Goal: Task Accomplishment & Management: Manage account settings

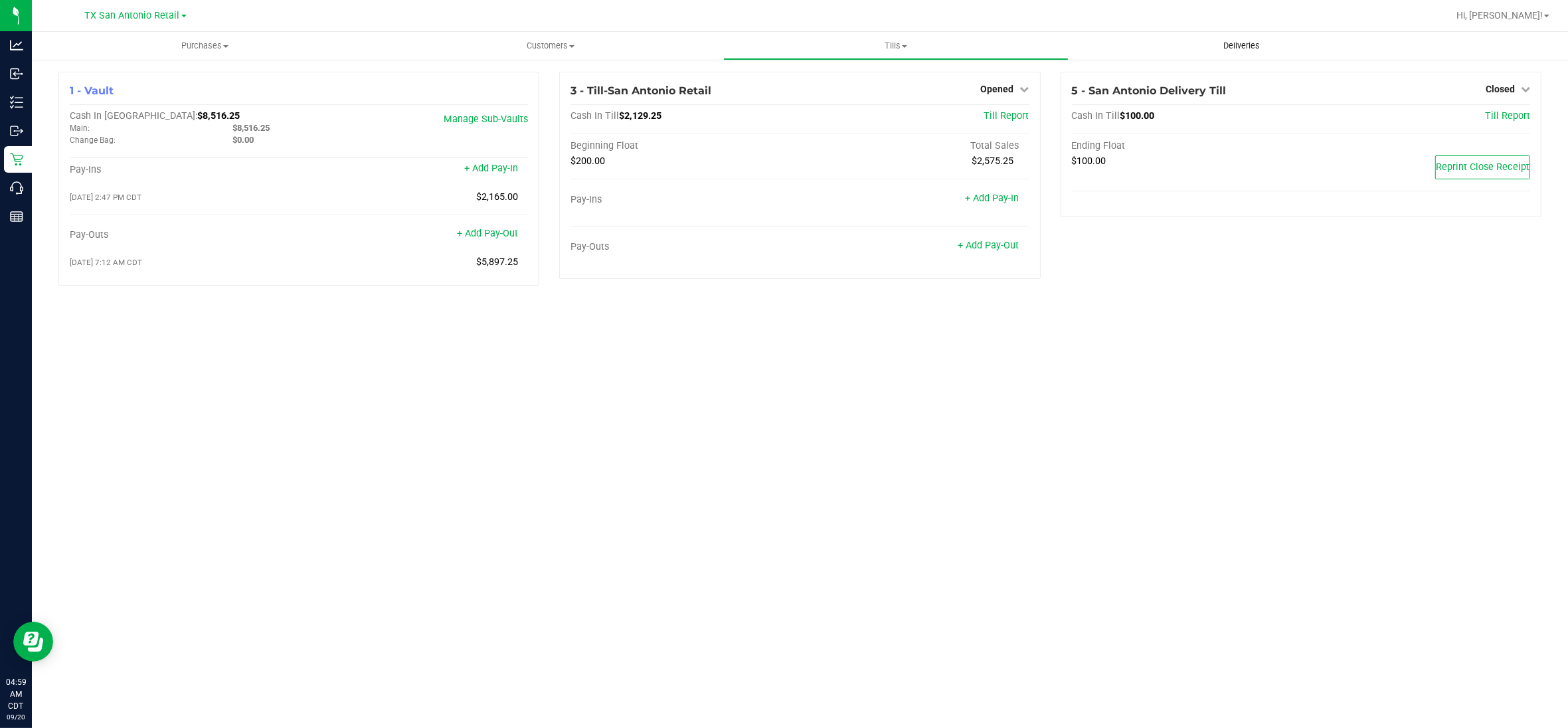
click at [1242, 41] on span "Deliveries" at bounding box center [1241, 45] width 73 height 12
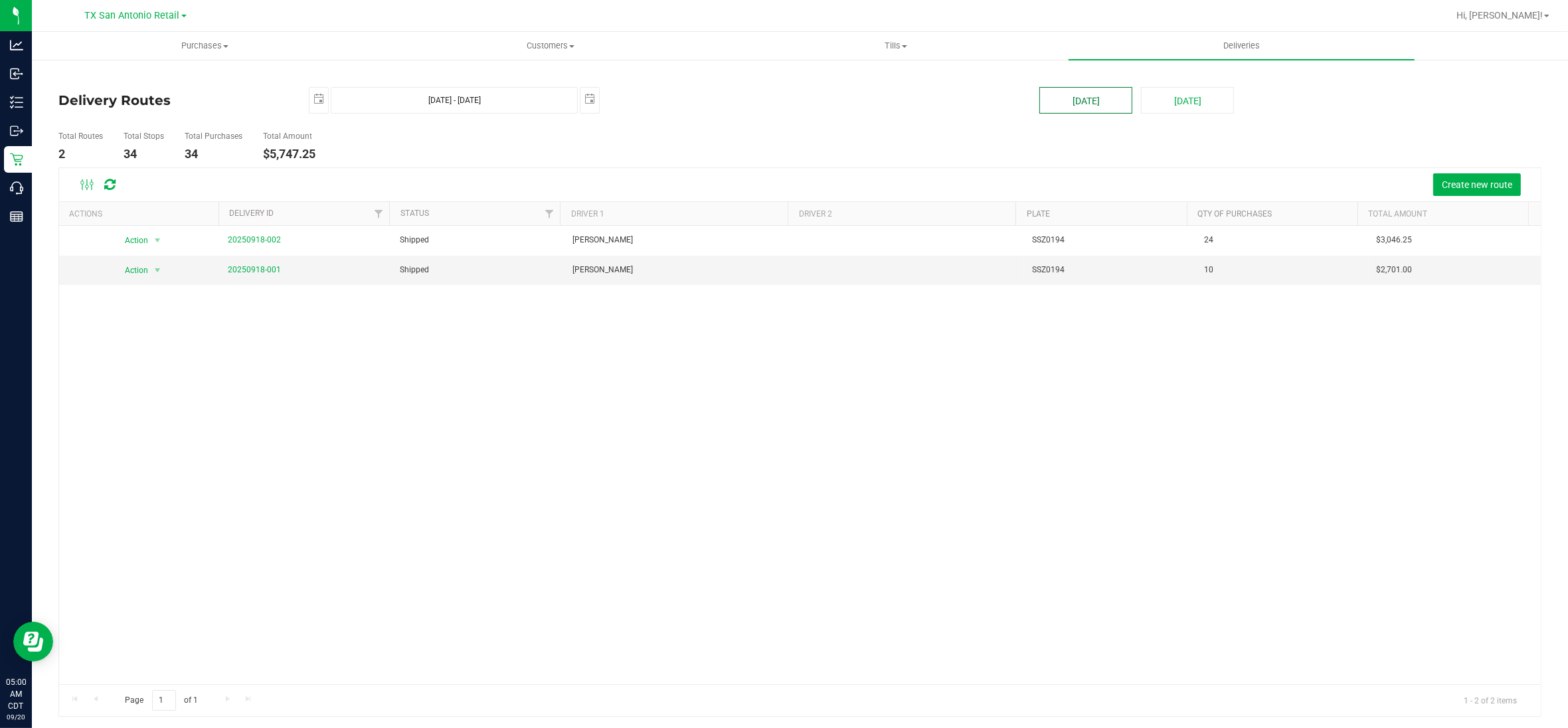
click at [1084, 107] on button "Today" at bounding box center [1086, 100] width 93 height 27
type input "Sep 20, 2025 - Sep 20, 2025"
click at [257, 270] on link "20250919-001" at bounding box center [253, 270] width 53 height 9
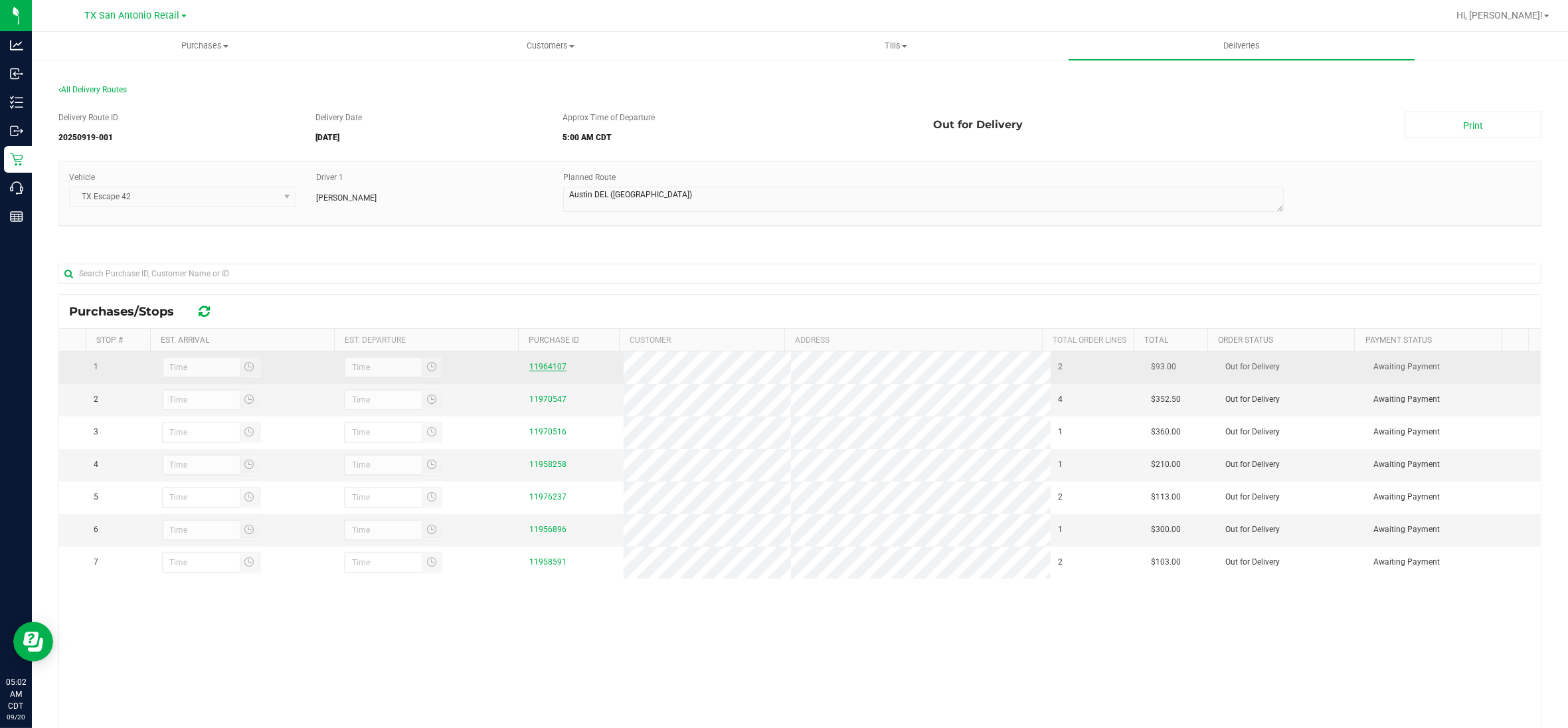
click at [535, 366] on link "11964107" at bounding box center [547, 366] width 37 height 9
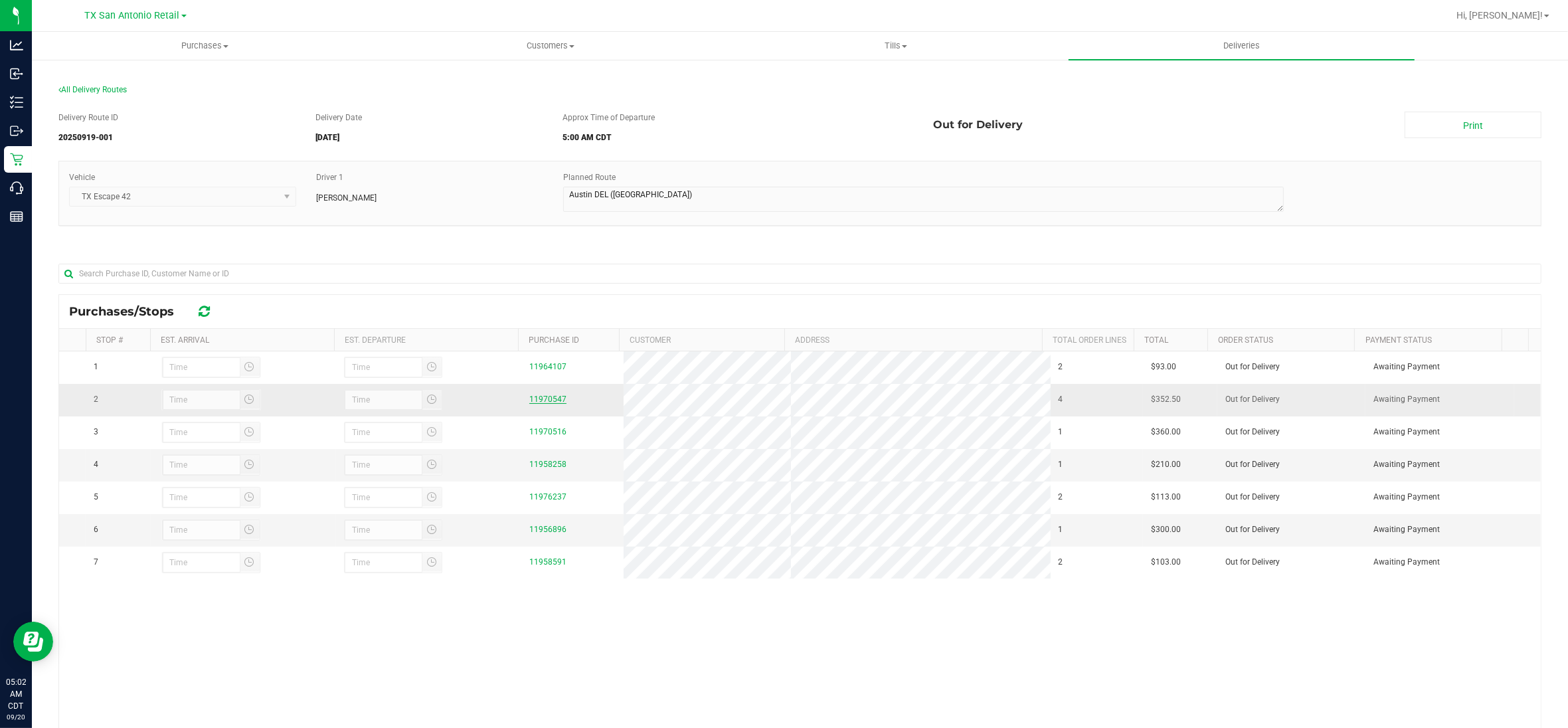
click at [535, 400] on link "11970547" at bounding box center [547, 400] width 37 height 9
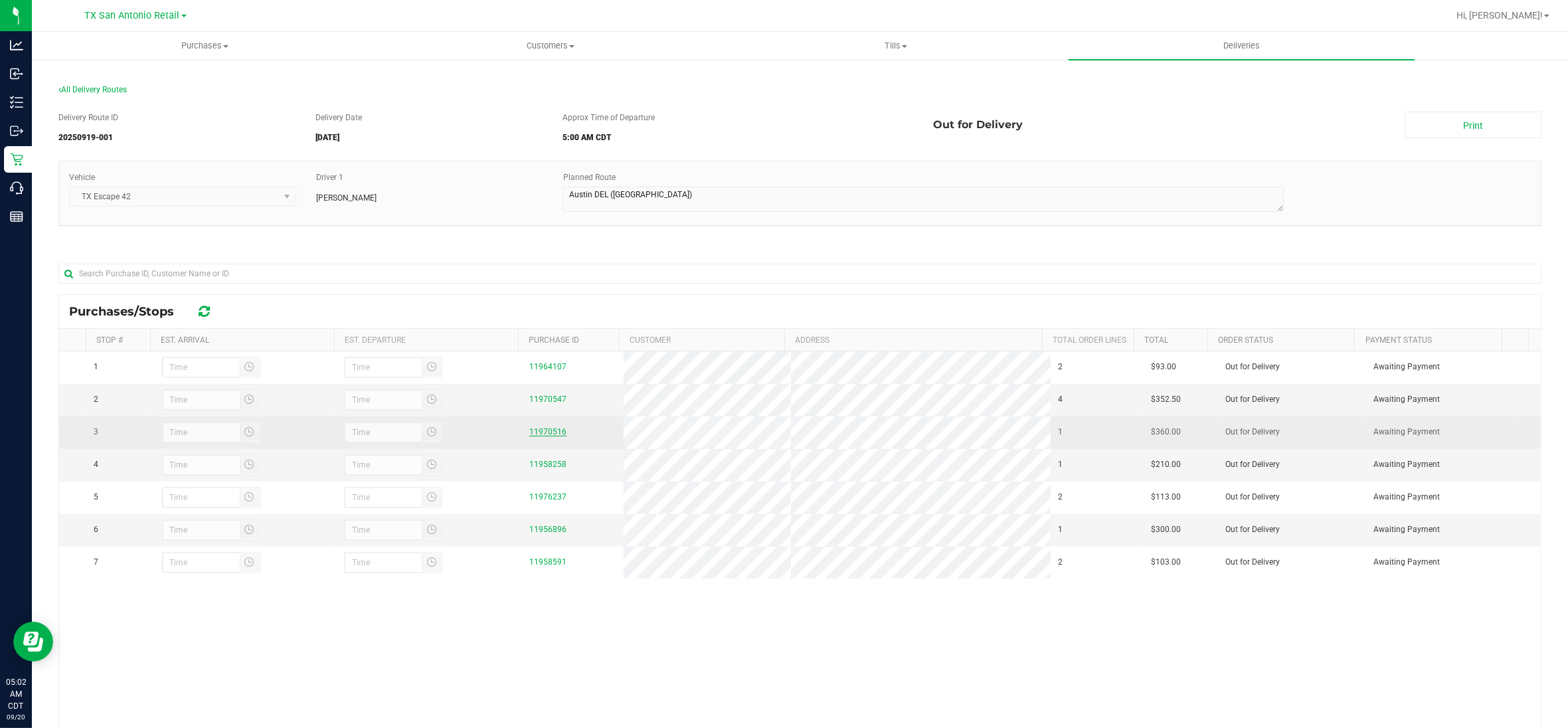
click at [535, 435] on link "11970516" at bounding box center [547, 432] width 37 height 9
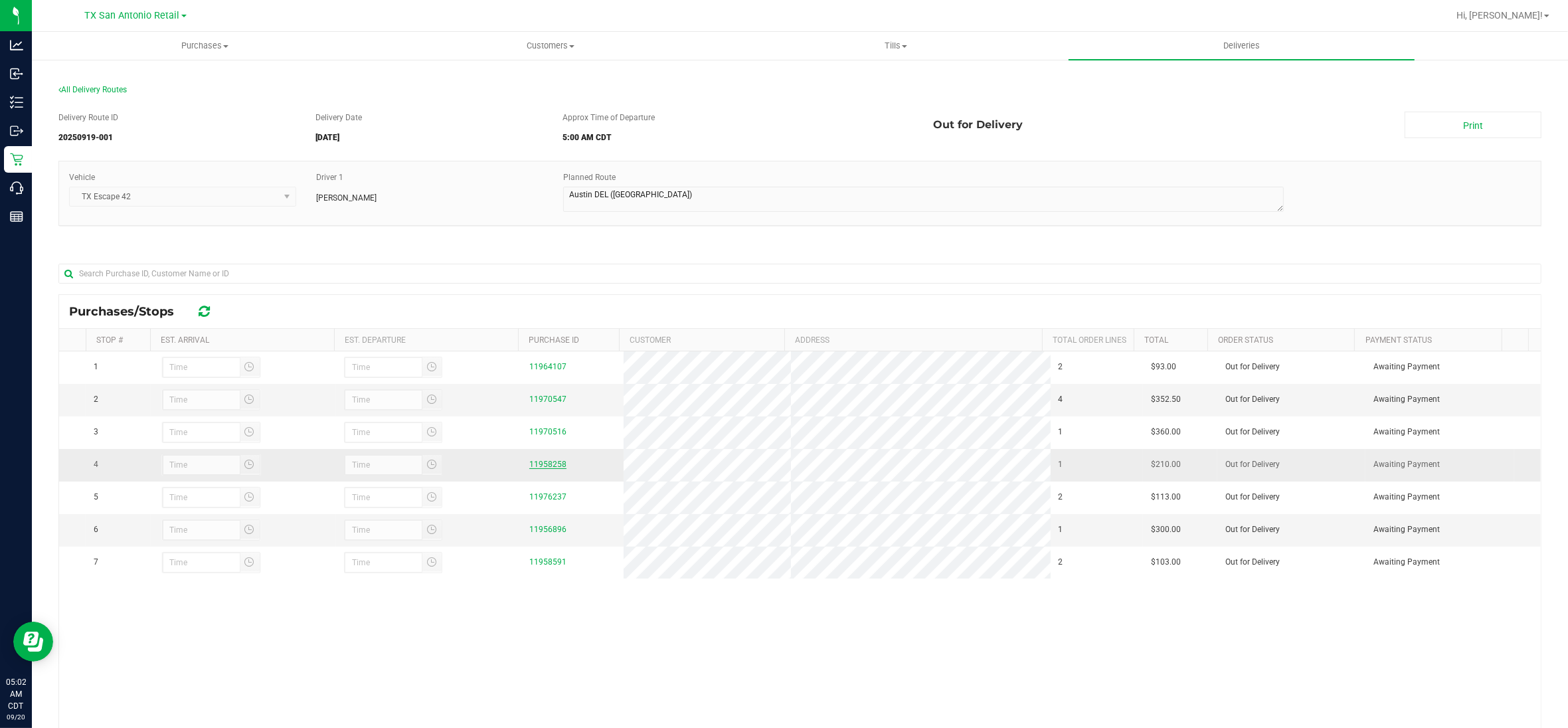
click at [536, 469] on link "11958258" at bounding box center [547, 464] width 37 height 9
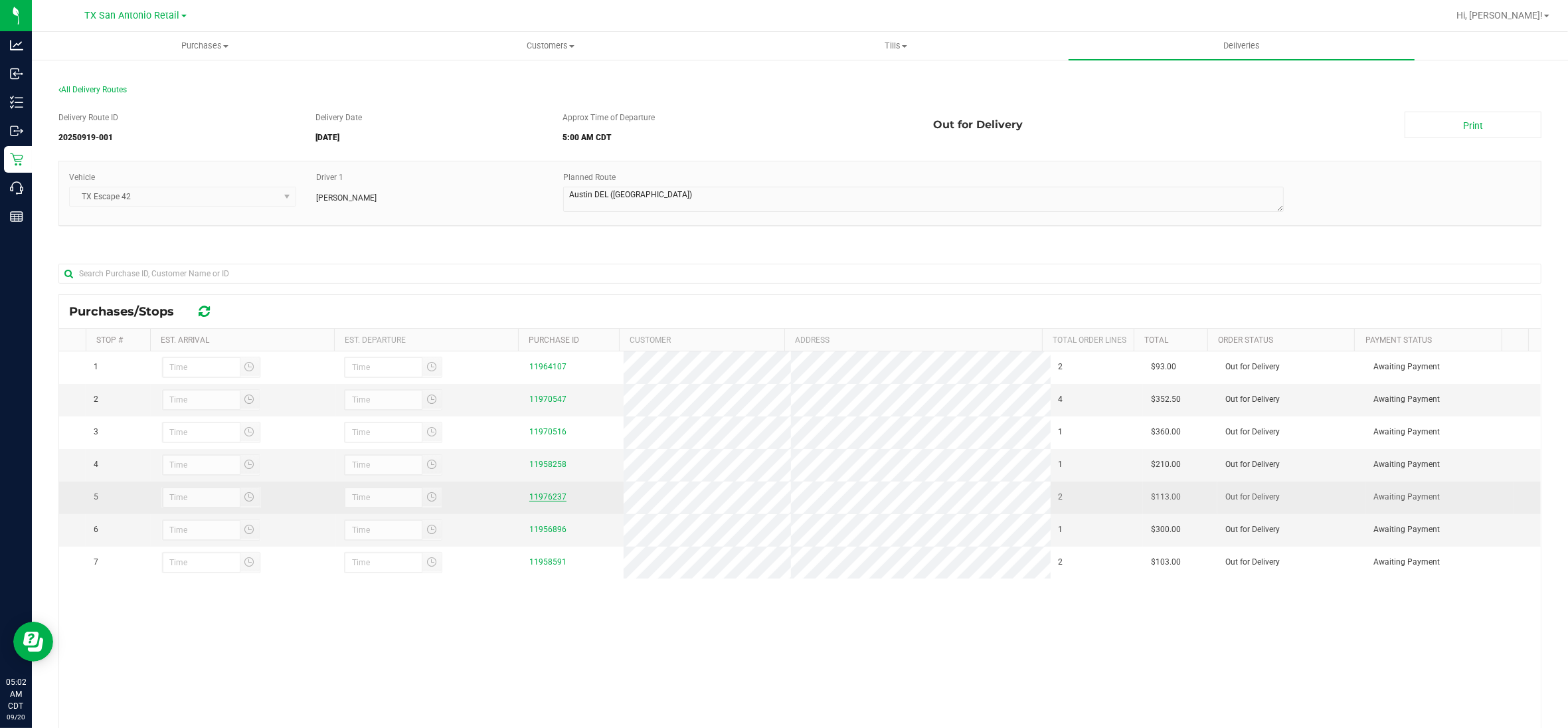
click at [536, 498] on link "11976237" at bounding box center [547, 497] width 37 height 9
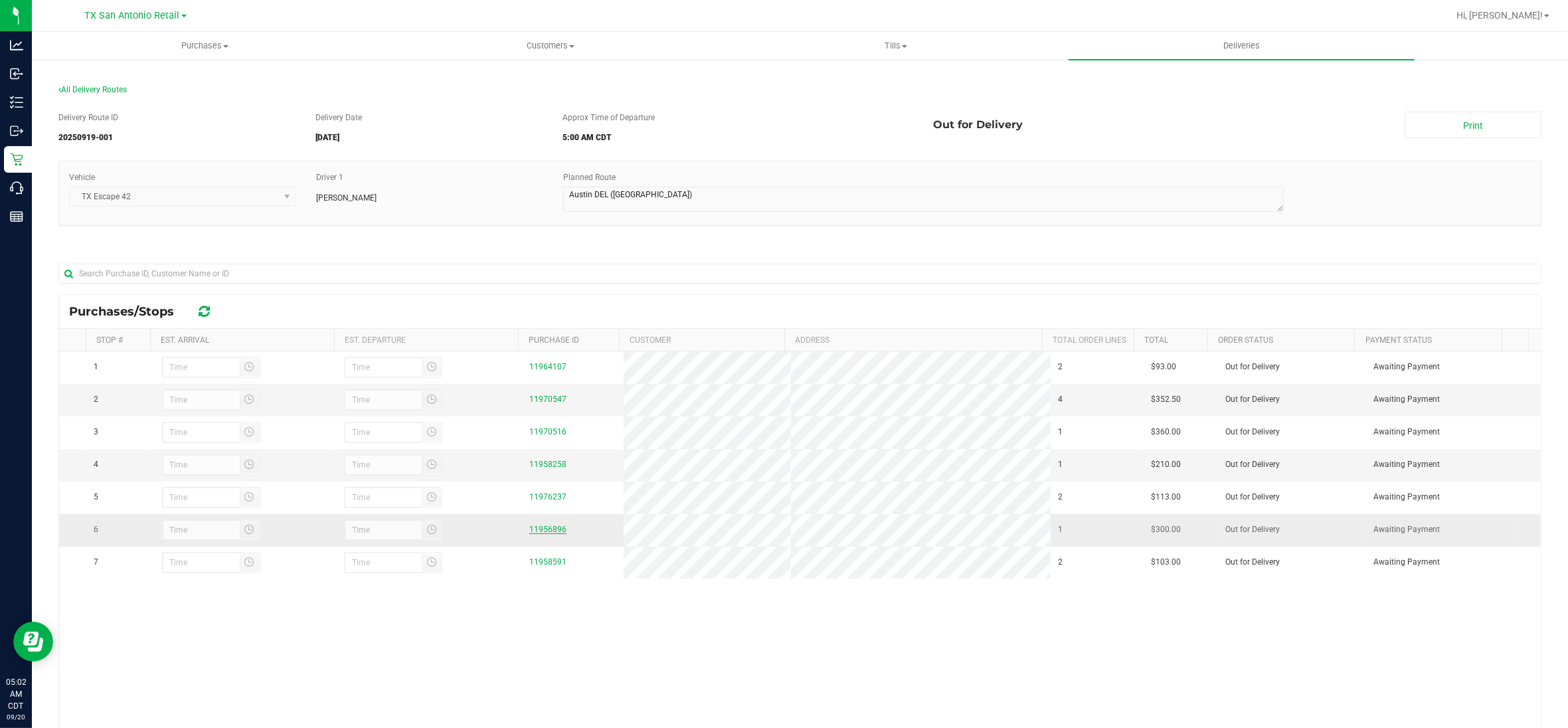
click at [538, 534] on link "11956896" at bounding box center [547, 529] width 37 height 9
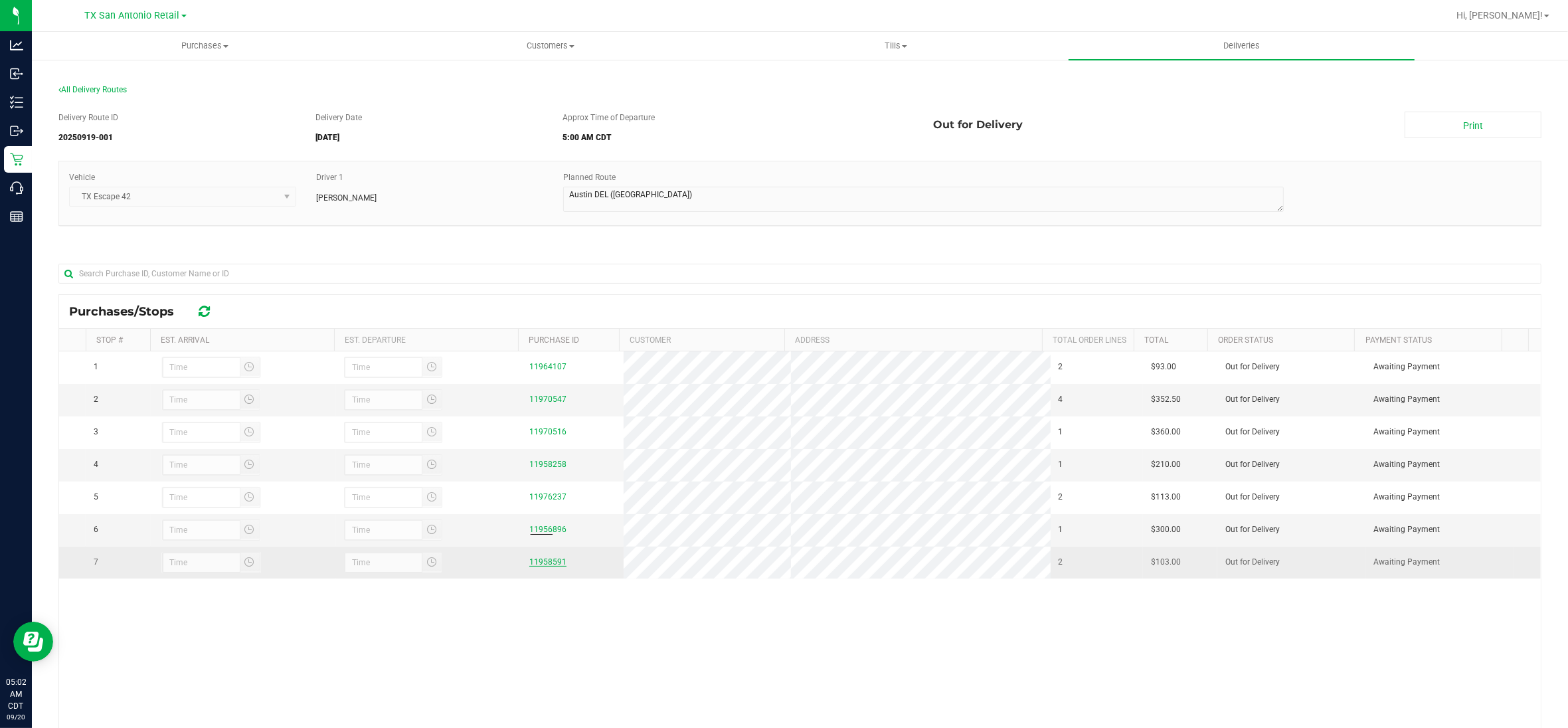
click at [538, 566] on link "11958591" at bounding box center [547, 562] width 37 height 9
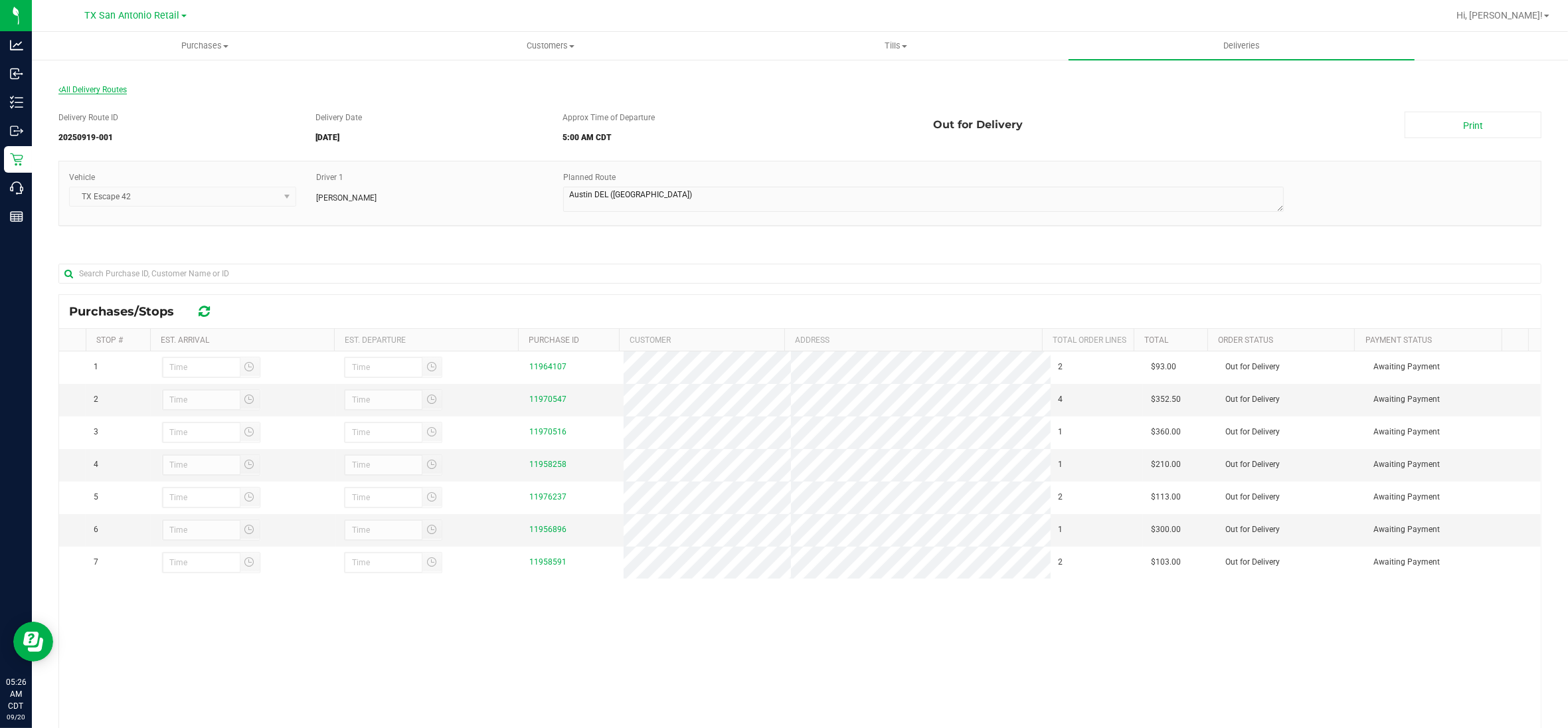
click at [113, 88] on span "All Delivery Routes" at bounding box center [92, 90] width 69 height 9
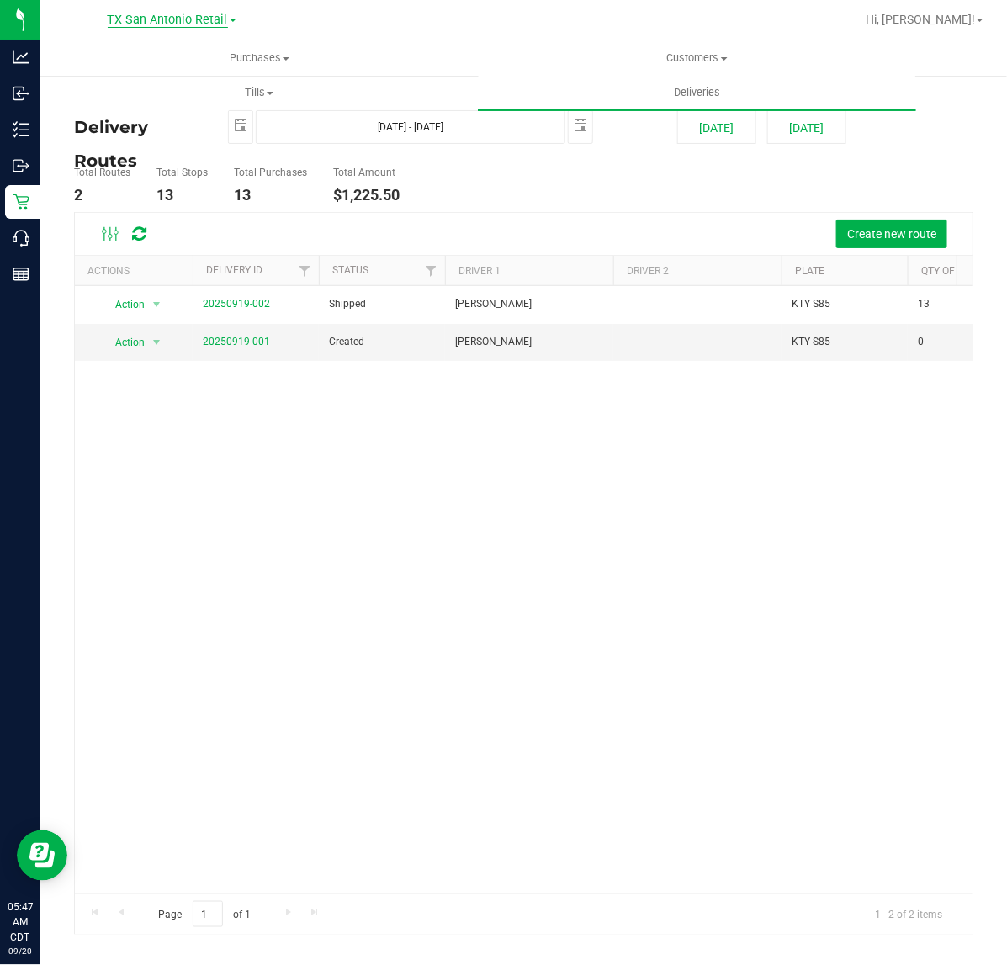
click at [144, 23] on span "TX San Antonio Retail" at bounding box center [168, 20] width 120 height 15
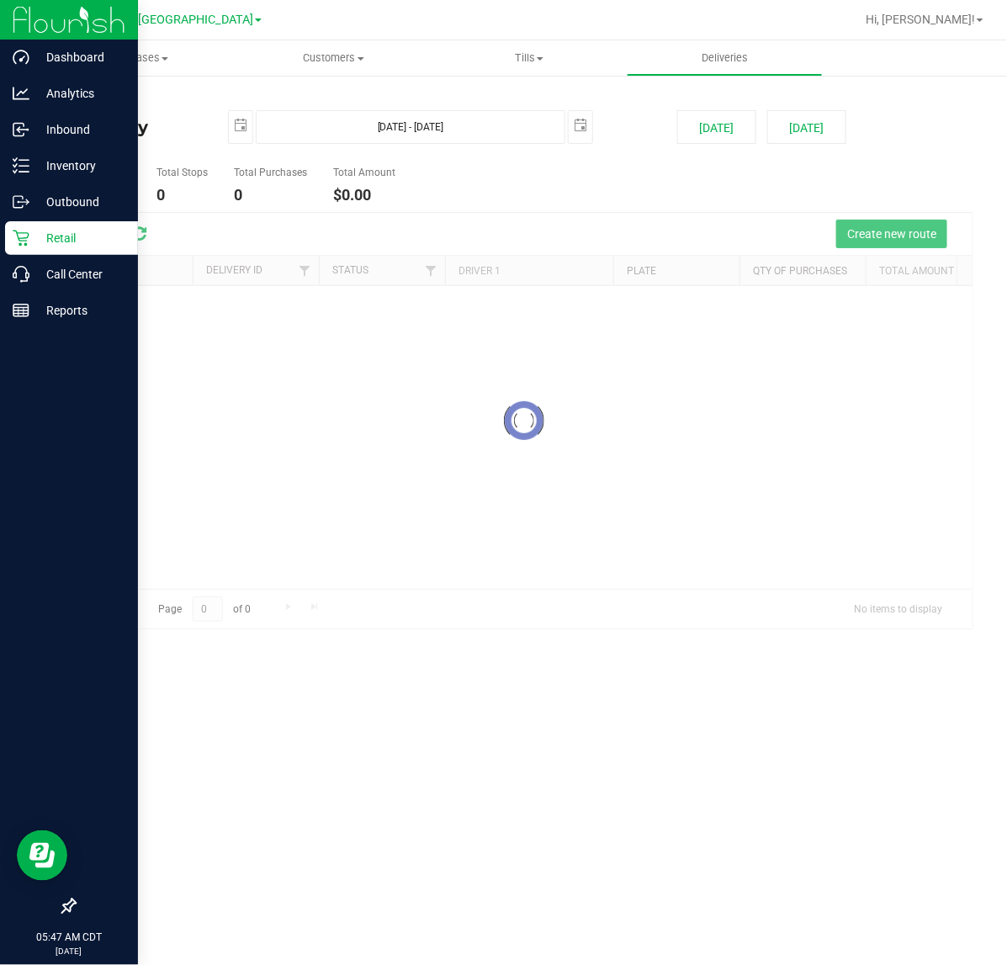
click at [24, 238] on icon at bounding box center [21, 238] width 17 height 17
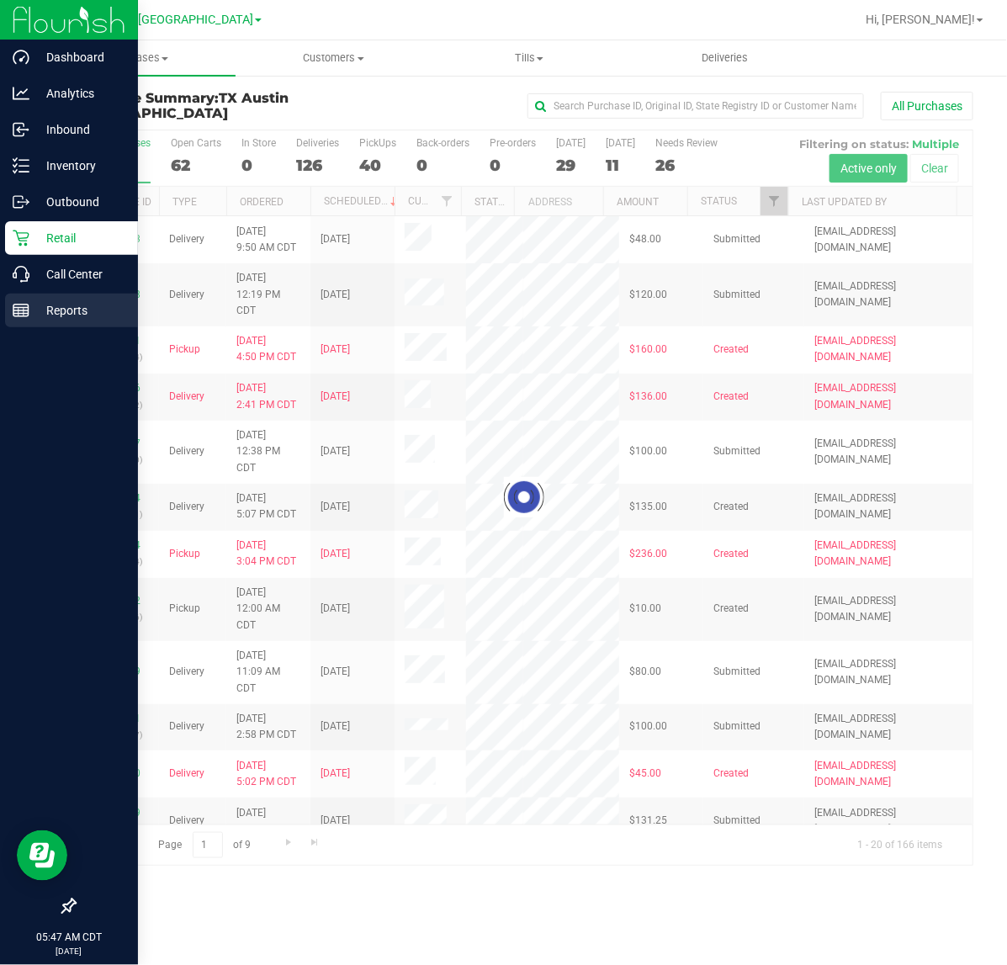
click at [18, 321] on div "Reports" at bounding box center [71, 310] width 133 height 34
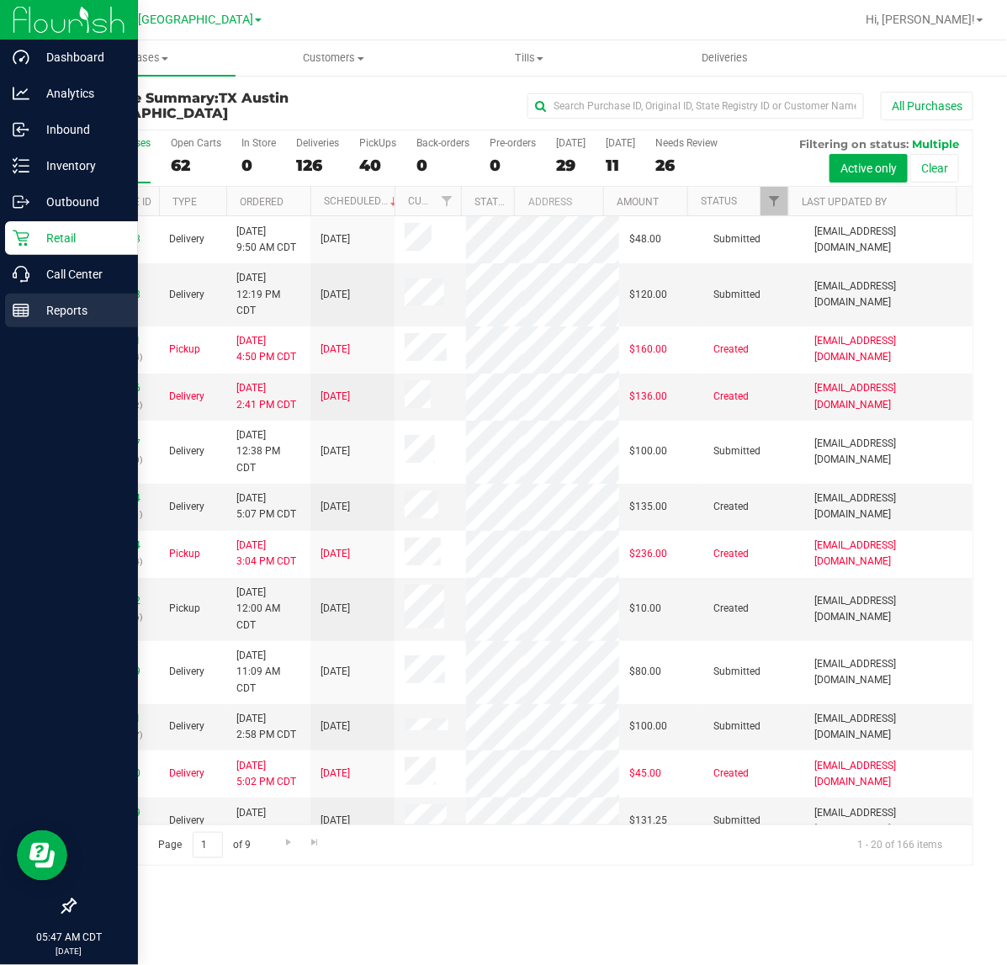
click at [64, 309] on p "Reports" at bounding box center [79, 310] width 101 height 20
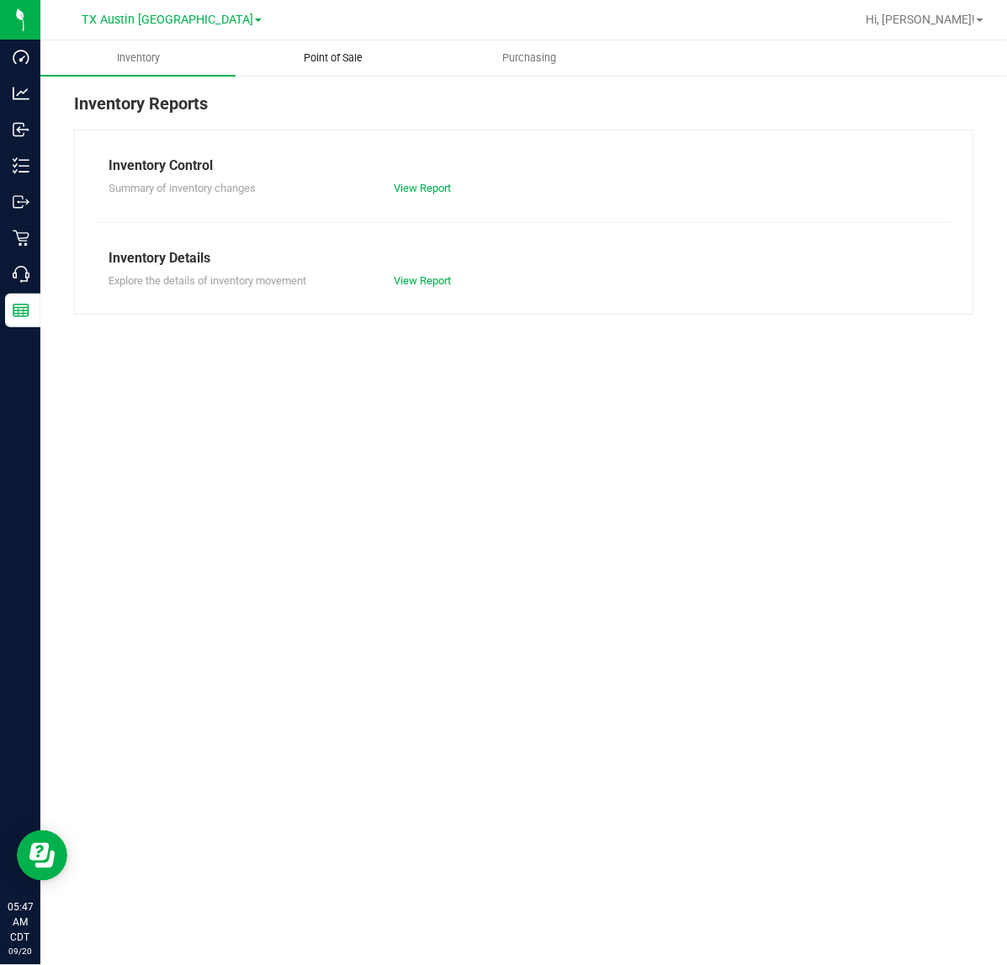
click at [336, 59] on span "Point of Sale" at bounding box center [334, 57] width 104 height 15
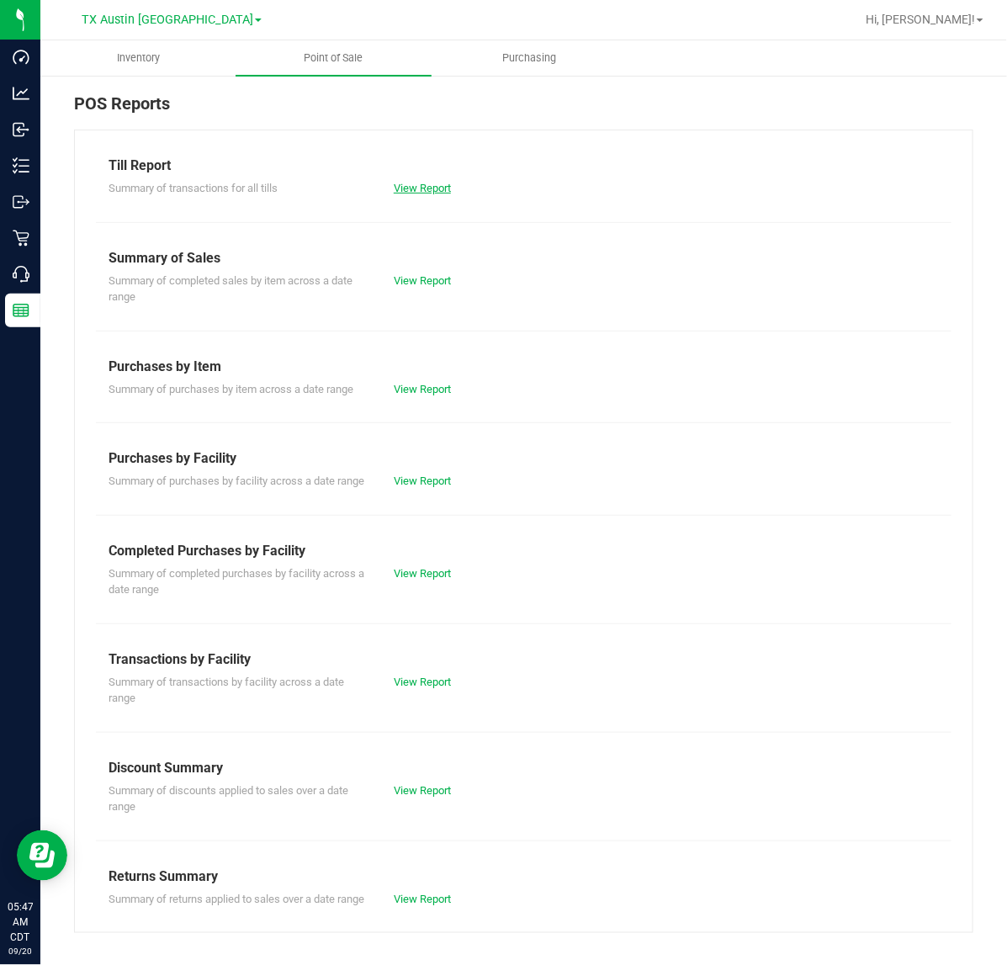
click at [417, 189] on link "View Report" at bounding box center [422, 188] width 57 height 13
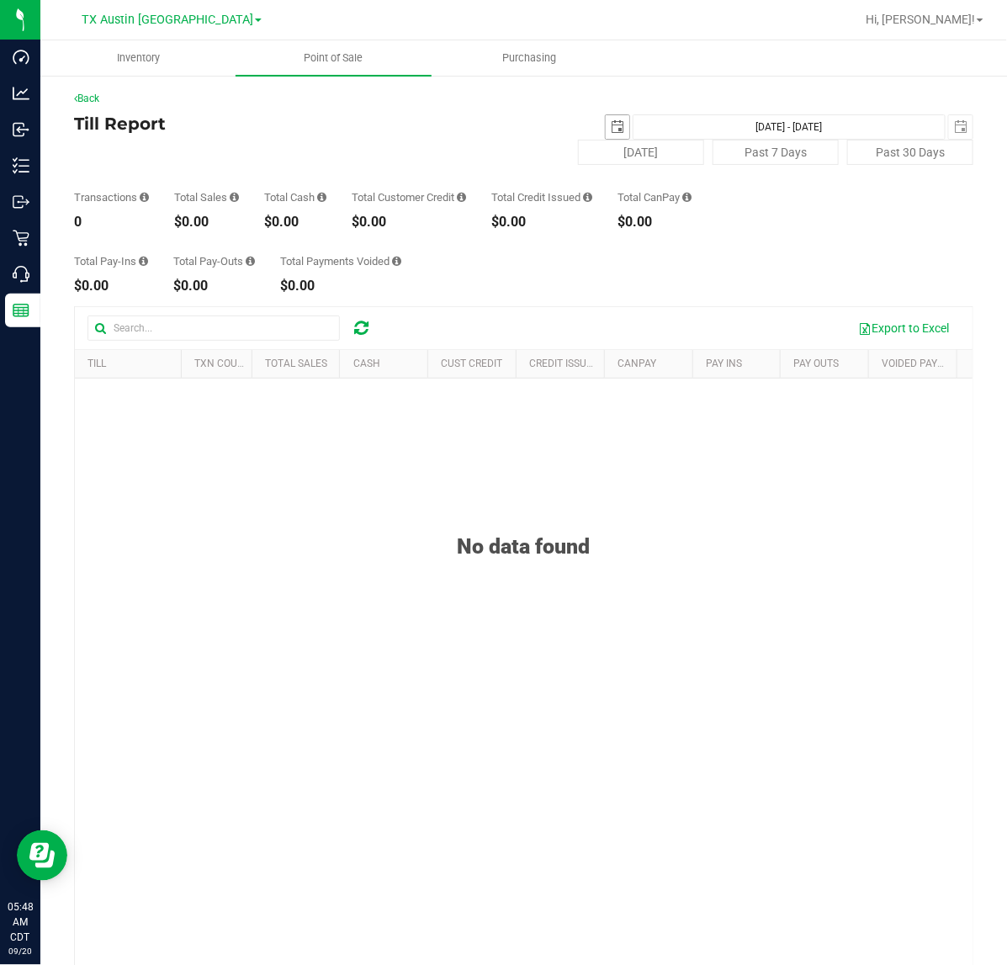
click at [611, 124] on span "select" at bounding box center [617, 126] width 13 height 13
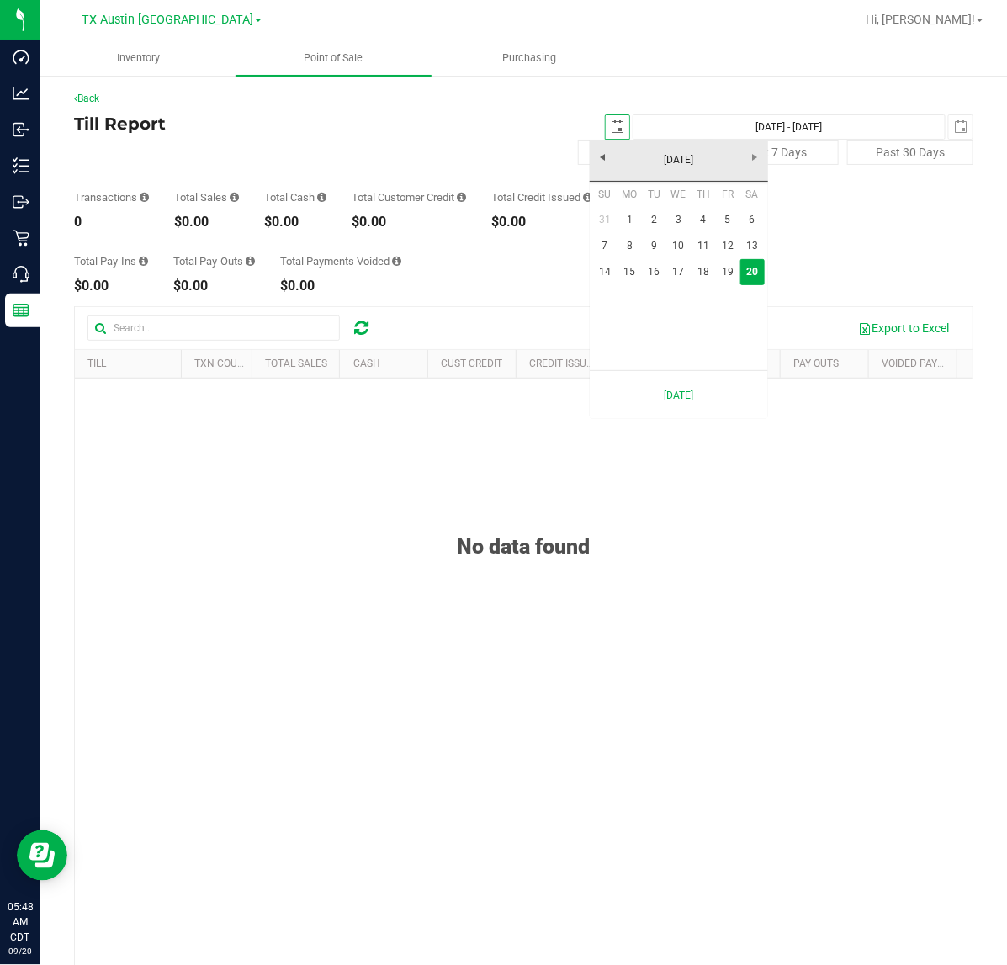
scroll to position [0, 42]
click at [725, 272] on link "19" at bounding box center [727, 272] width 24 height 26
type input "[DATE]"
type input "[DATE] - [DATE]"
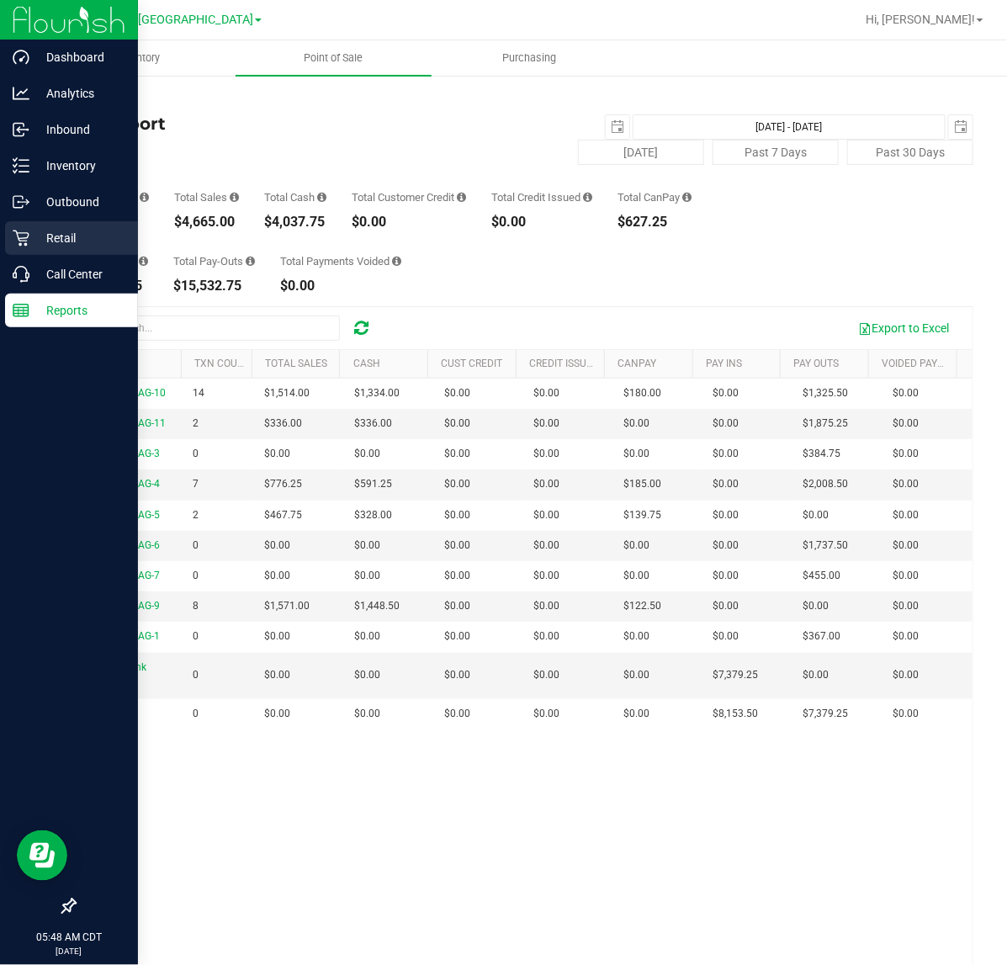
click at [42, 237] on p "Retail" at bounding box center [79, 238] width 101 height 20
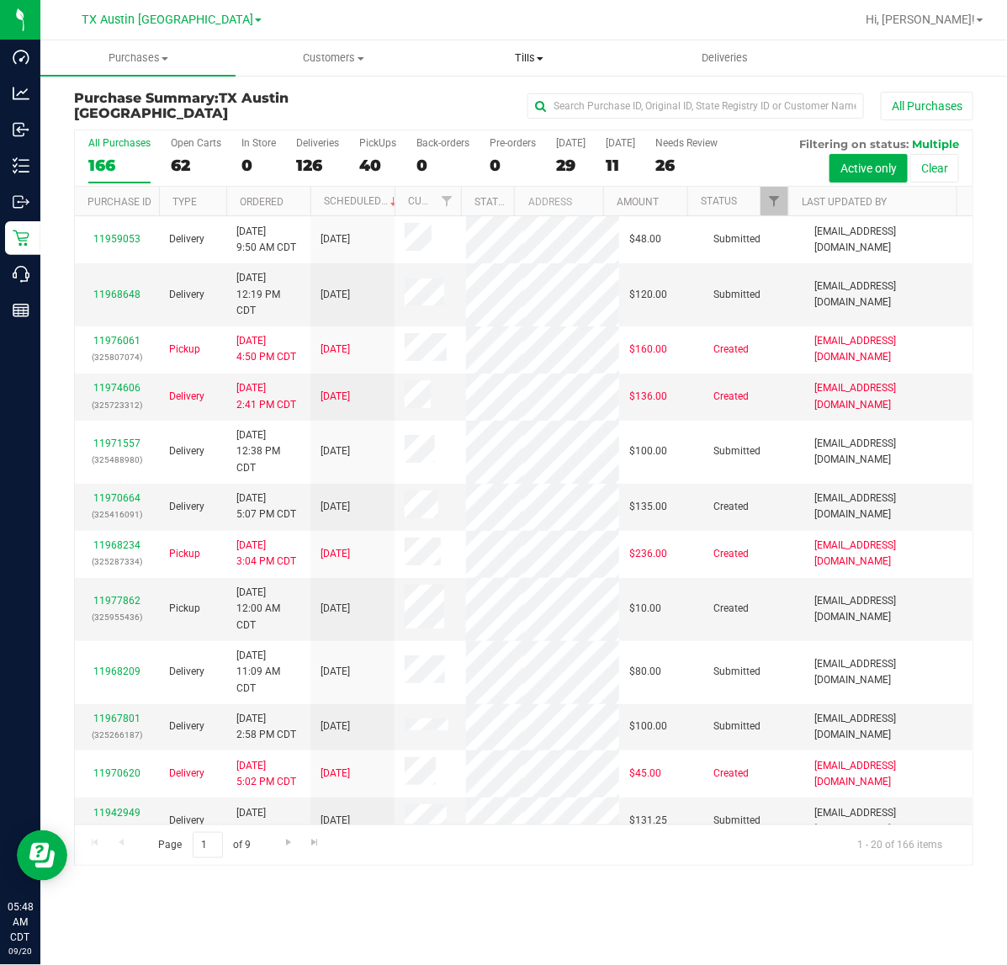
click at [526, 61] on span "Tills" at bounding box center [528, 57] width 193 height 15
click at [498, 99] on span "Manage tills" at bounding box center [488, 101] width 114 height 14
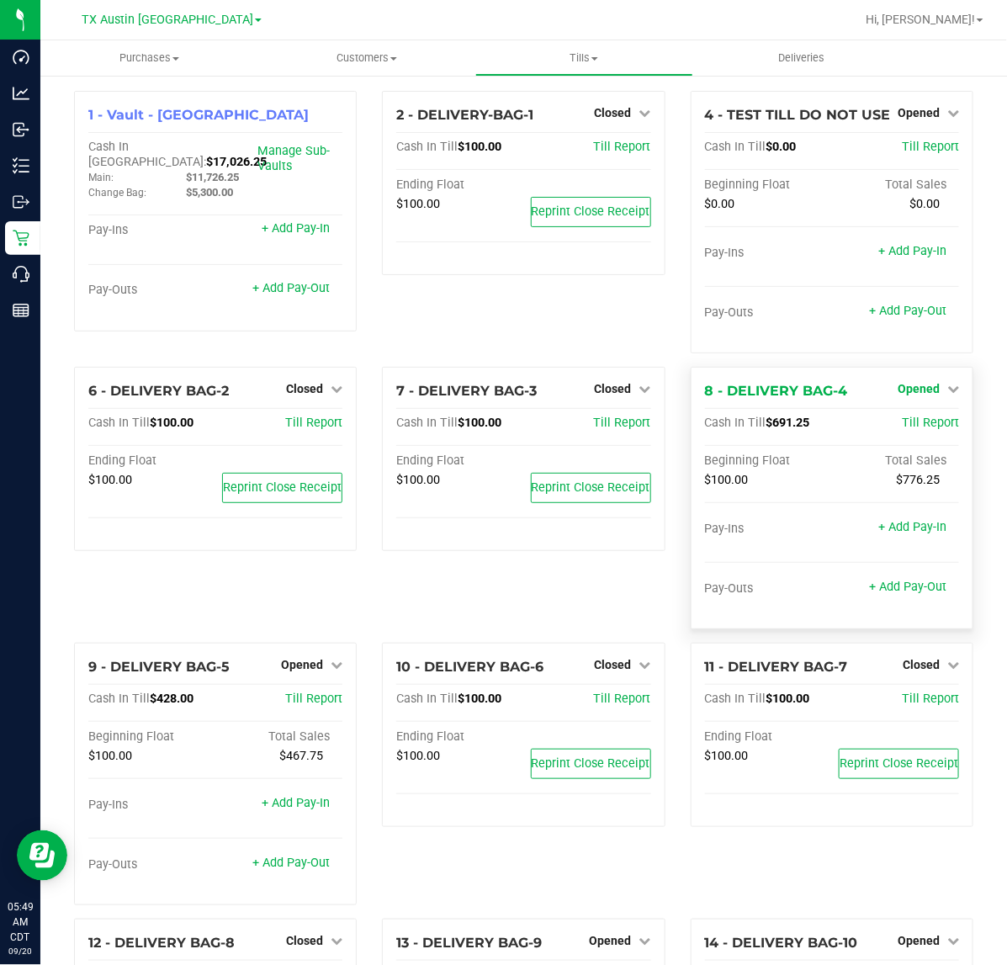
click at [927, 389] on link "Opened" at bounding box center [927, 388] width 61 height 13
click at [906, 422] on link "Close Till" at bounding box center [919, 423] width 45 height 13
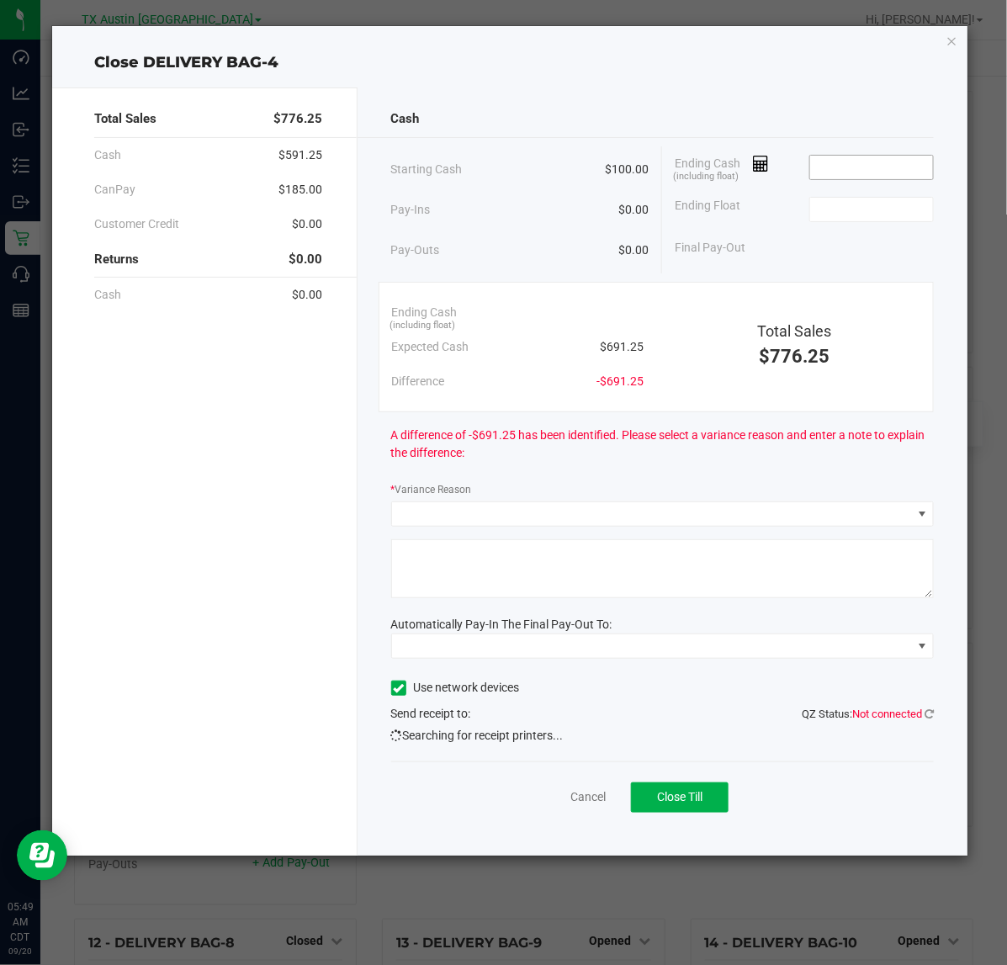
click at [864, 170] on input at bounding box center [872, 168] width 124 height 24
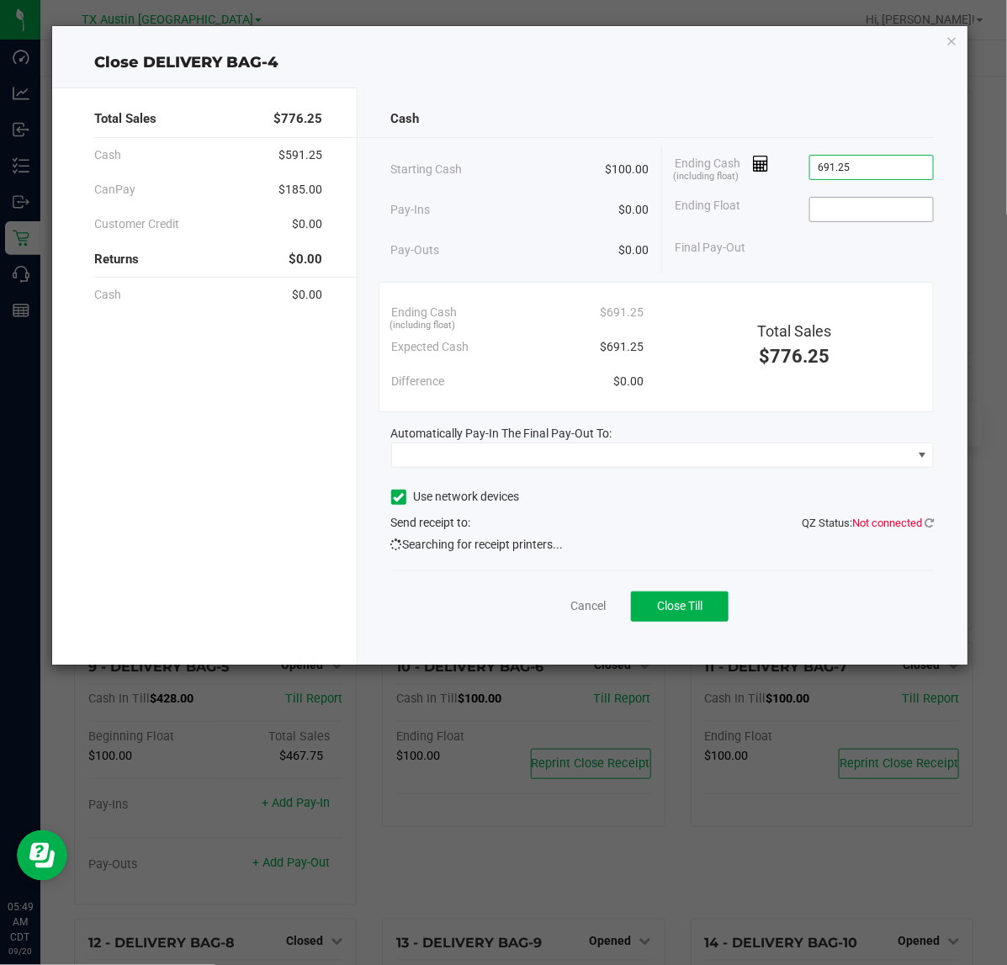
type input "$691.25"
click at [852, 206] on input at bounding box center [872, 210] width 124 height 24
type input "$100.00"
click at [801, 248] on div "Final Pay-Out $591.25" at bounding box center [803, 247] width 259 height 34
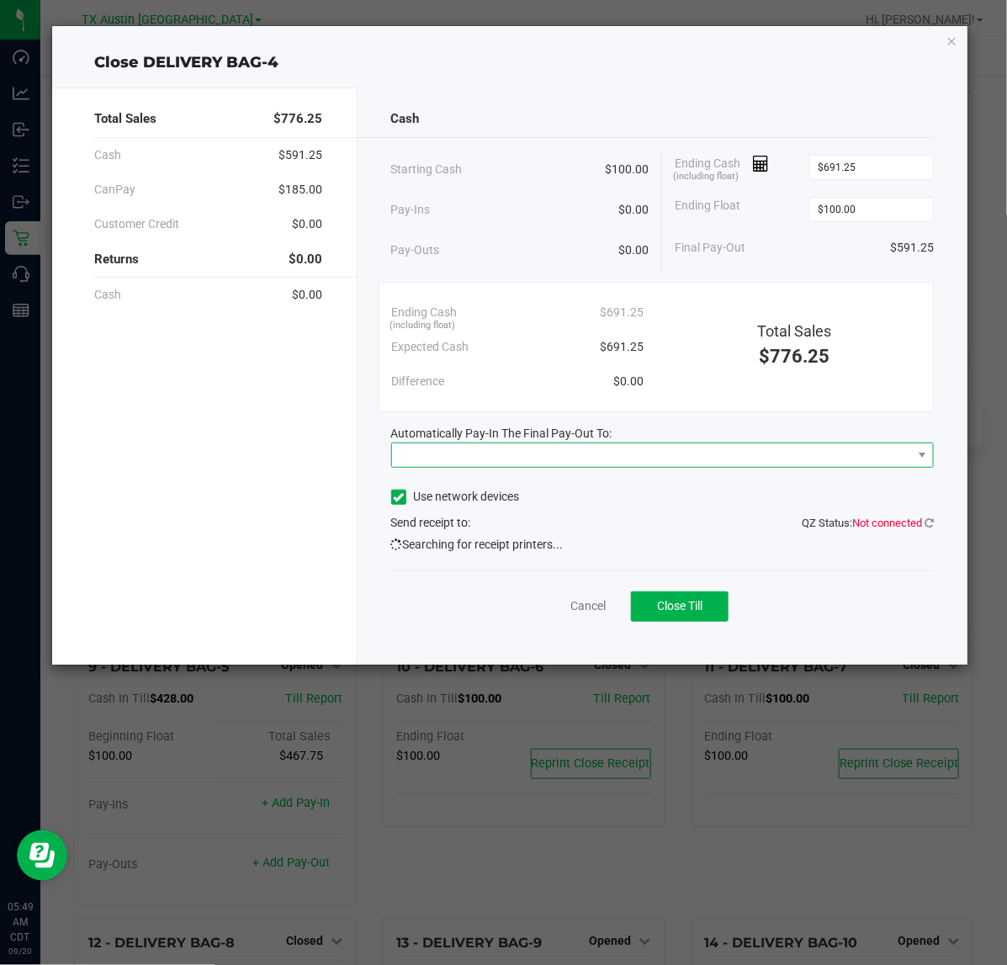
click at [663, 458] on span at bounding box center [652, 455] width 521 height 24
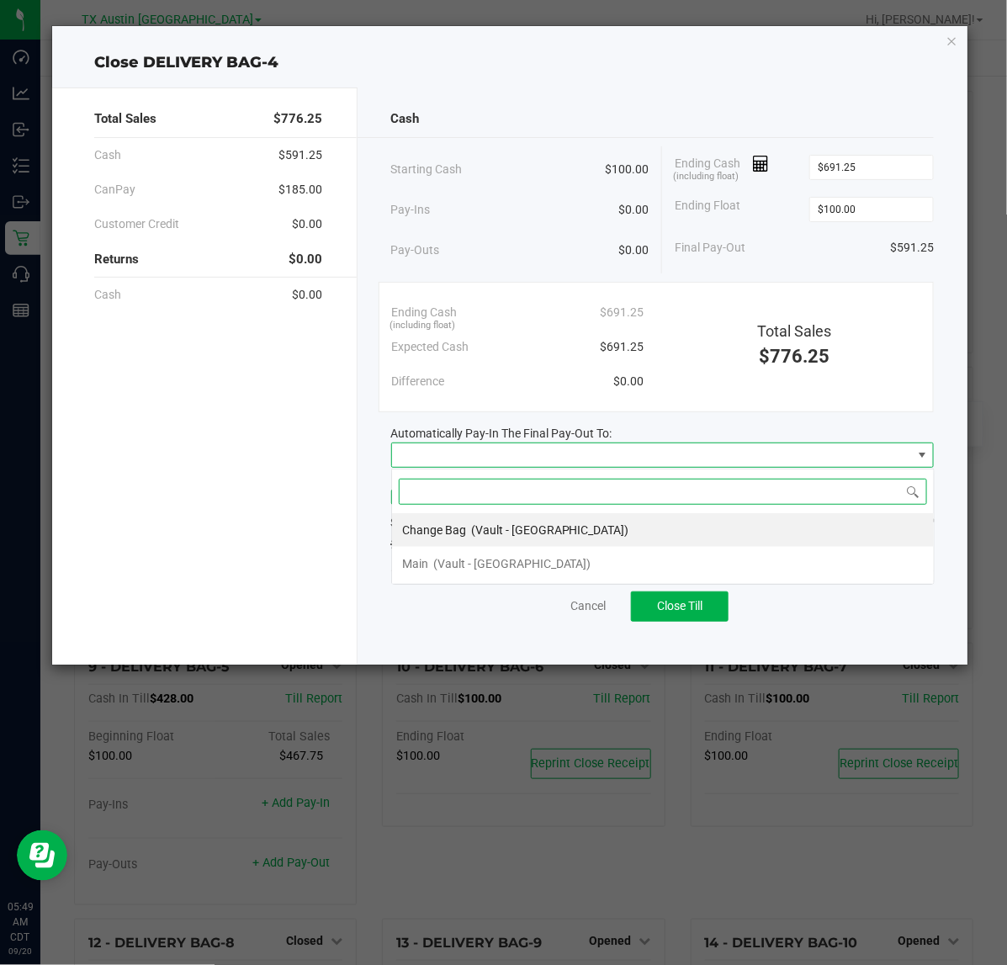
scroll to position [26, 542]
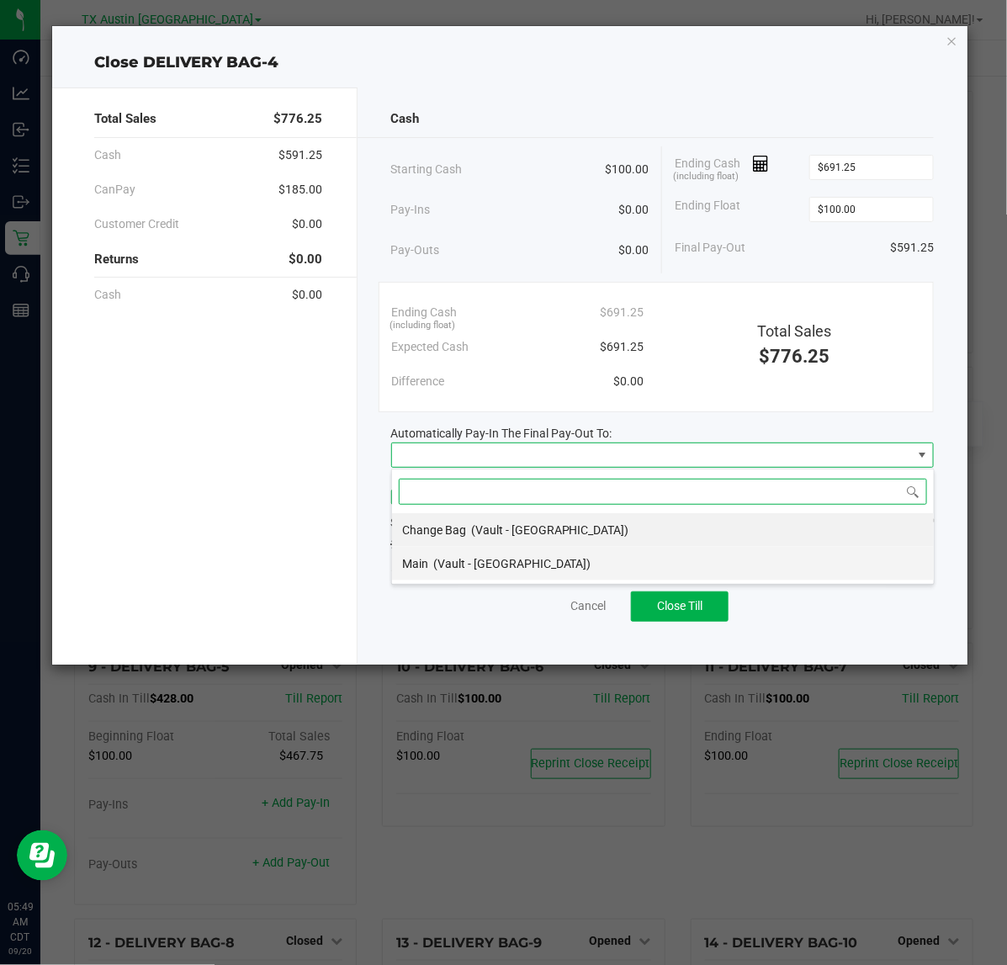
click at [570, 568] on li "Main (Vault - Austin DC)" at bounding box center [663, 564] width 542 height 34
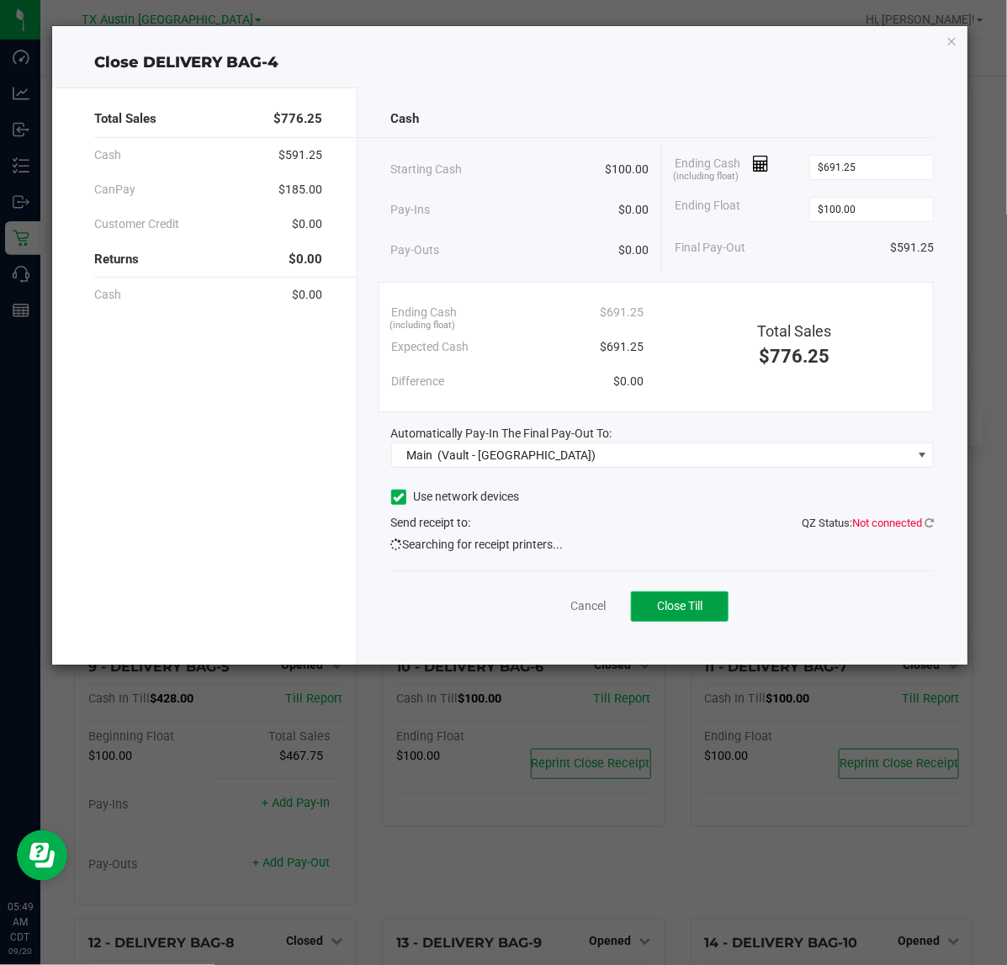
click at [678, 611] on span "Close Till" at bounding box center [679, 605] width 45 height 13
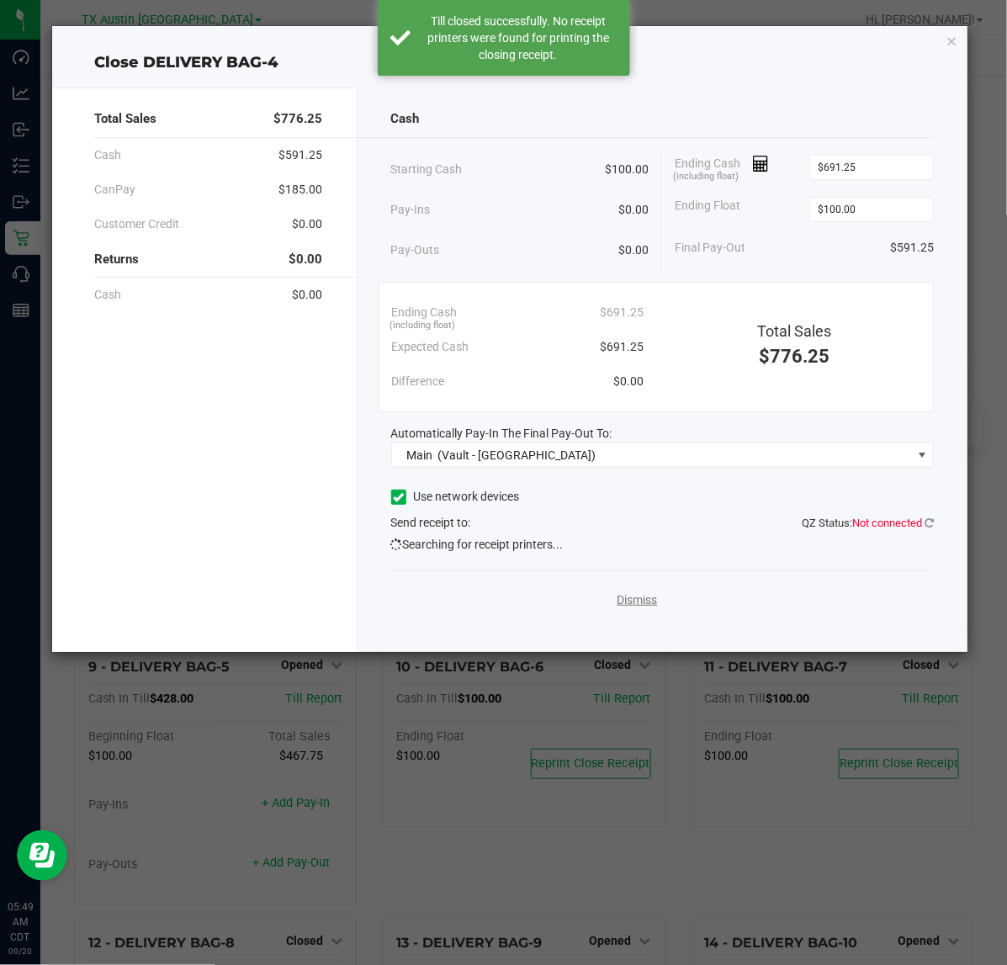
click at [632, 607] on link "Dismiss" at bounding box center [636, 600] width 40 height 18
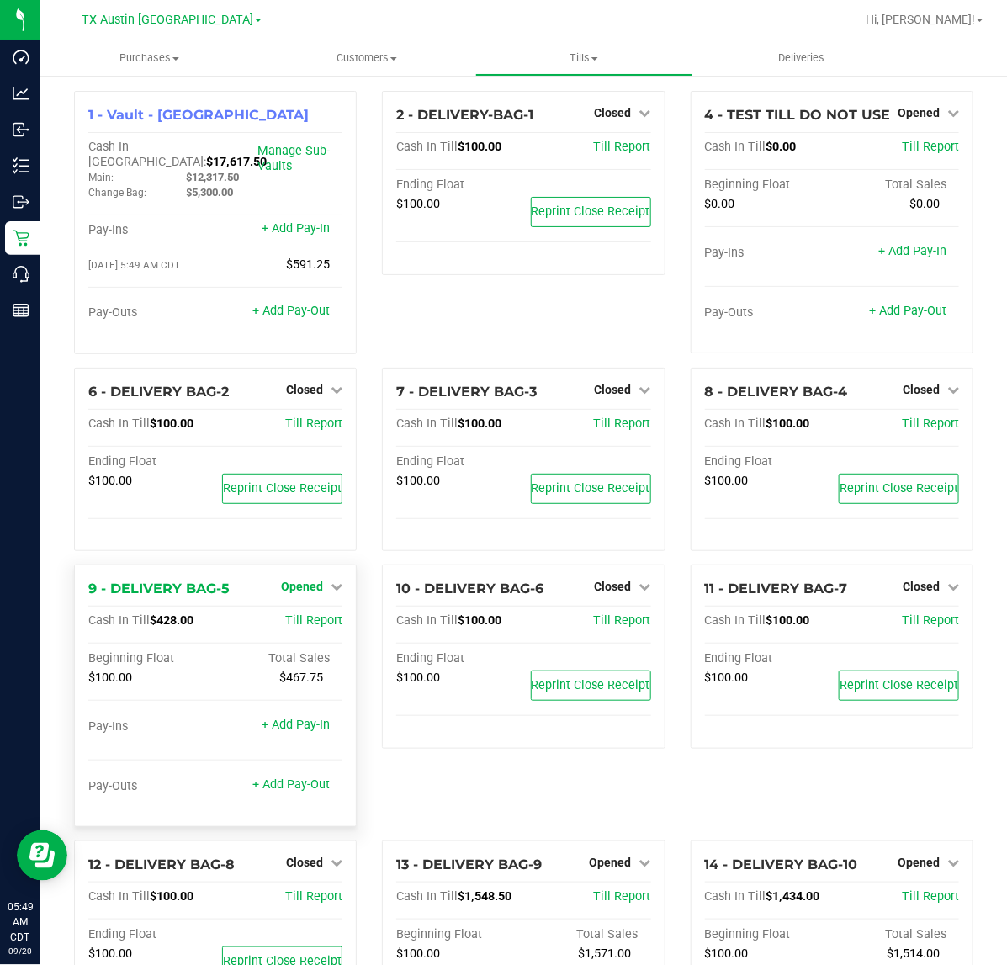
click at [299, 587] on span "Opened" at bounding box center [302, 585] width 42 height 13
click at [292, 623] on link "Close Till" at bounding box center [304, 621] width 45 height 13
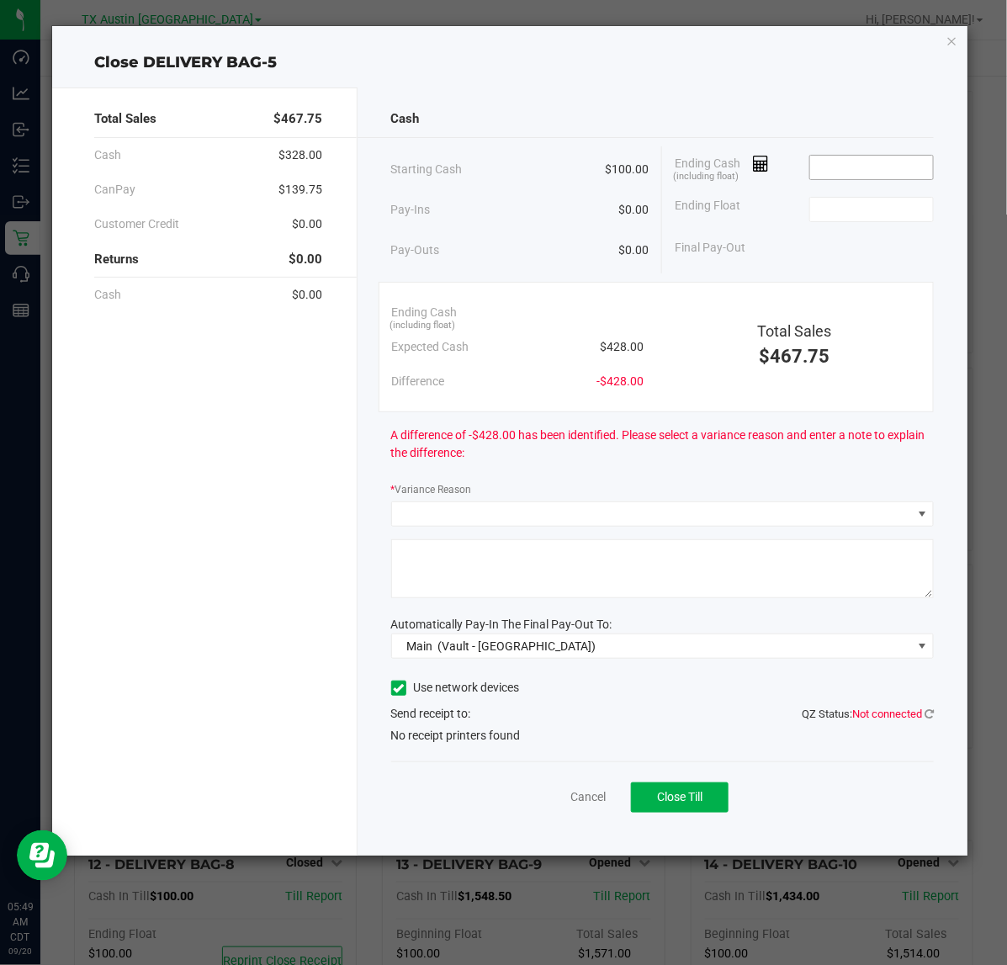
click at [852, 161] on input at bounding box center [872, 168] width 124 height 24
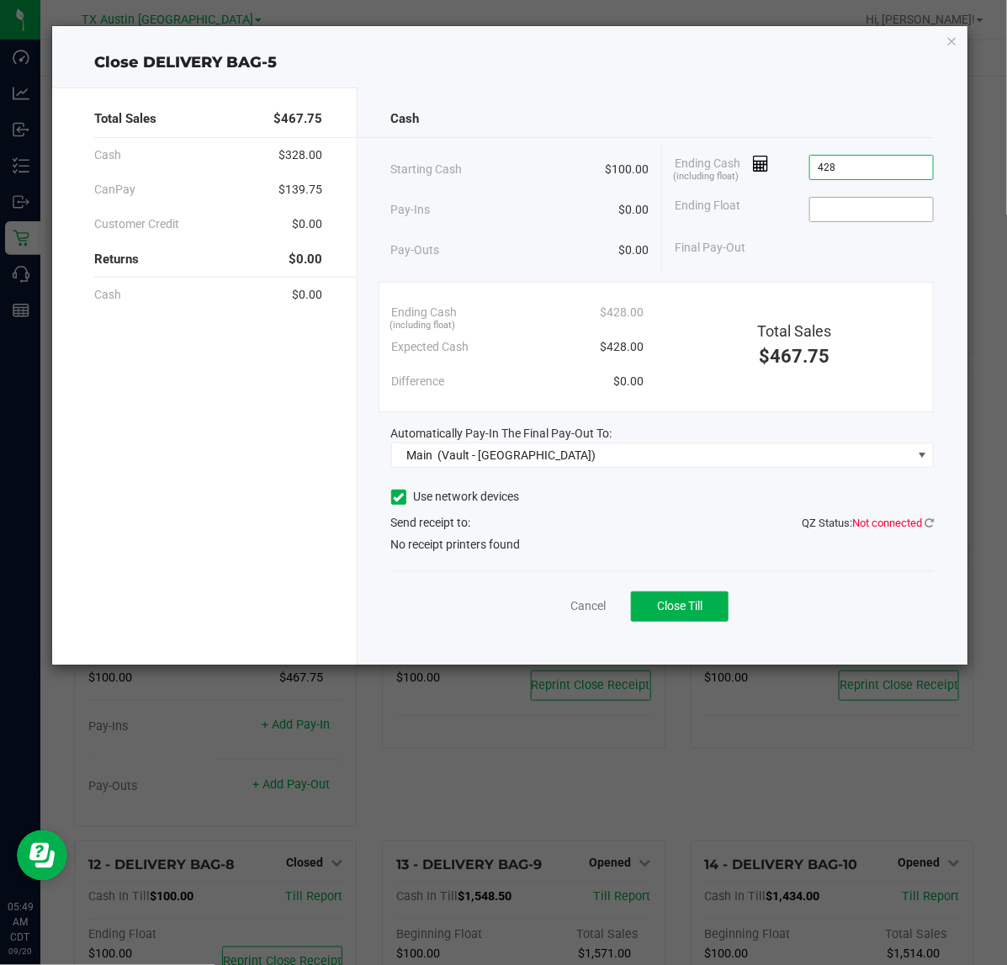
type input "$428.00"
click at [843, 210] on input at bounding box center [872, 210] width 124 height 24
type input "$100.00"
click at [812, 249] on div "Final Pay-Out $328.00" at bounding box center [803, 247] width 259 height 34
click at [681, 602] on span "Close Till" at bounding box center [679, 605] width 45 height 13
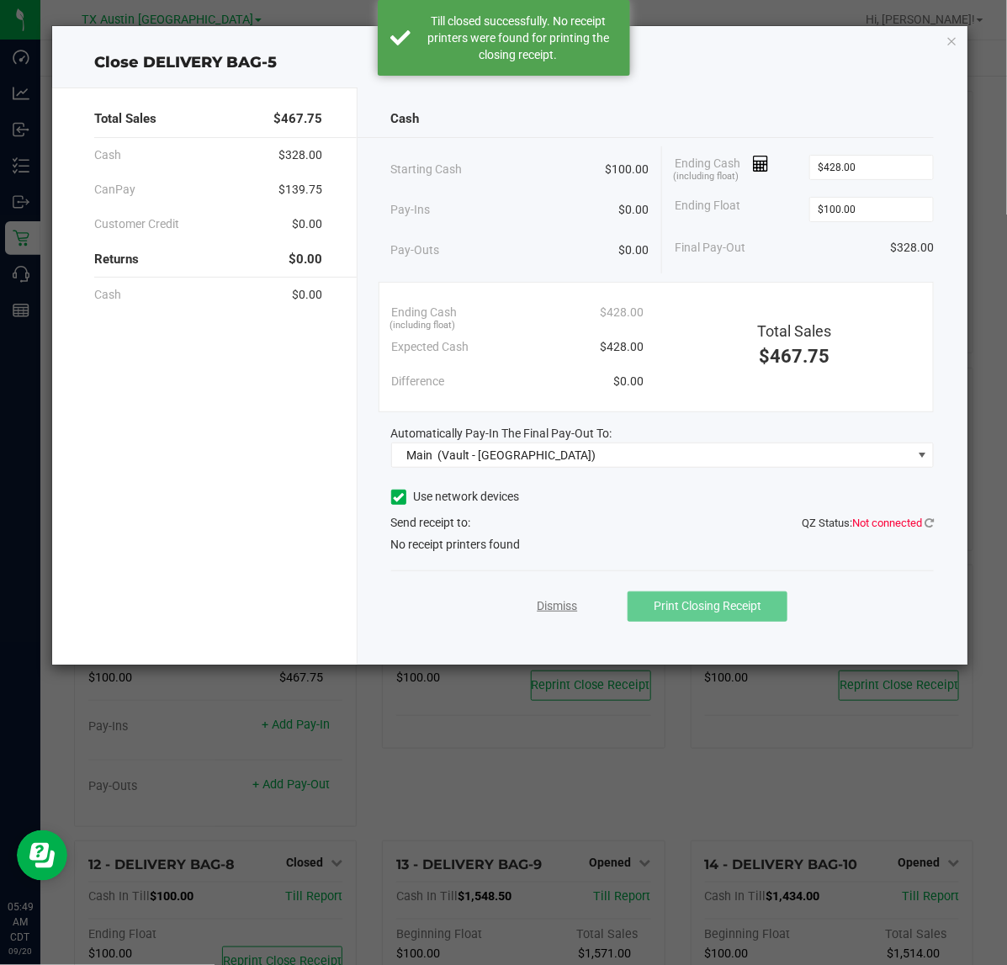
click at [561, 612] on link "Dismiss" at bounding box center [557, 606] width 40 height 18
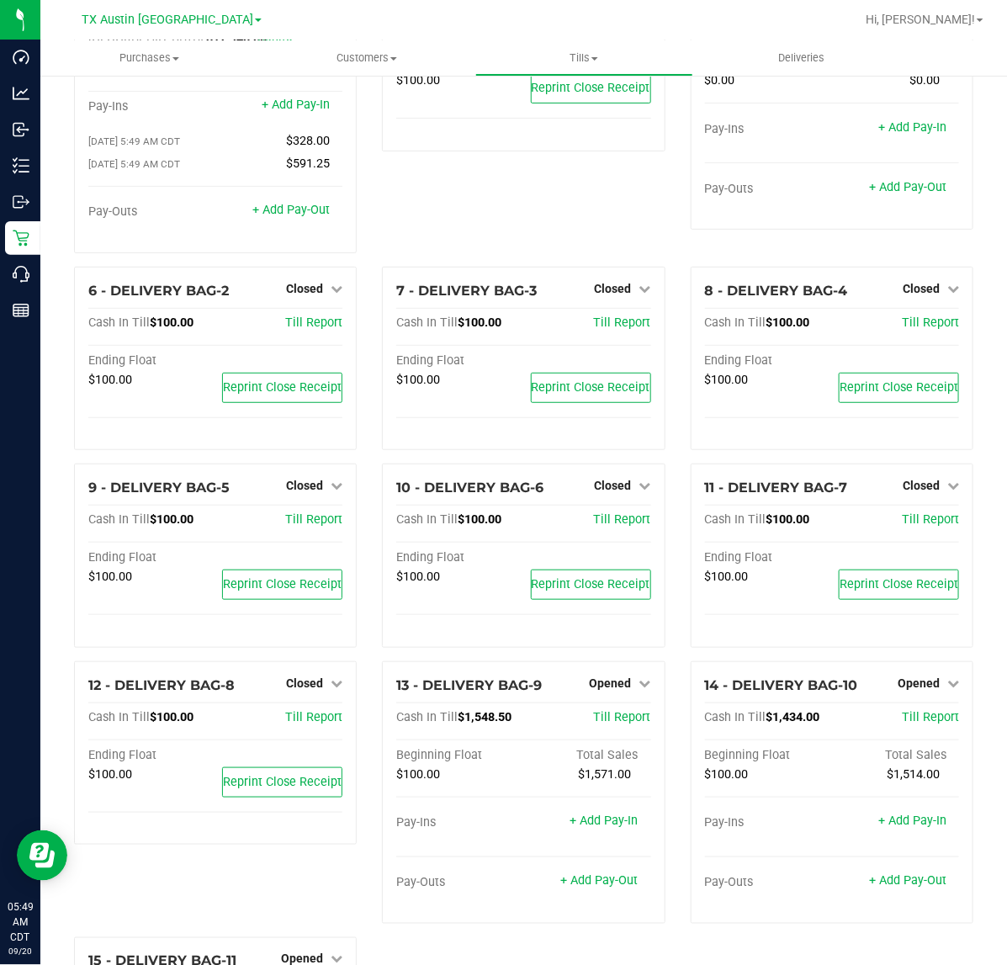
scroll to position [127, 0]
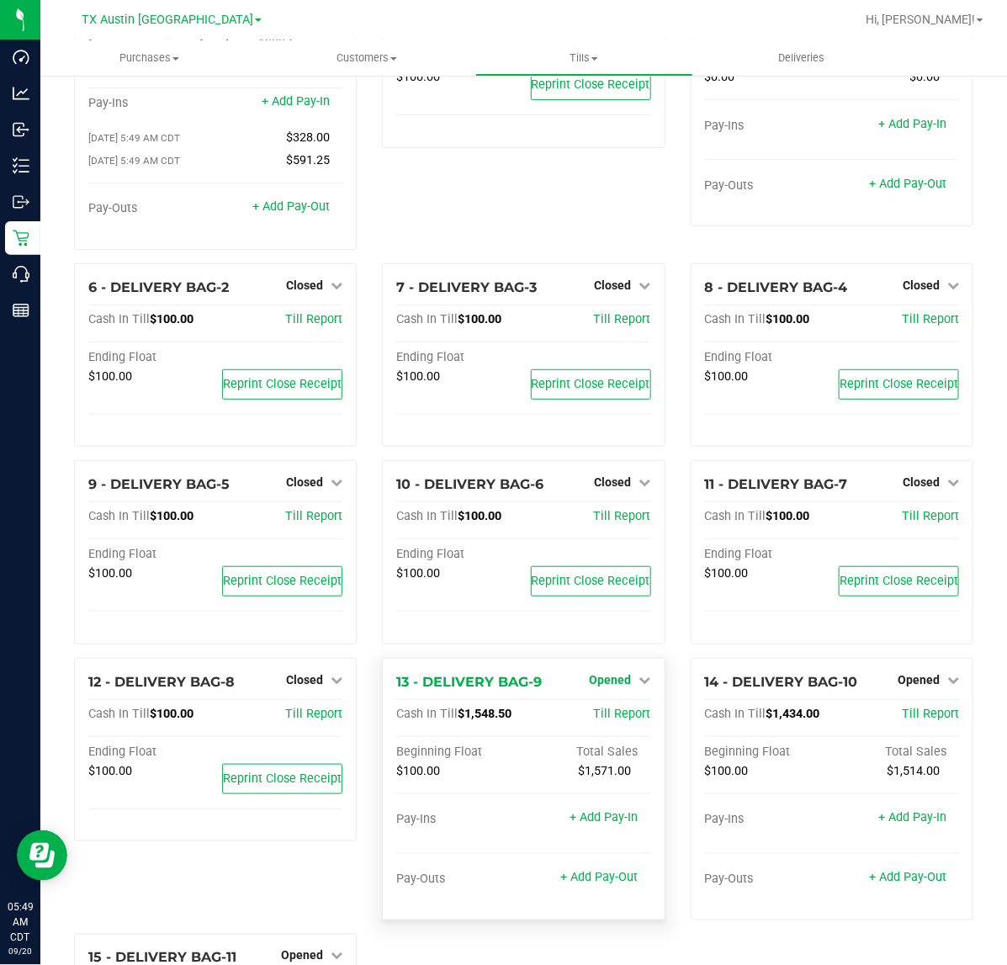
click at [599, 675] on span "Opened" at bounding box center [611, 679] width 42 height 13
click at [603, 707] on link "Close Till" at bounding box center [612, 713] width 45 height 13
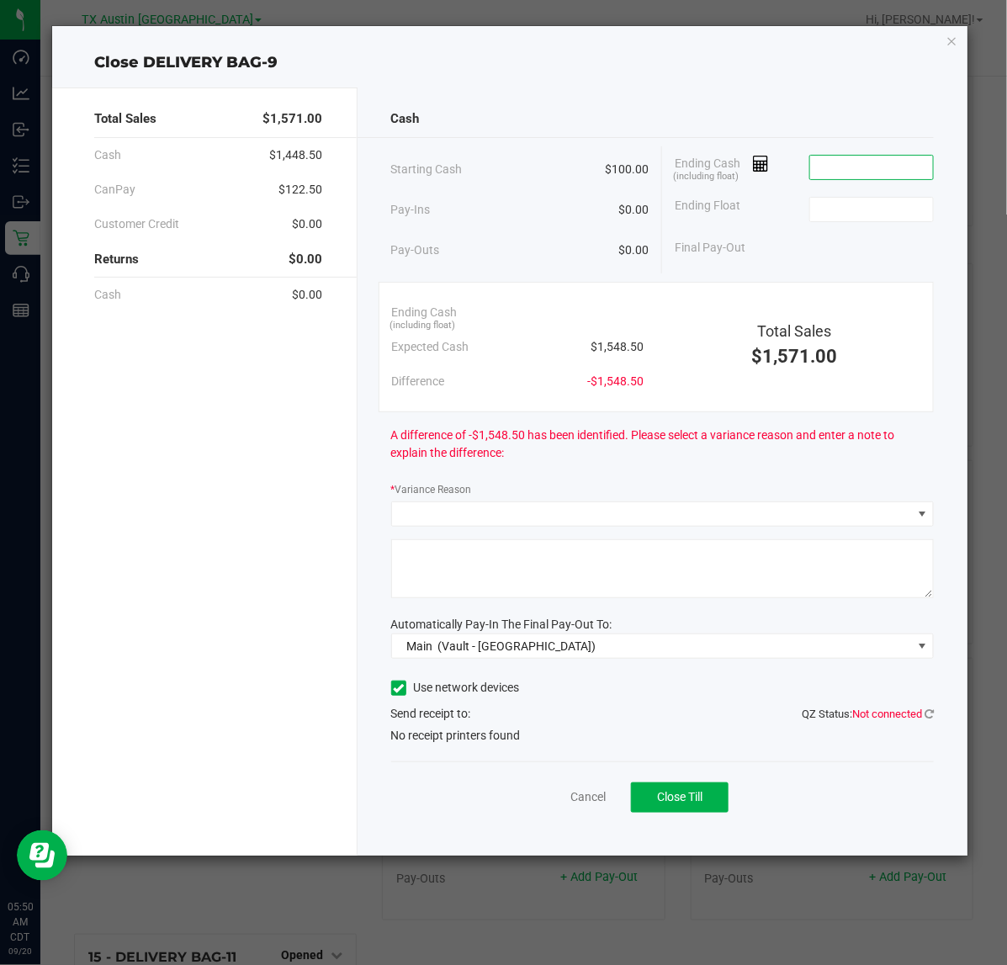
click at [838, 164] on input at bounding box center [872, 168] width 124 height 24
type input "$1,549.50"
click at [848, 207] on input at bounding box center [872, 210] width 124 height 24
type input "$100.00"
click at [785, 246] on div "Final Pay-Out $1,449.50" at bounding box center [803, 247] width 259 height 34
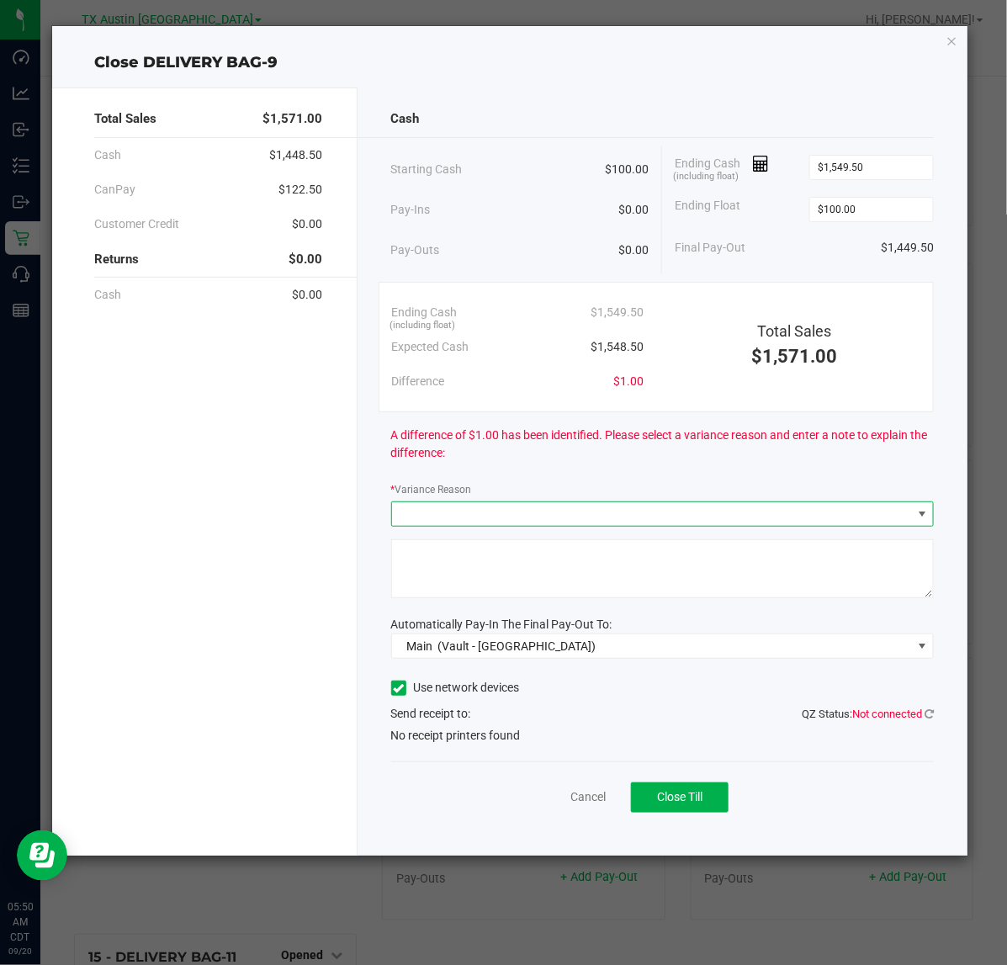
click at [827, 519] on span at bounding box center [652, 514] width 521 height 24
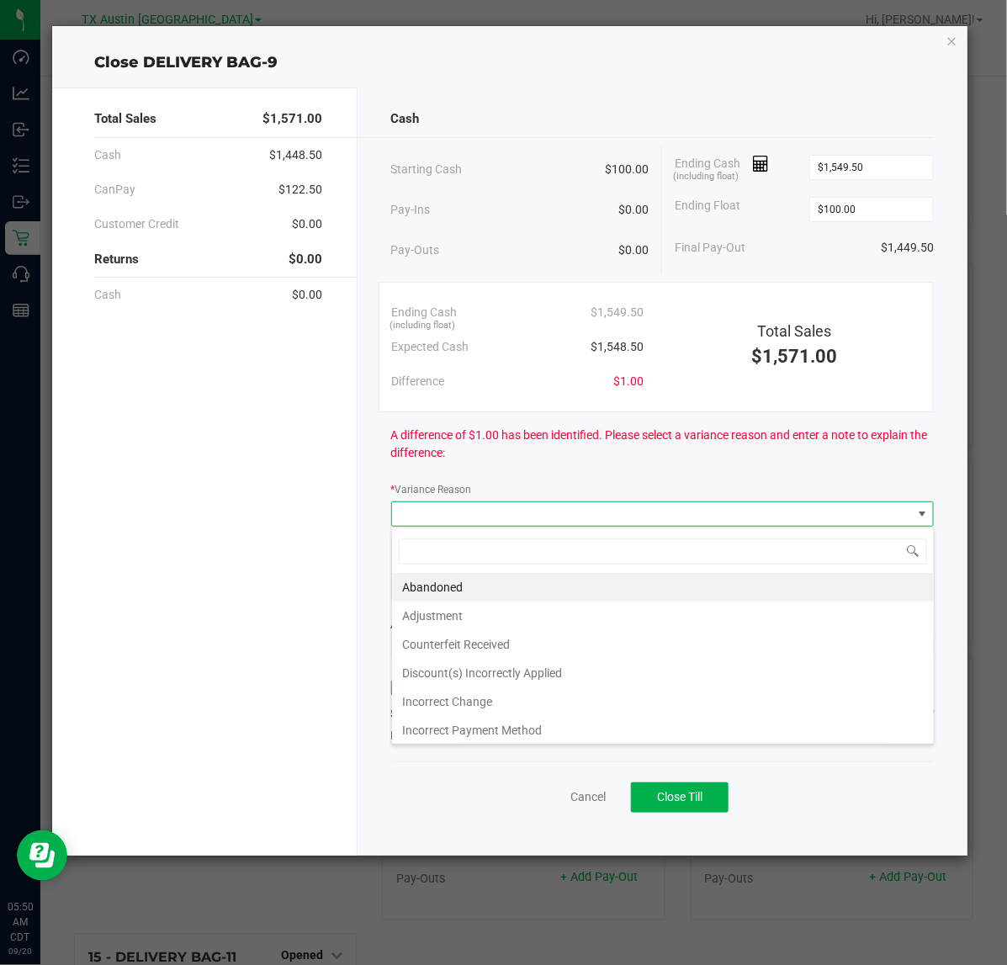
scroll to position [26, 542]
click at [674, 594] on li "Abandoned" at bounding box center [663, 587] width 542 height 29
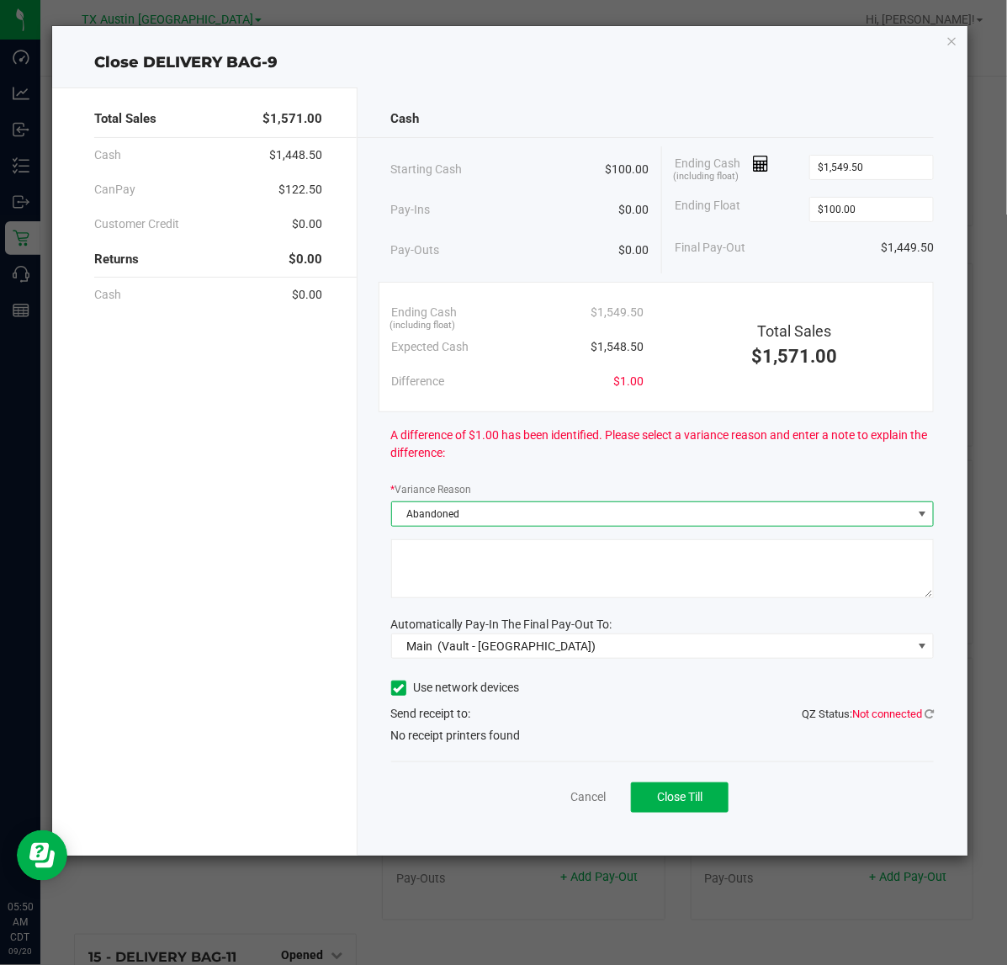
click at [602, 576] on textarea at bounding box center [662, 568] width 543 height 59
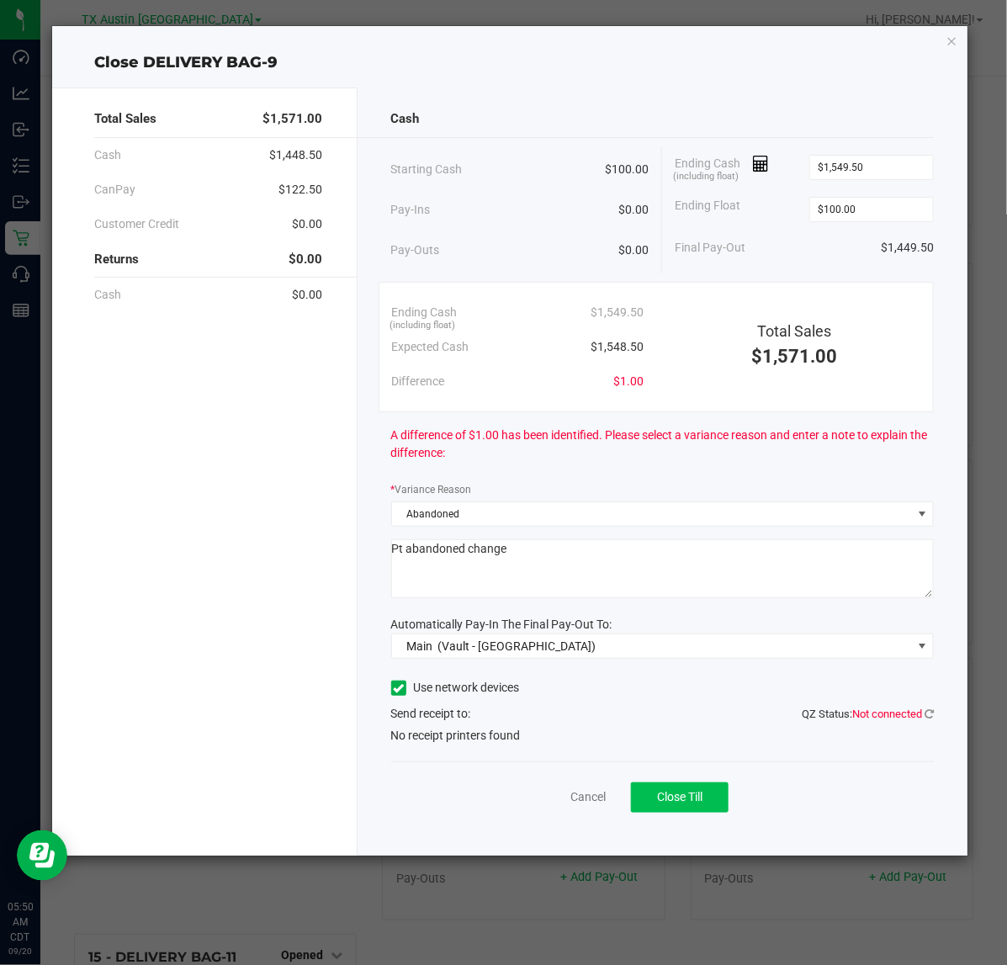
type textarea "Pt abandoned change"
click at [706, 789] on button "Close Till" at bounding box center [680, 797] width 98 height 30
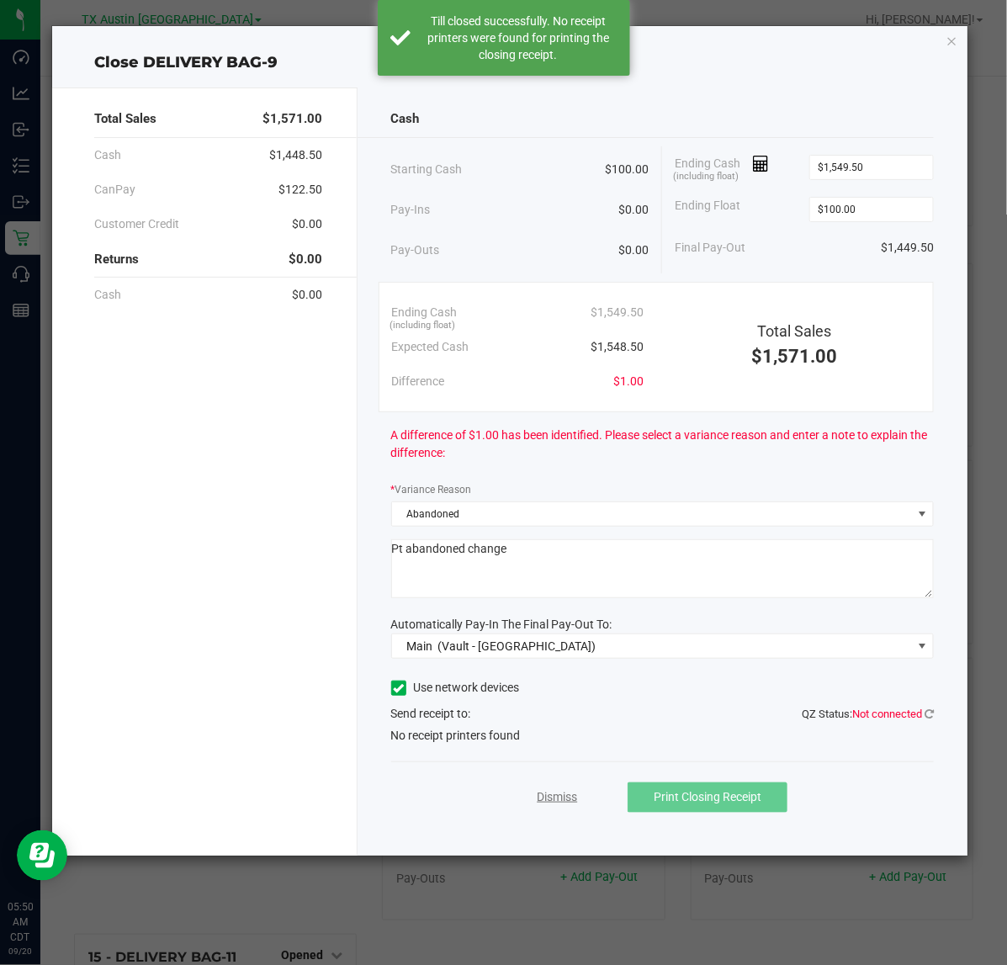
click at [557, 793] on link "Dismiss" at bounding box center [557, 797] width 40 height 18
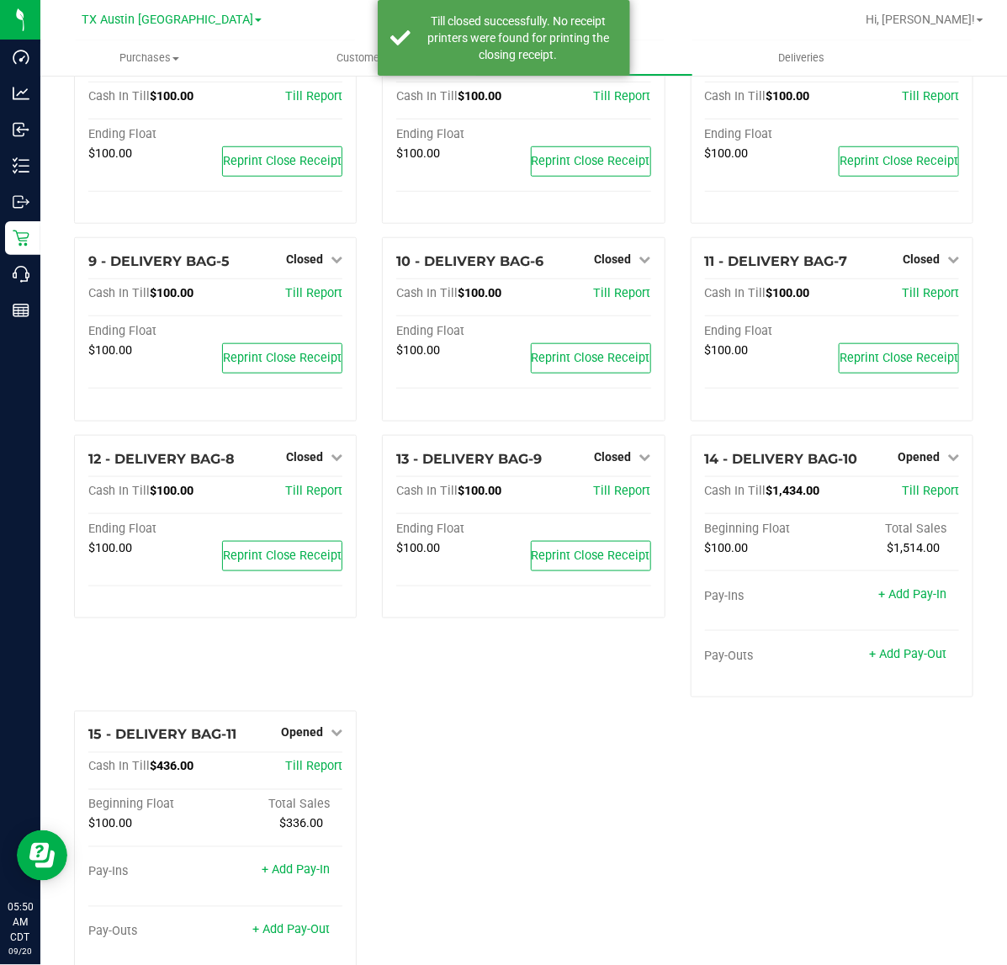
scroll to position [374, 0]
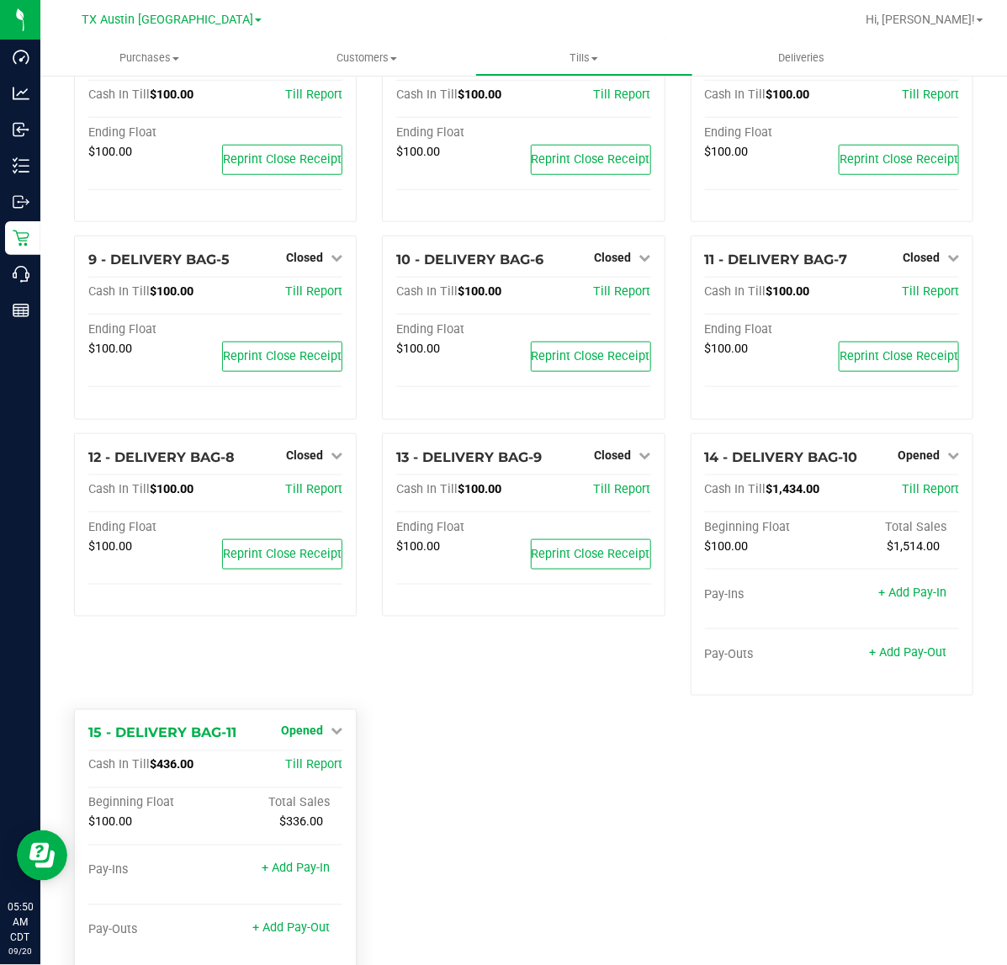
click at [305, 724] on span "Opened" at bounding box center [302, 730] width 42 height 13
click at [300, 765] on link "Close Till" at bounding box center [304, 765] width 45 height 13
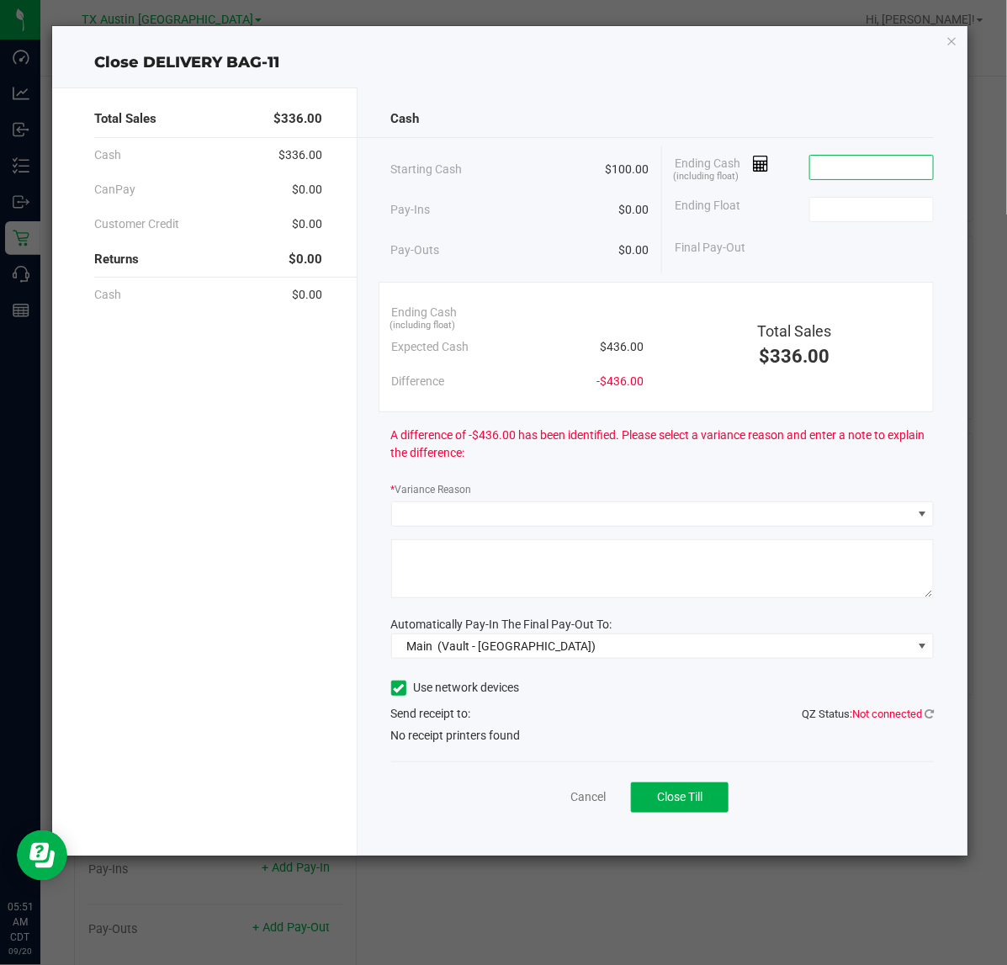
click at [849, 170] on input at bounding box center [872, 168] width 124 height 24
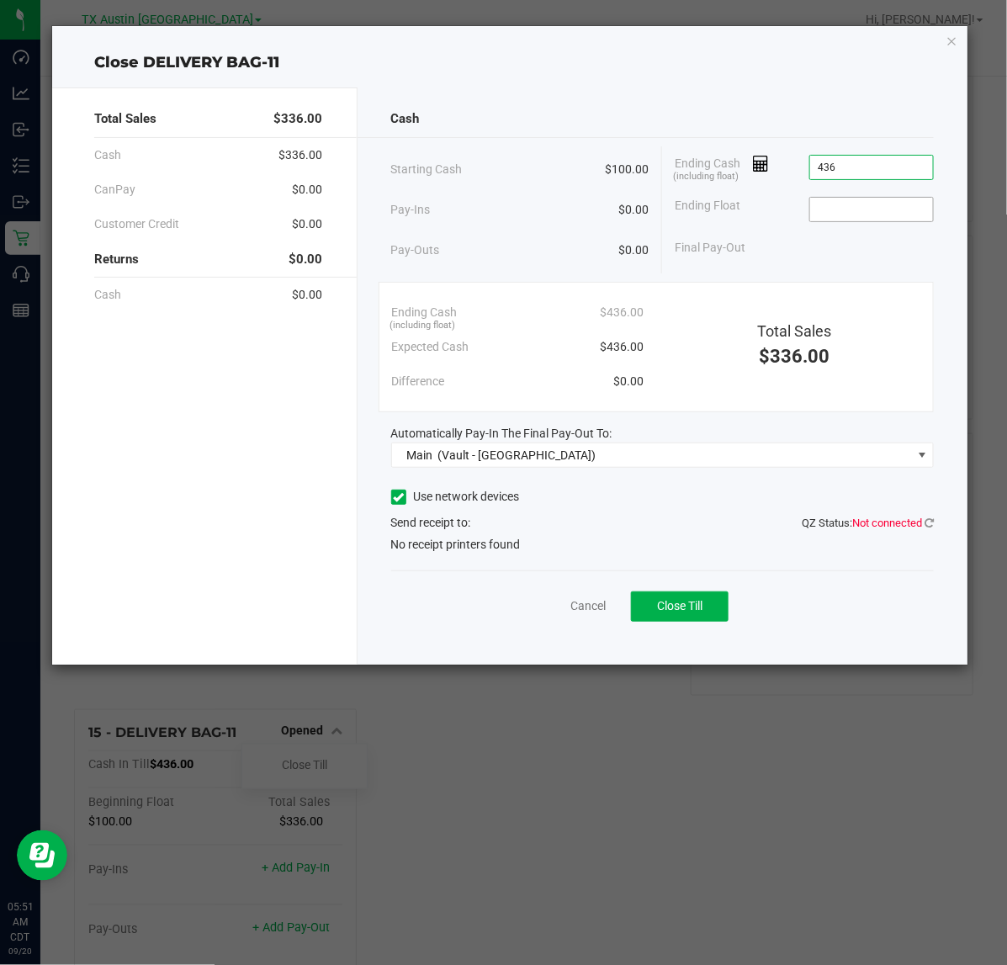
type input "$436.00"
click at [843, 210] on input at bounding box center [872, 210] width 124 height 24
type input "$100.00"
click at [817, 246] on div "Final Pay-Out $336.00" at bounding box center [803, 247] width 259 height 34
click at [686, 607] on span "Close Till" at bounding box center [679, 605] width 45 height 13
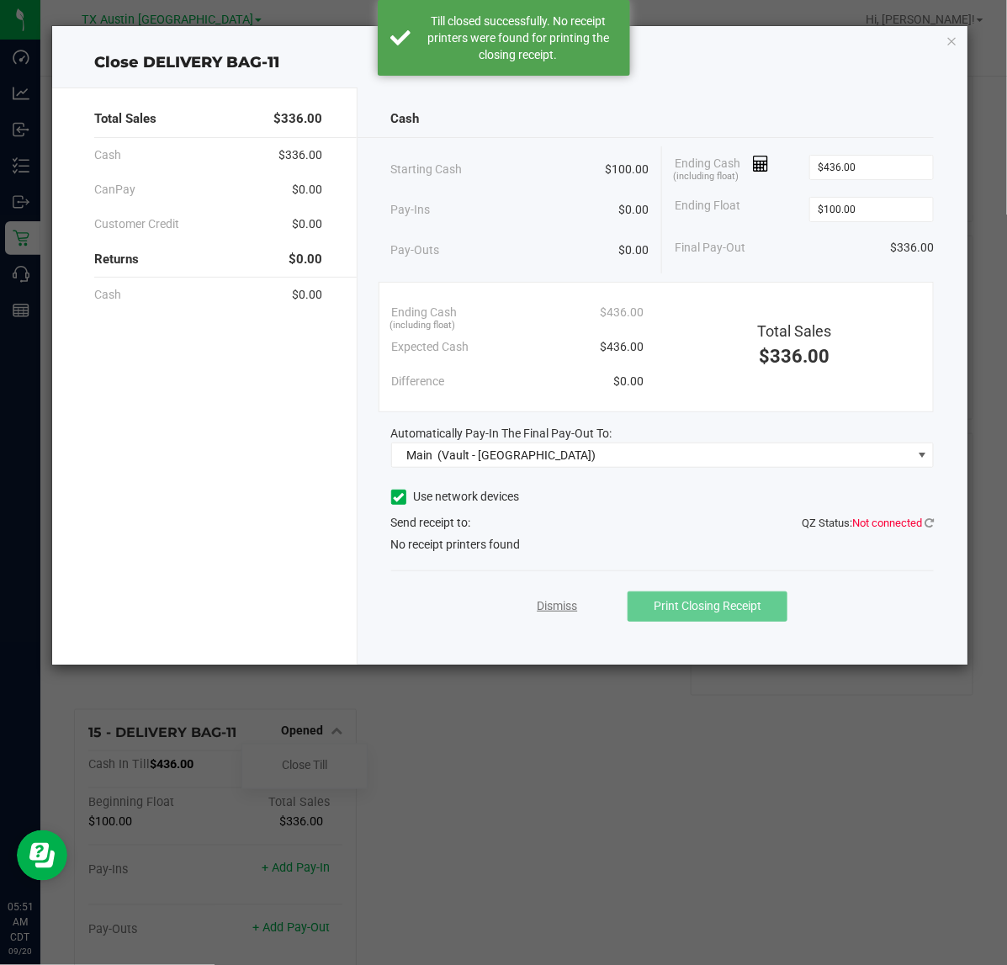
click at [563, 607] on link "Dismiss" at bounding box center [557, 606] width 40 height 18
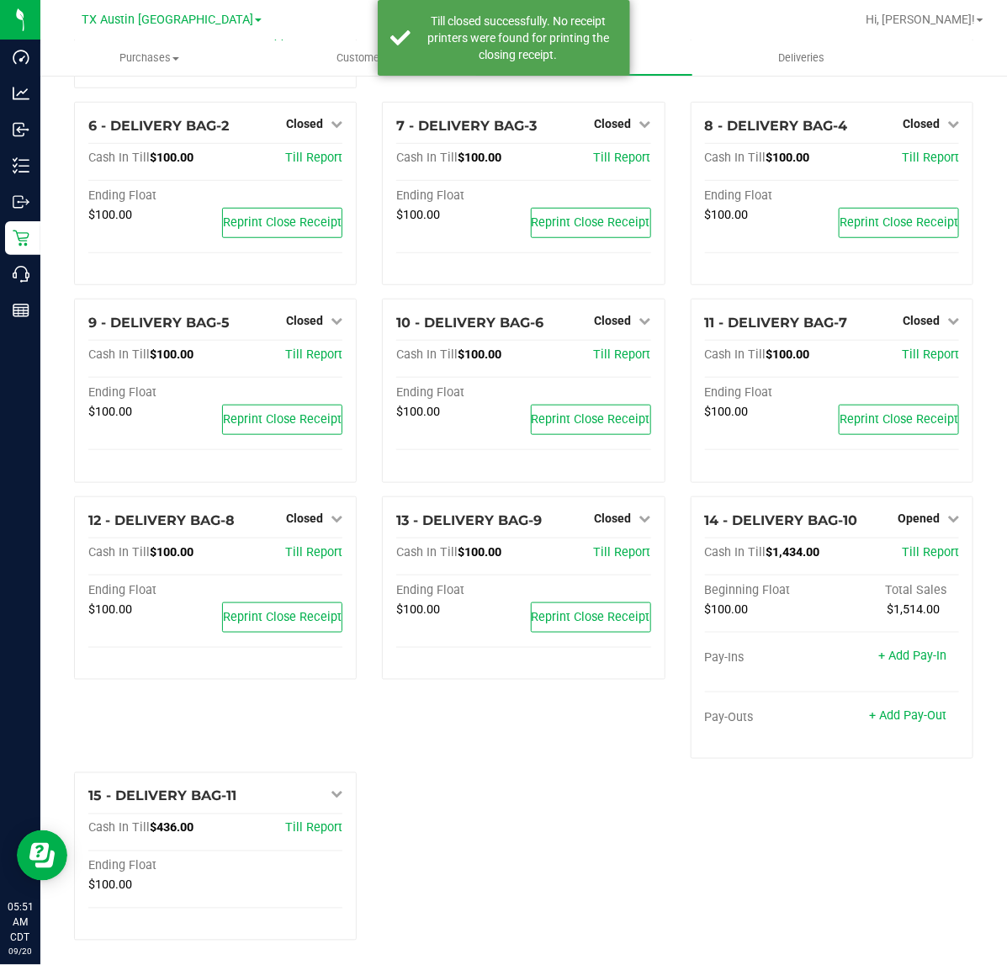
scroll to position [325, 0]
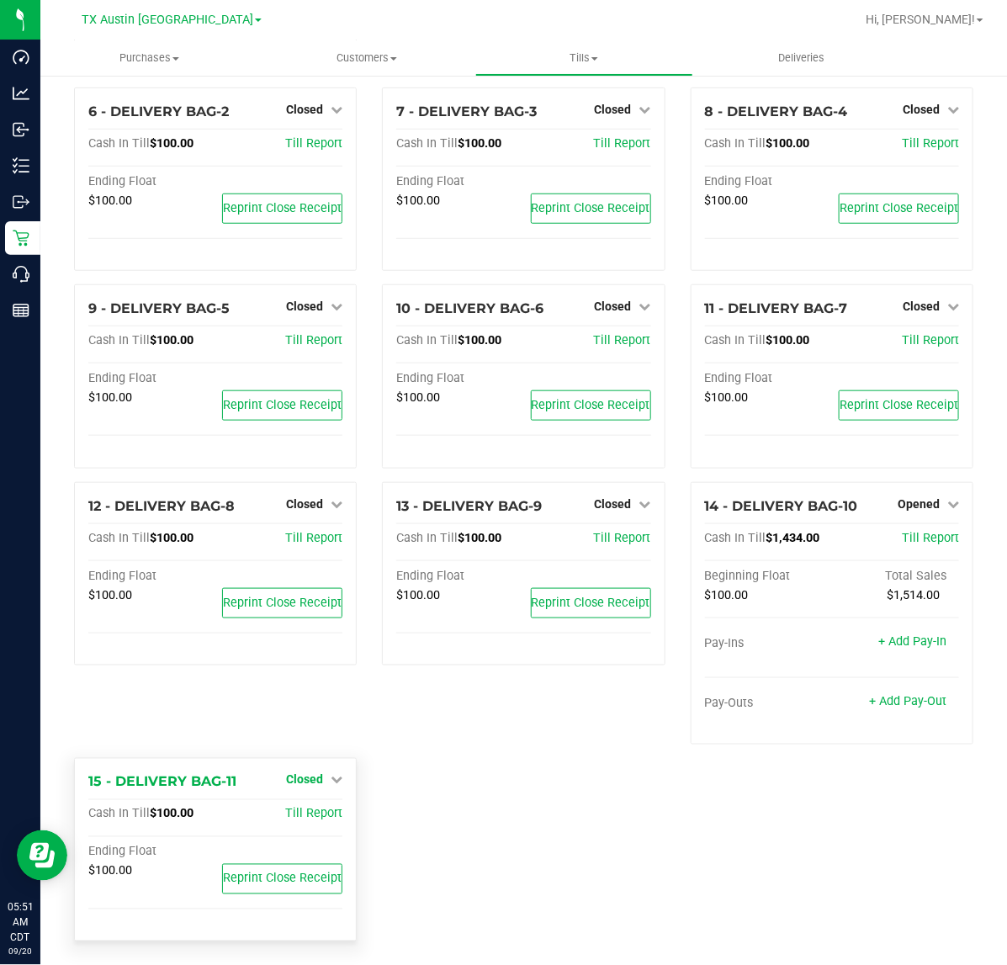
click at [313, 773] on span "Closed" at bounding box center [304, 779] width 37 height 13
click at [304, 809] on link "Open Till" at bounding box center [304, 813] width 45 height 13
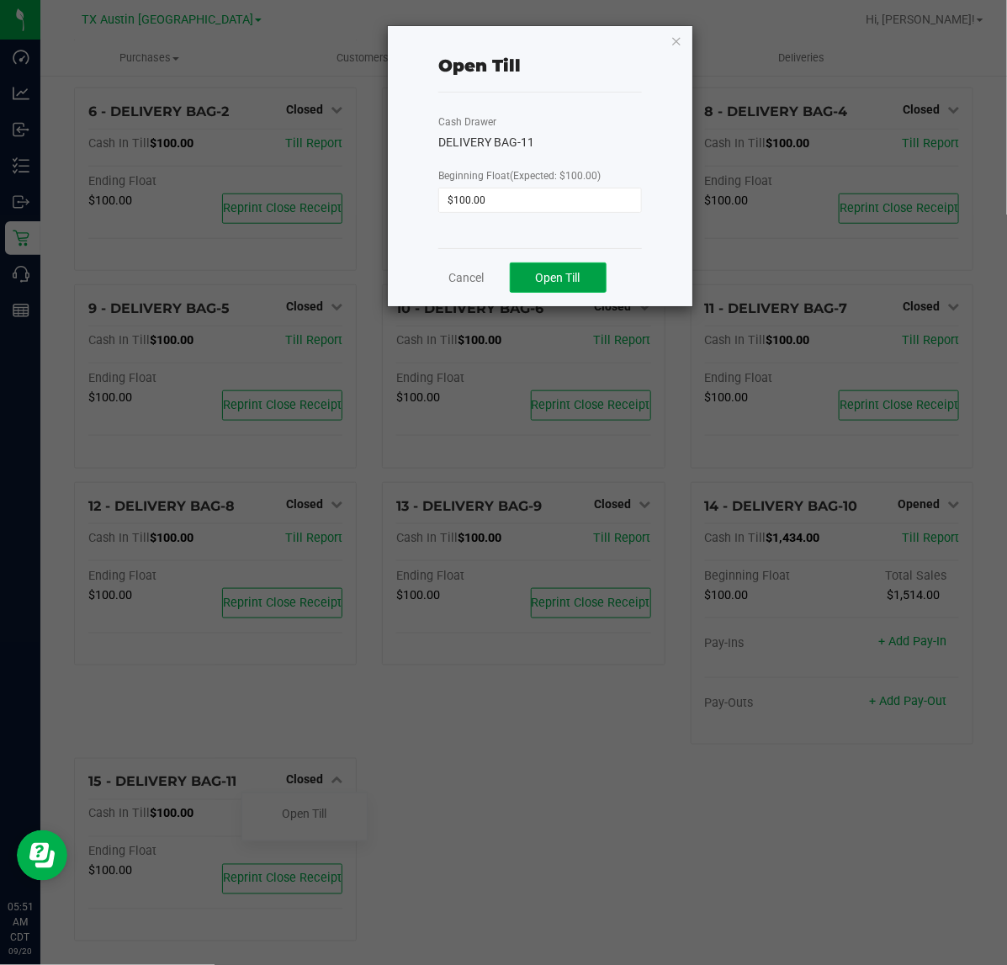
click at [536, 284] on span "Open Till" at bounding box center [558, 277] width 45 height 13
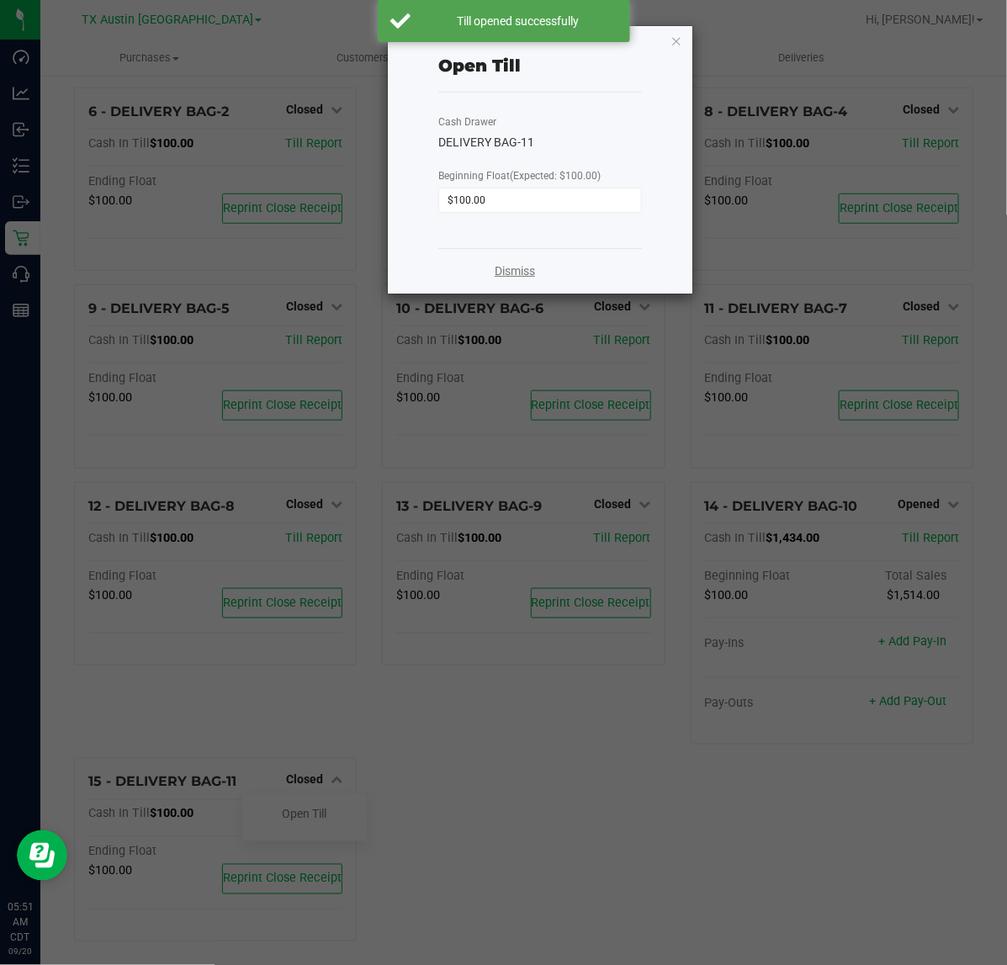
click at [511, 276] on link "Dismiss" at bounding box center [514, 271] width 40 height 18
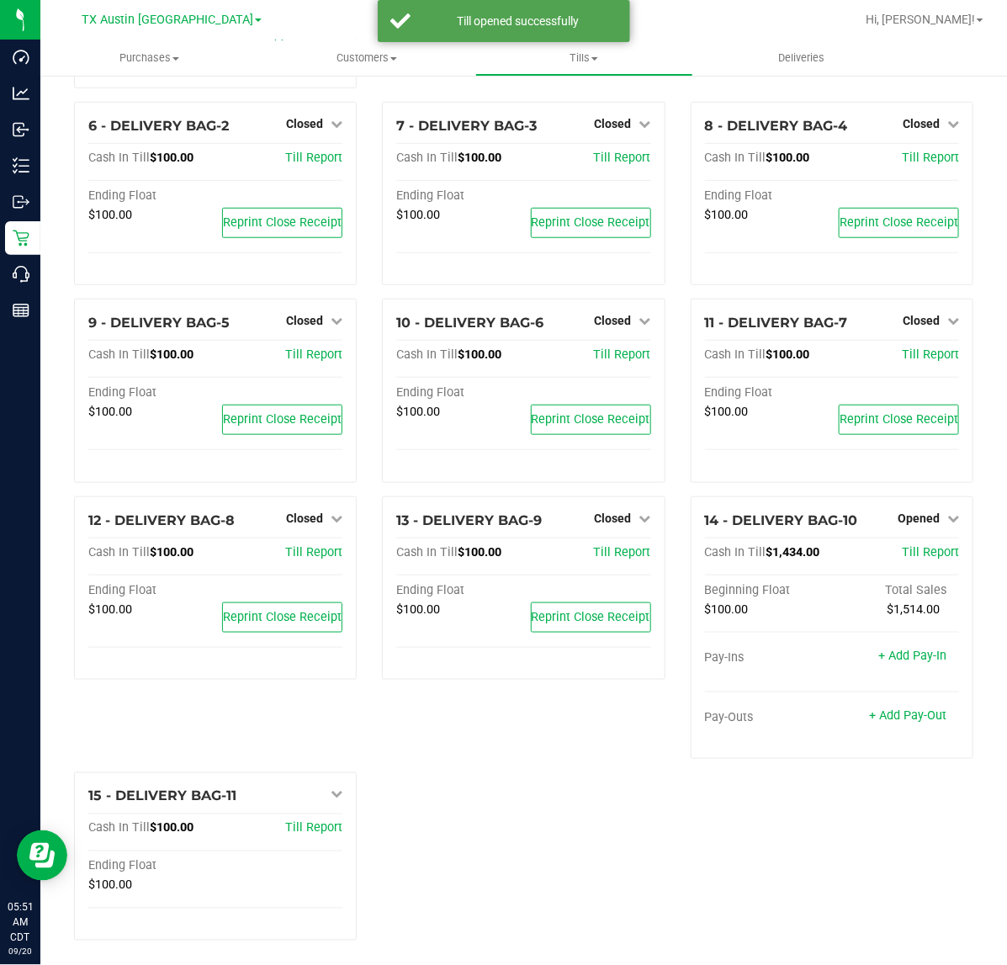
scroll to position [374, 0]
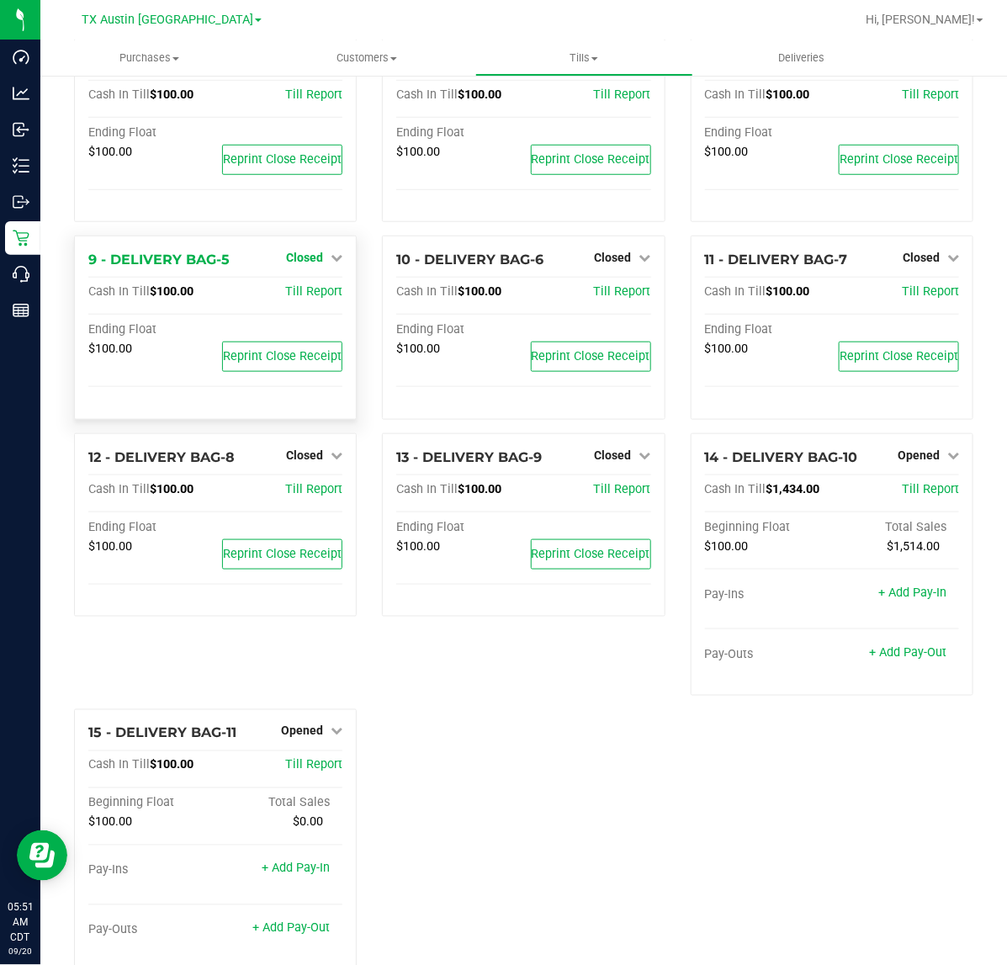
click at [304, 252] on span "Closed" at bounding box center [304, 257] width 37 height 13
click at [304, 286] on link "Open Till" at bounding box center [304, 292] width 45 height 13
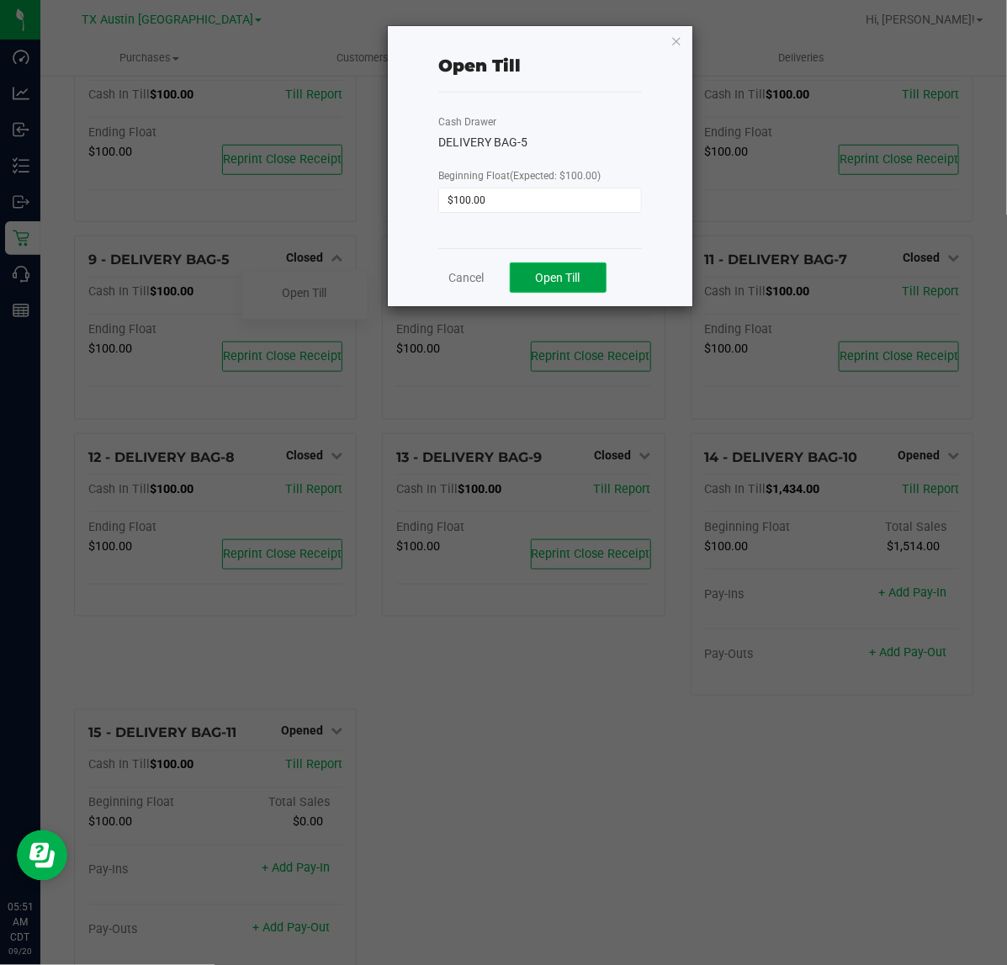
click at [538, 279] on span "Open Till" at bounding box center [558, 277] width 45 height 13
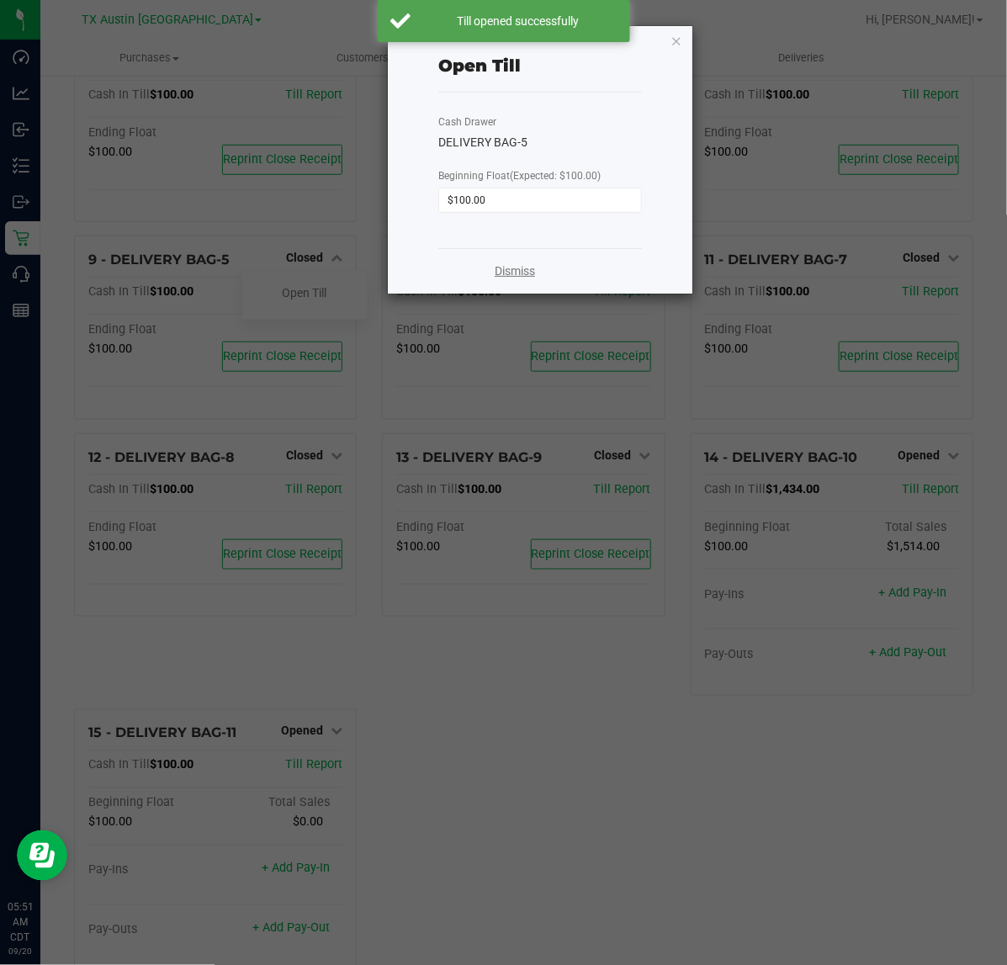
click at [518, 278] on link "Dismiss" at bounding box center [514, 271] width 40 height 18
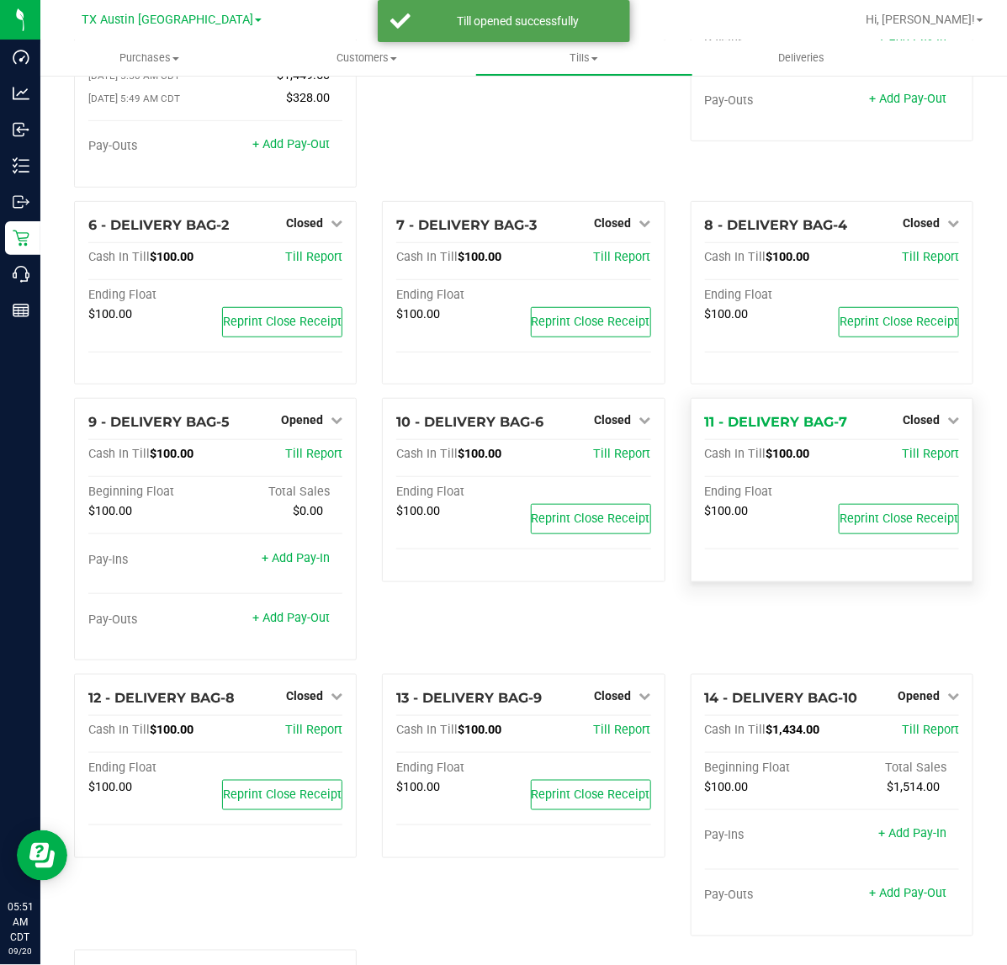
scroll to position [211, 0]
click at [915, 217] on span "Closed" at bounding box center [920, 223] width 37 height 13
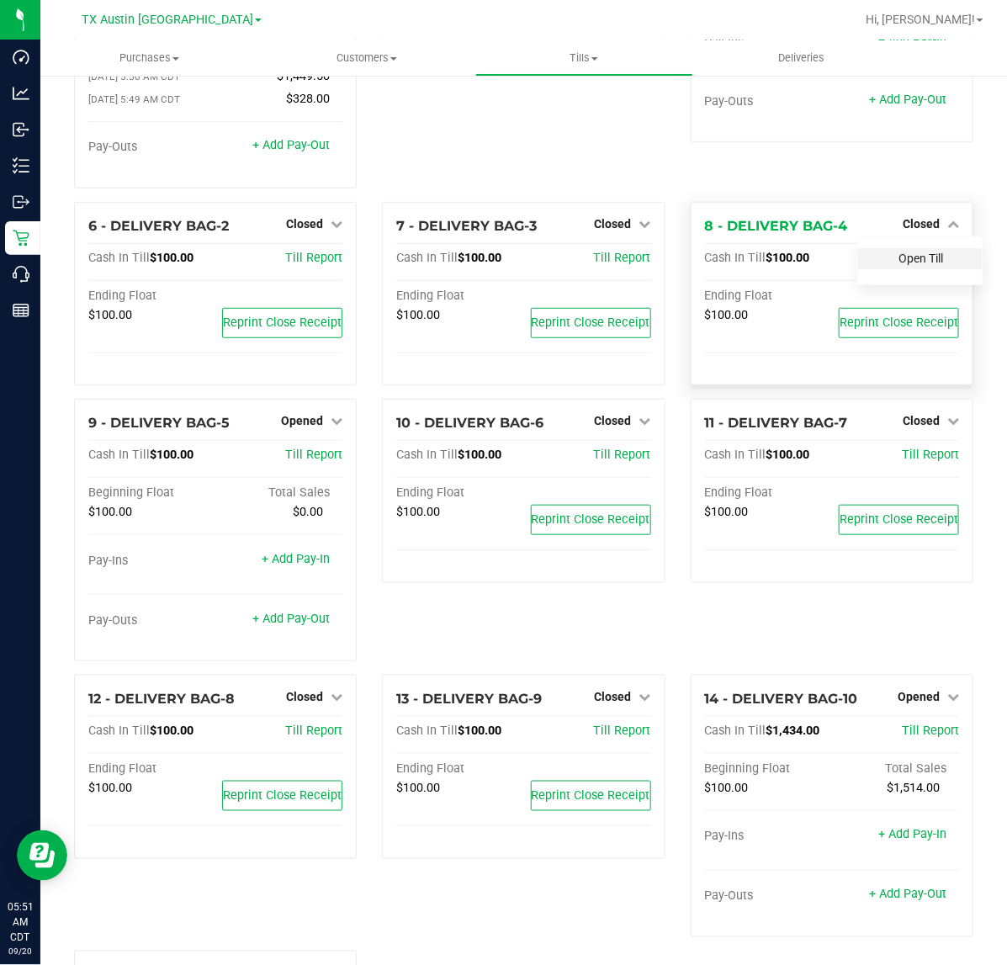
click at [910, 251] on link "Open Till" at bounding box center [920, 257] width 45 height 13
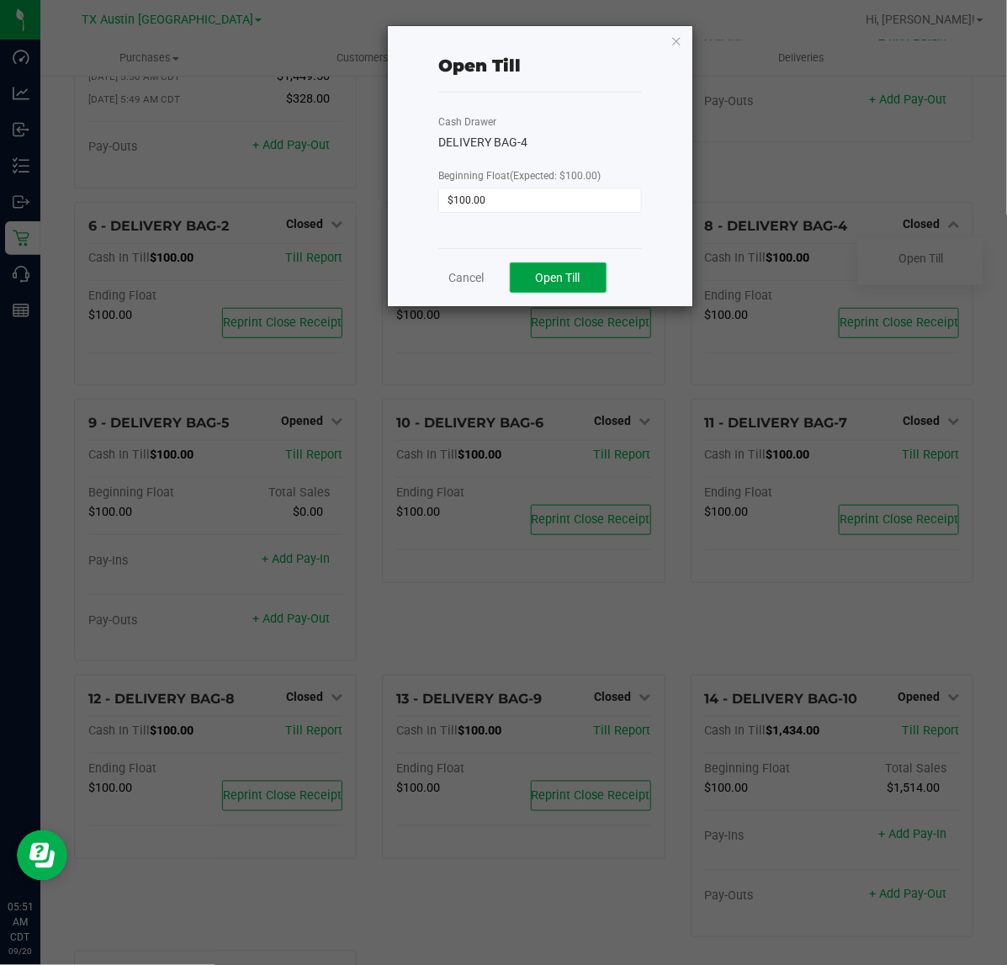
click at [582, 270] on button "Open Till" at bounding box center [558, 277] width 97 height 30
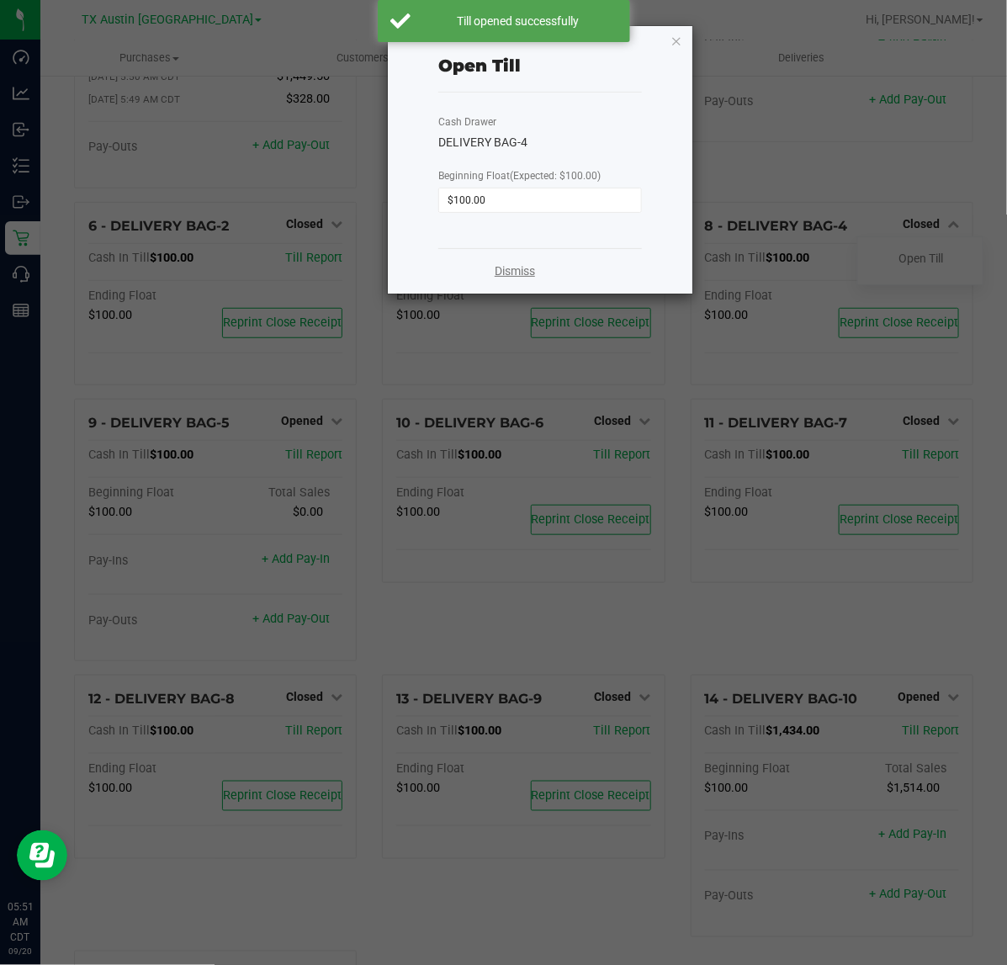
click at [519, 269] on link "Dismiss" at bounding box center [514, 271] width 40 height 18
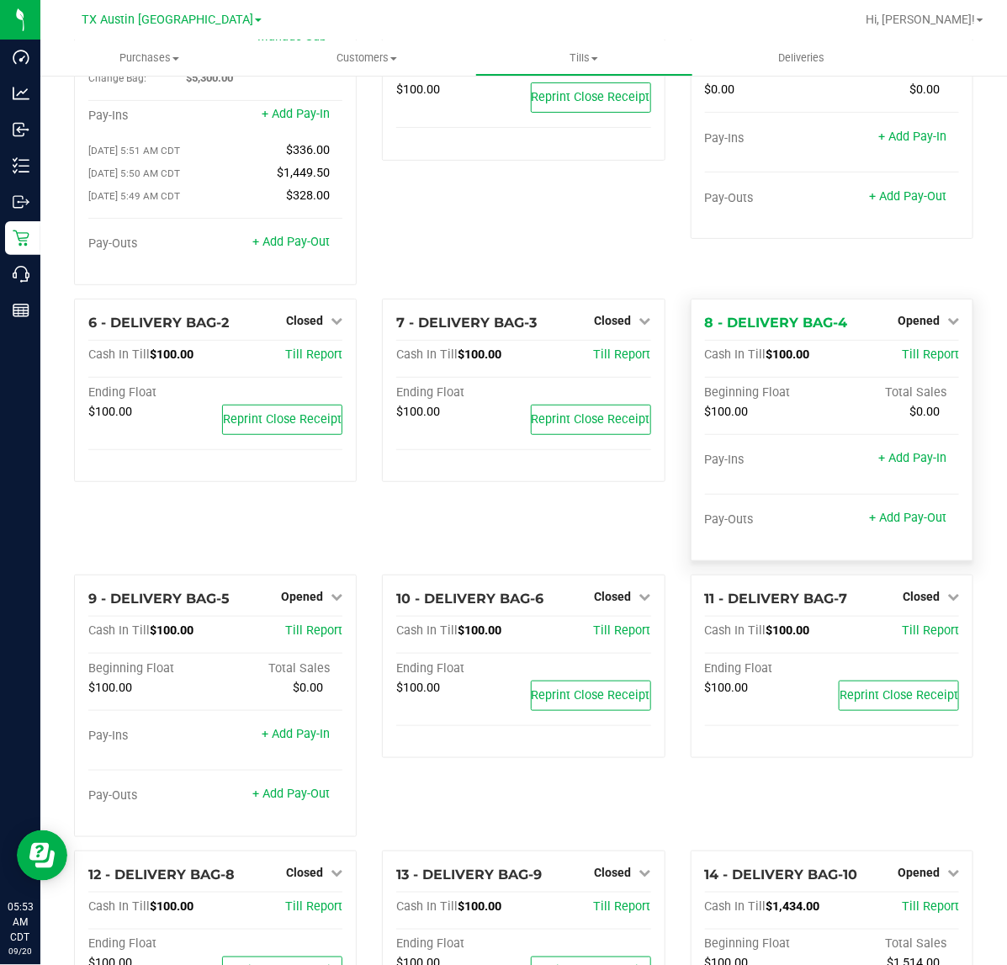
scroll to position [0, 0]
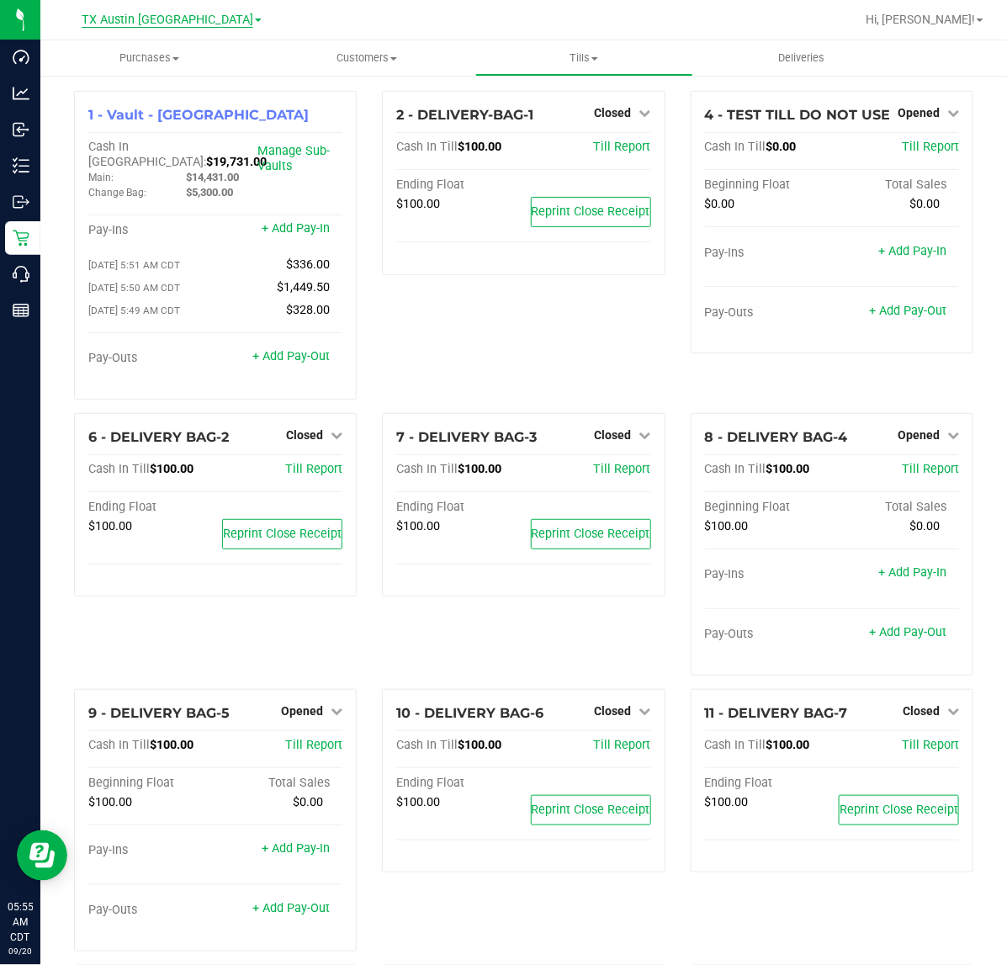
click at [196, 17] on span "TX Austin [GEOGRAPHIC_DATA]" at bounding box center [168, 20] width 172 height 15
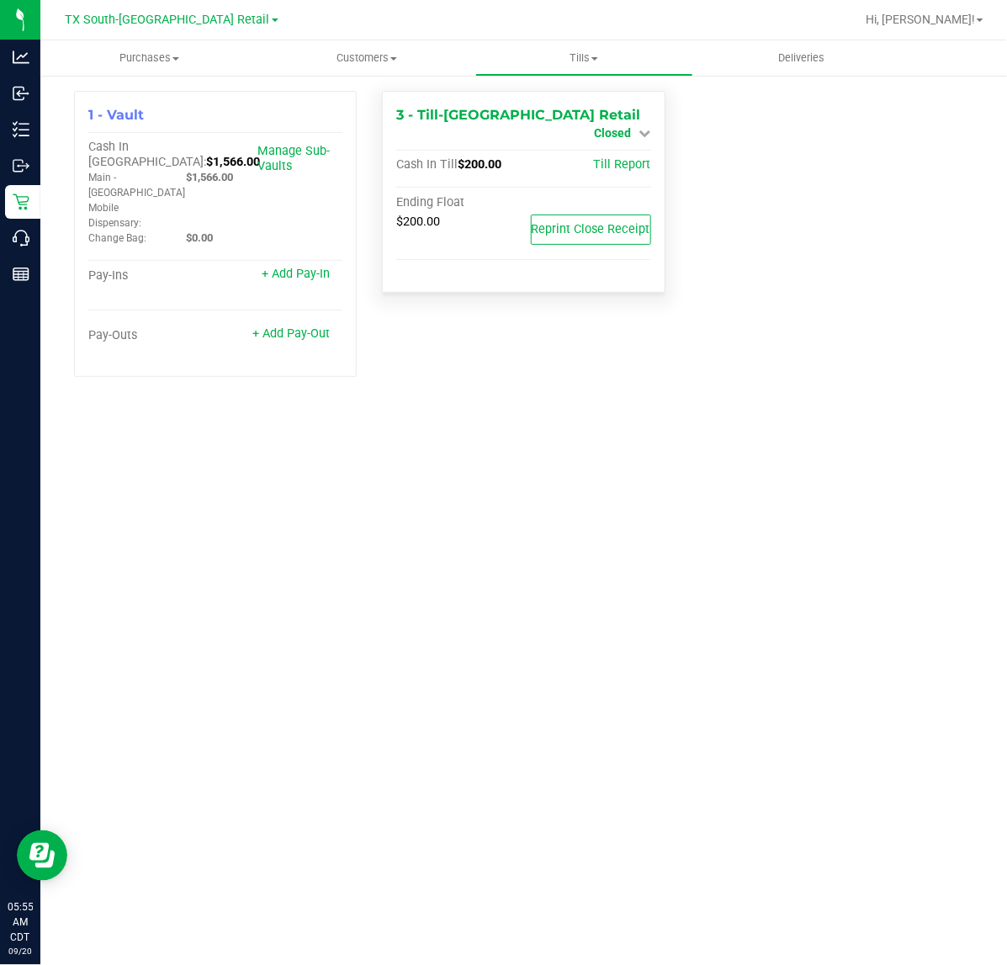
click at [623, 126] on span "Closed" at bounding box center [613, 132] width 37 height 13
click at [621, 147] on link "Open Till" at bounding box center [612, 147] width 45 height 13
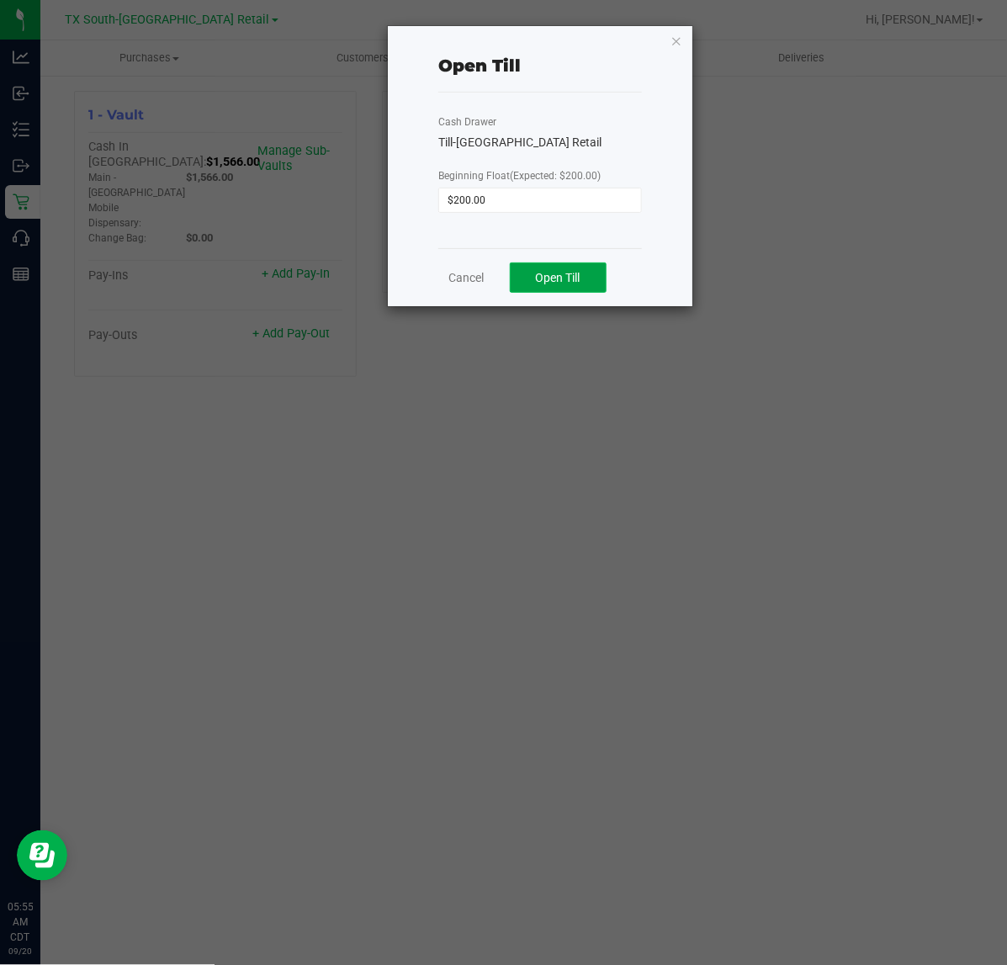
click at [580, 274] on span "Open Till" at bounding box center [558, 277] width 45 height 13
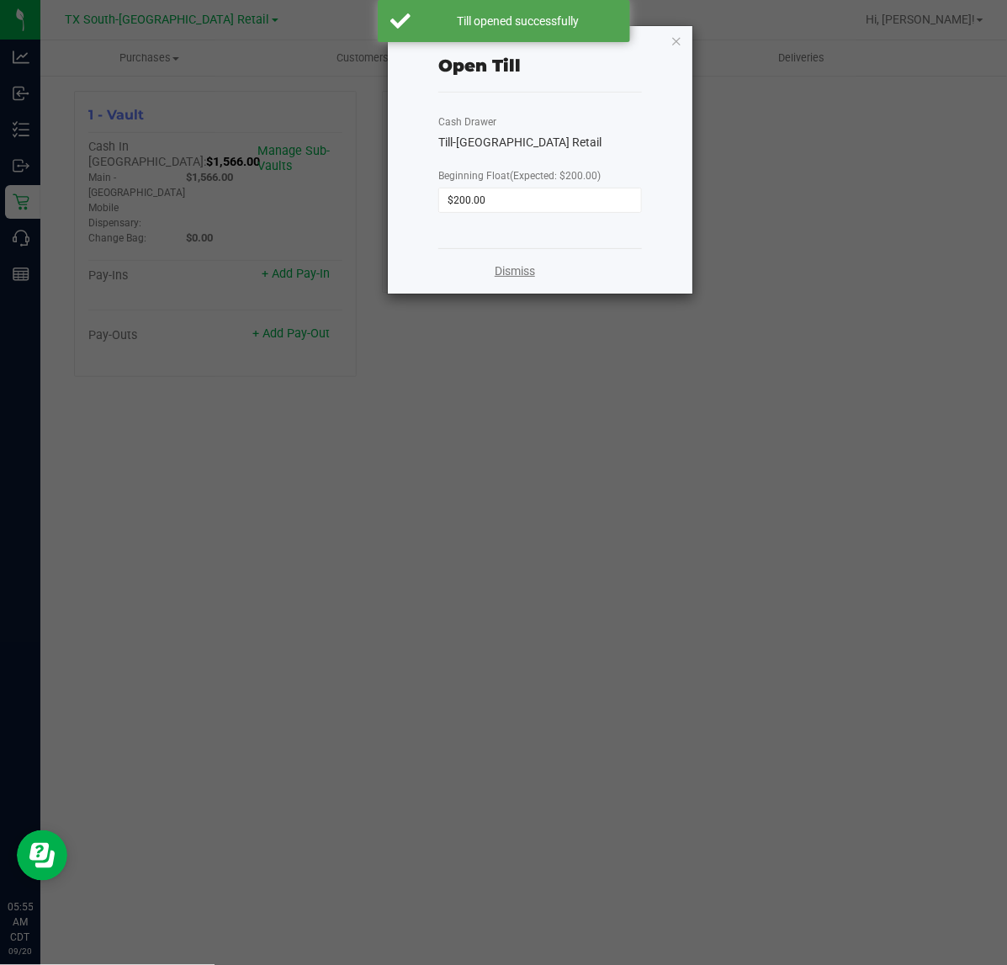
click at [519, 276] on link "Dismiss" at bounding box center [514, 271] width 40 height 18
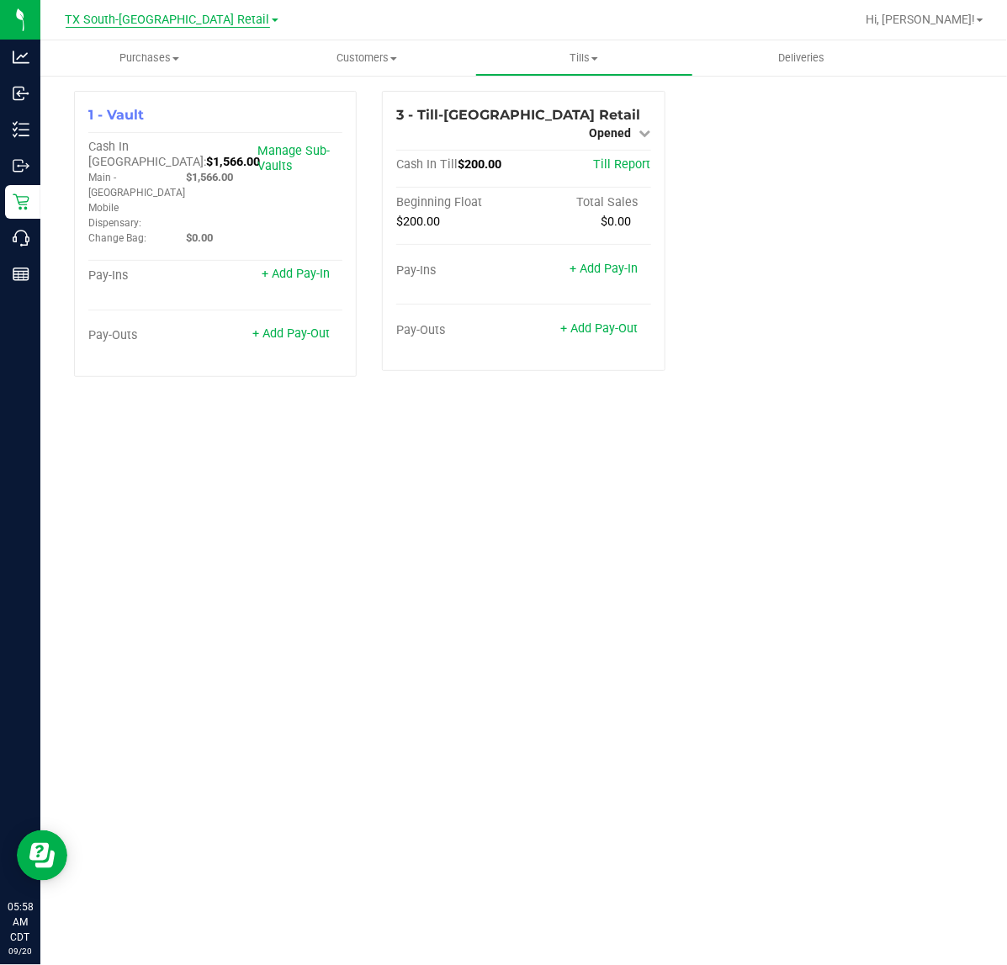
click at [194, 22] on span "TX South-[GEOGRAPHIC_DATA] Retail" at bounding box center [168, 20] width 204 height 15
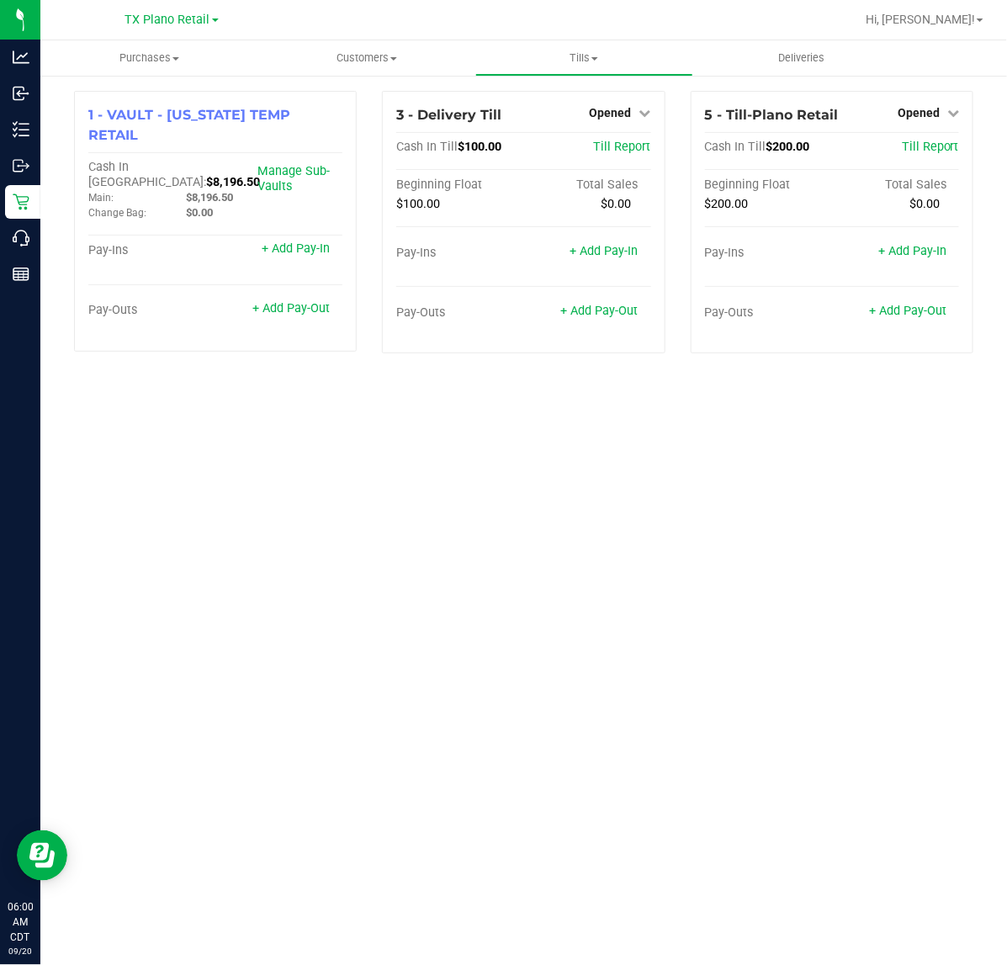
click at [177, 10] on div "TX Plano Retail Bonita Springs WC Boynton Beach WC Bradenton WC Brandon WC Broo…" at bounding box center [171, 19] width 93 height 20
click at [169, 15] on span "TX Plano Retail" at bounding box center [167, 20] width 85 height 15
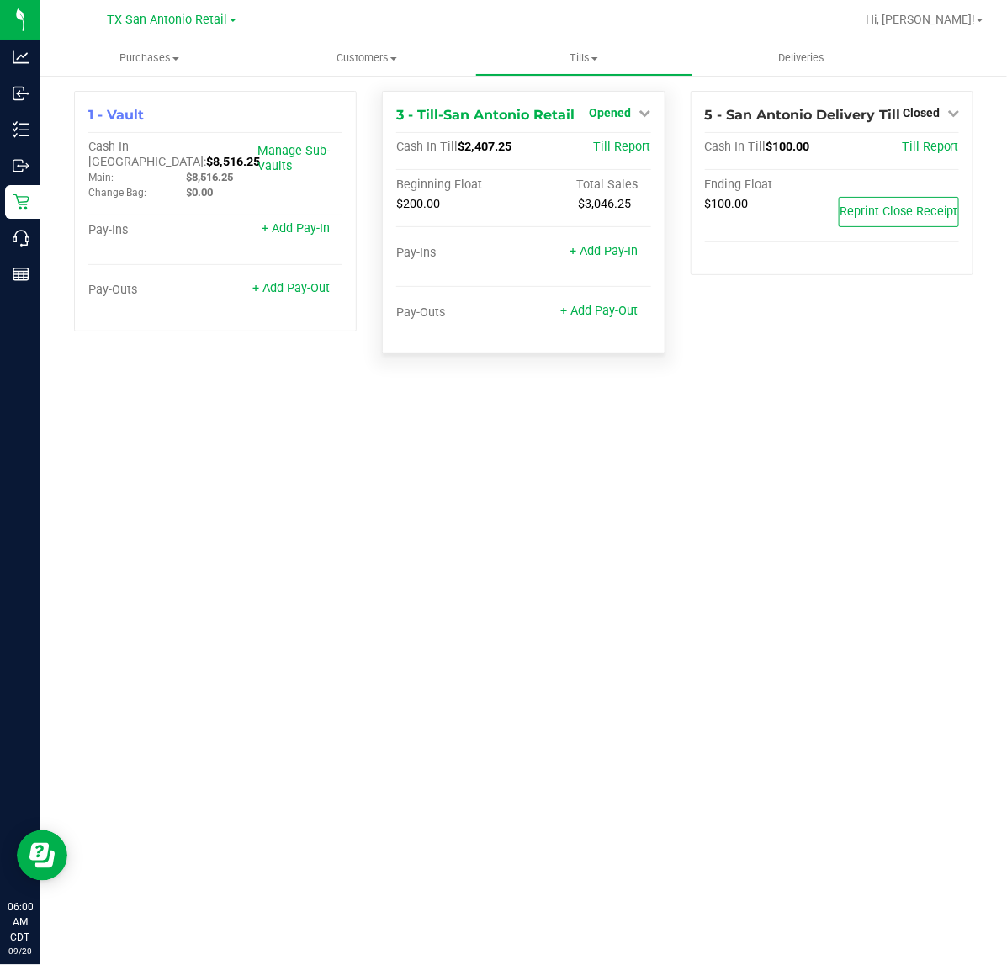
click at [623, 115] on span "Opened" at bounding box center [611, 112] width 42 height 13
click at [616, 152] on link "Close Till" at bounding box center [612, 147] width 45 height 13
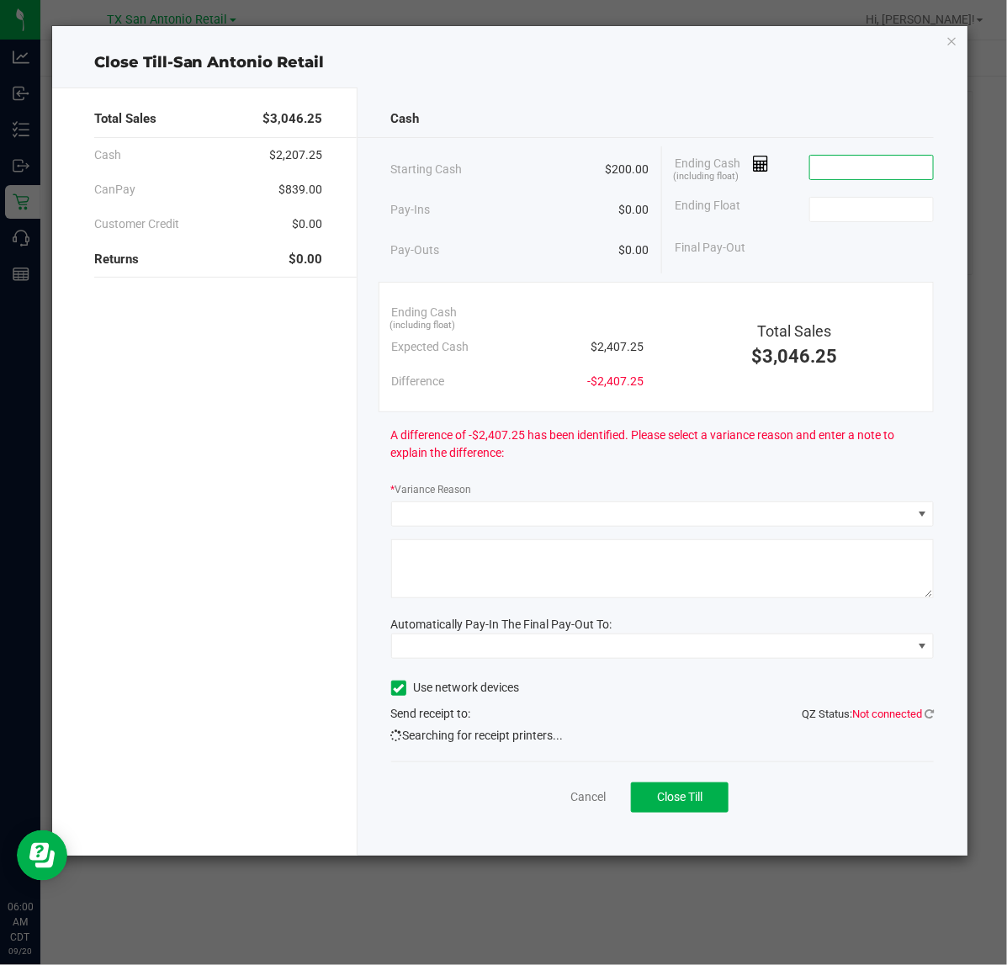
click at [859, 164] on input at bounding box center [872, 168] width 124 height 24
type input "$2,407.00"
click at [851, 204] on input at bounding box center [872, 210] width 124 height 24
type input "$200.00"
click at [807, 261] on div "Final Pay-Out $2,207.00" at bounding box center [803, 247] width 259 height 34
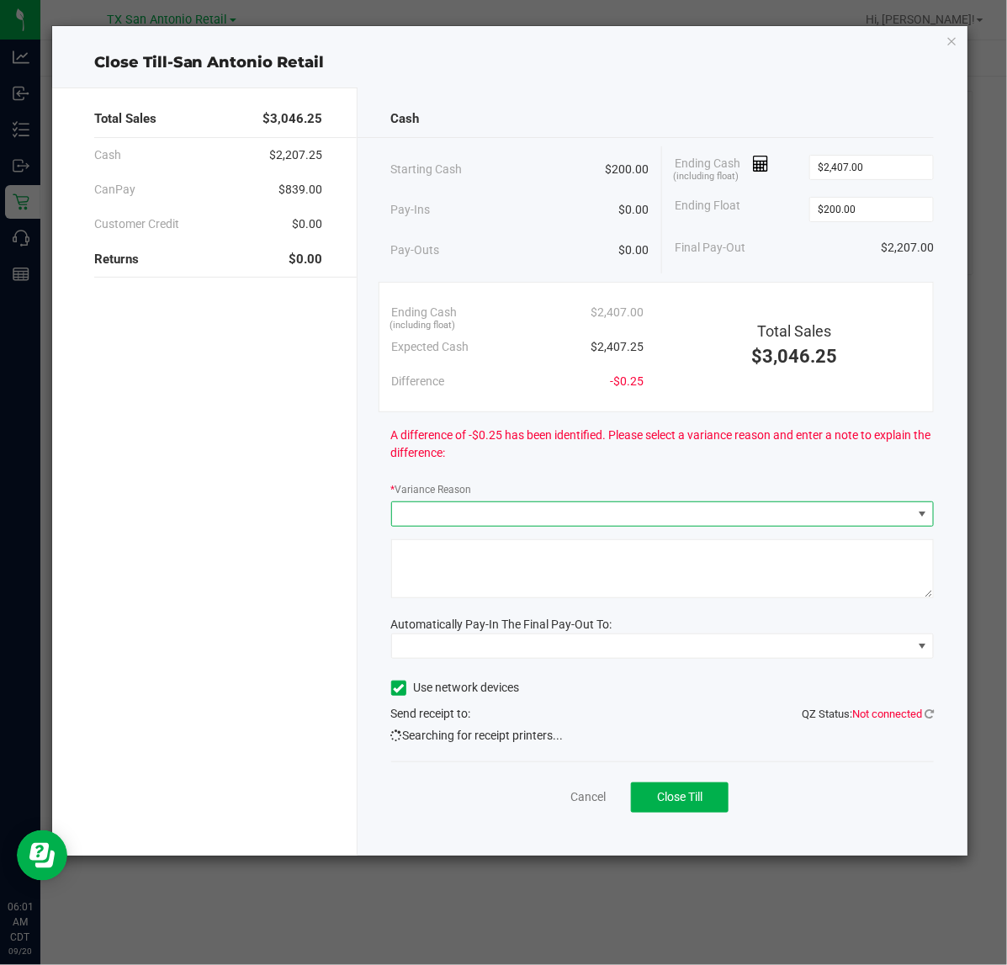
click at [597, 506] on span at bounding box center [652, 514] width 521 height 24
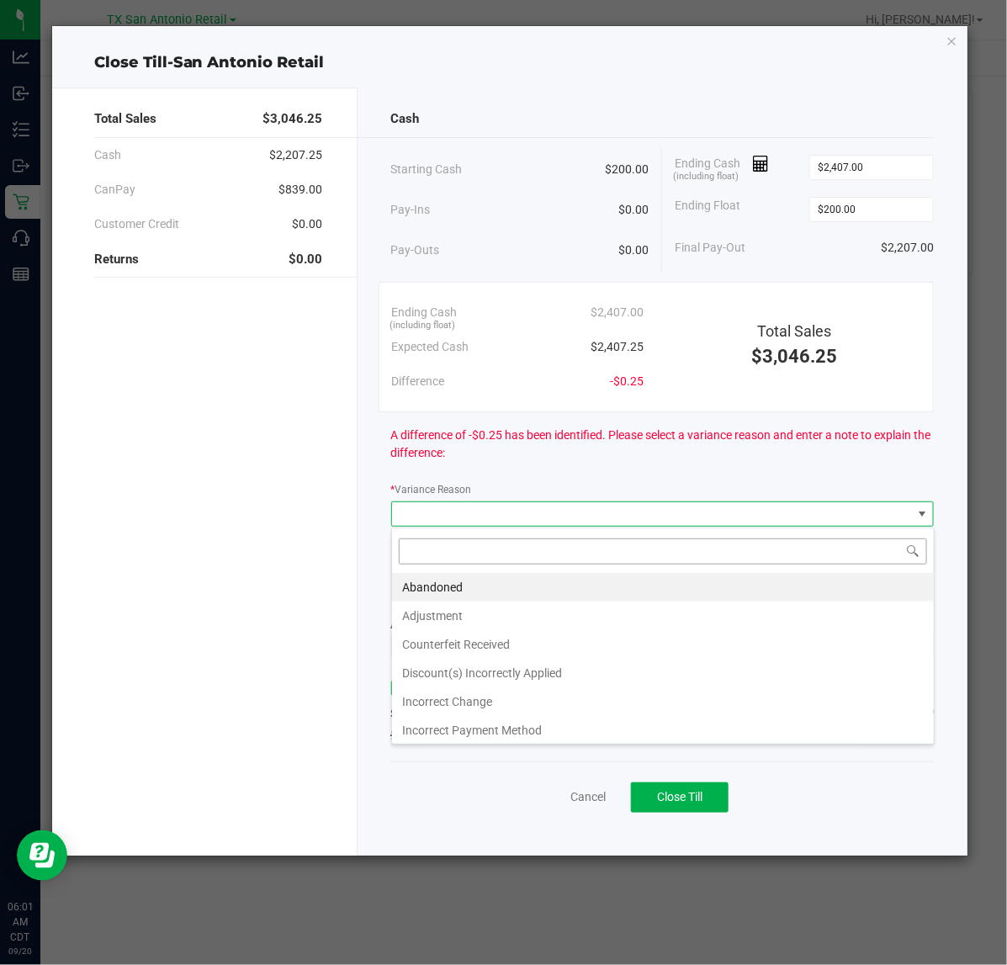
scroll to position [26, 542]
click at [484, 704] on li "Incorrect Change" at bounding box center [663, 701] width 542 height 29
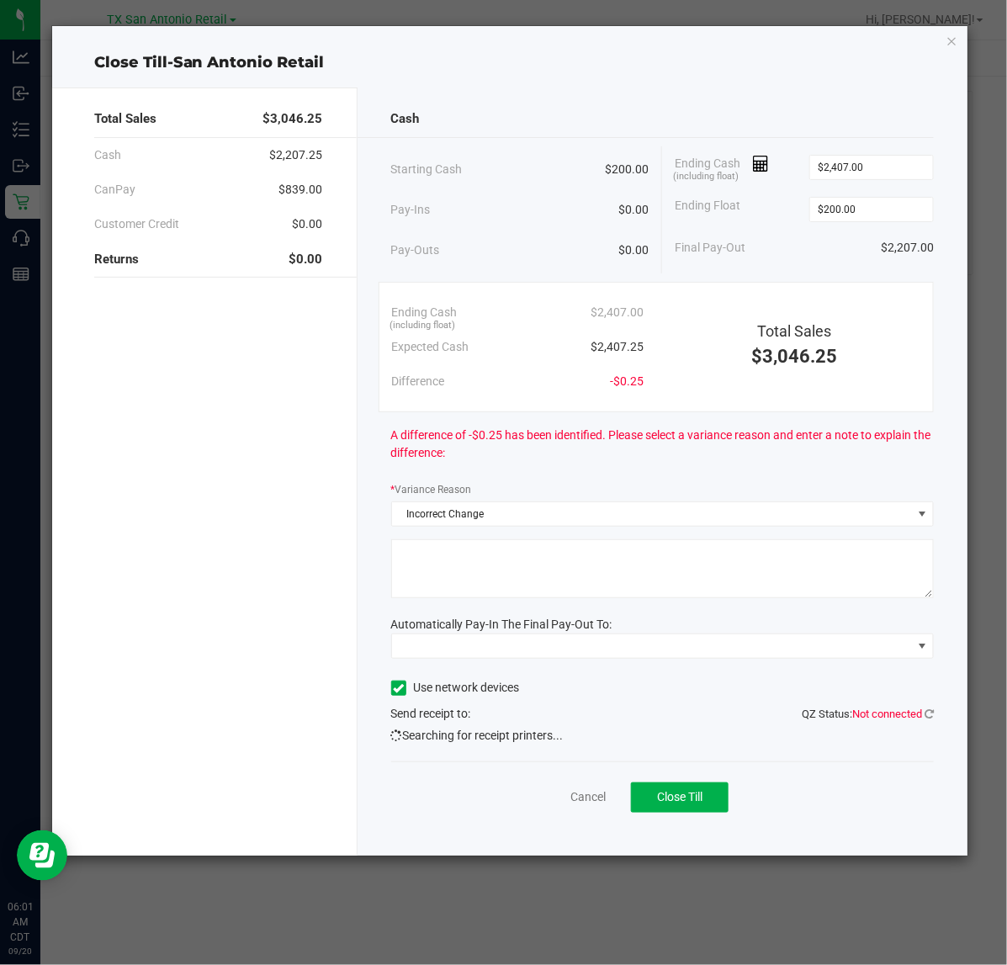
click at [489, 573] on textarea at bounding box center [662, 568] width 543 height 59
type textarea "incorrect change given"
click at [486, 648] on span at bounding box center [652, 646] width 521 height 24
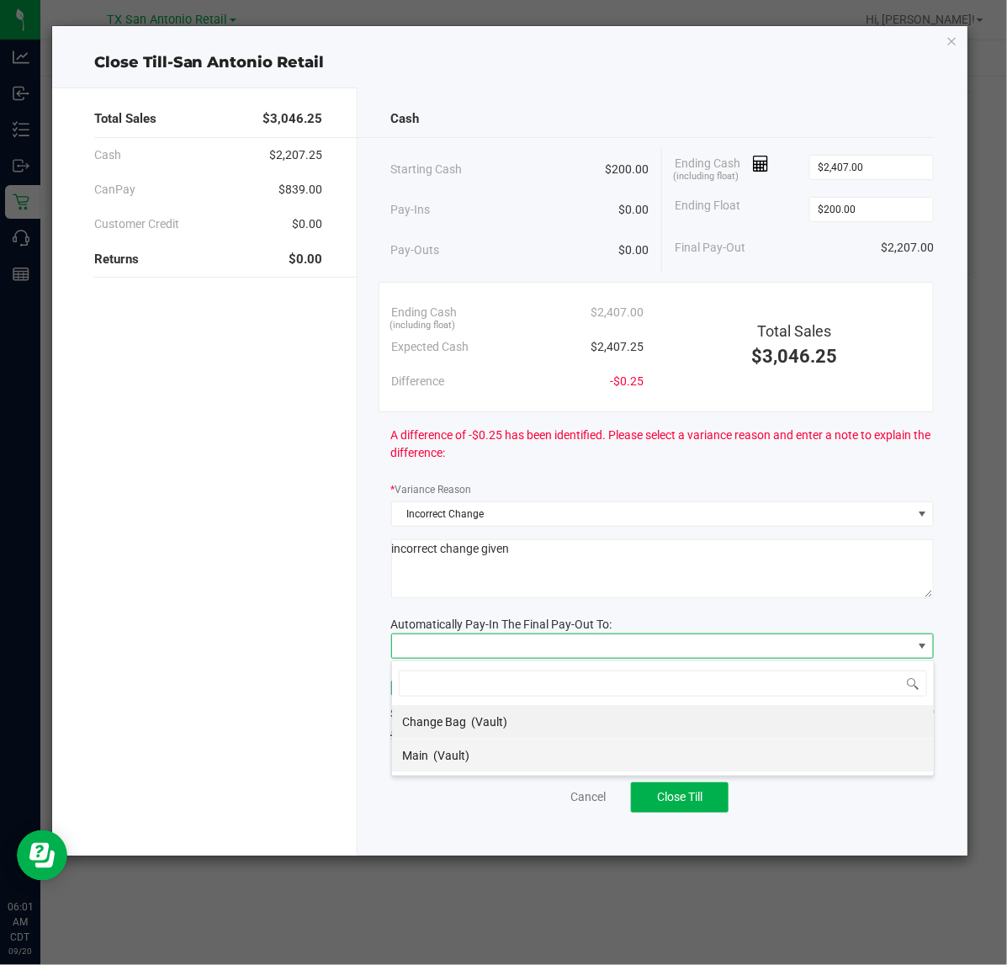
click at [461, 762] on span "(Vault)" at bounding box center [451, 754] width 36 height 13
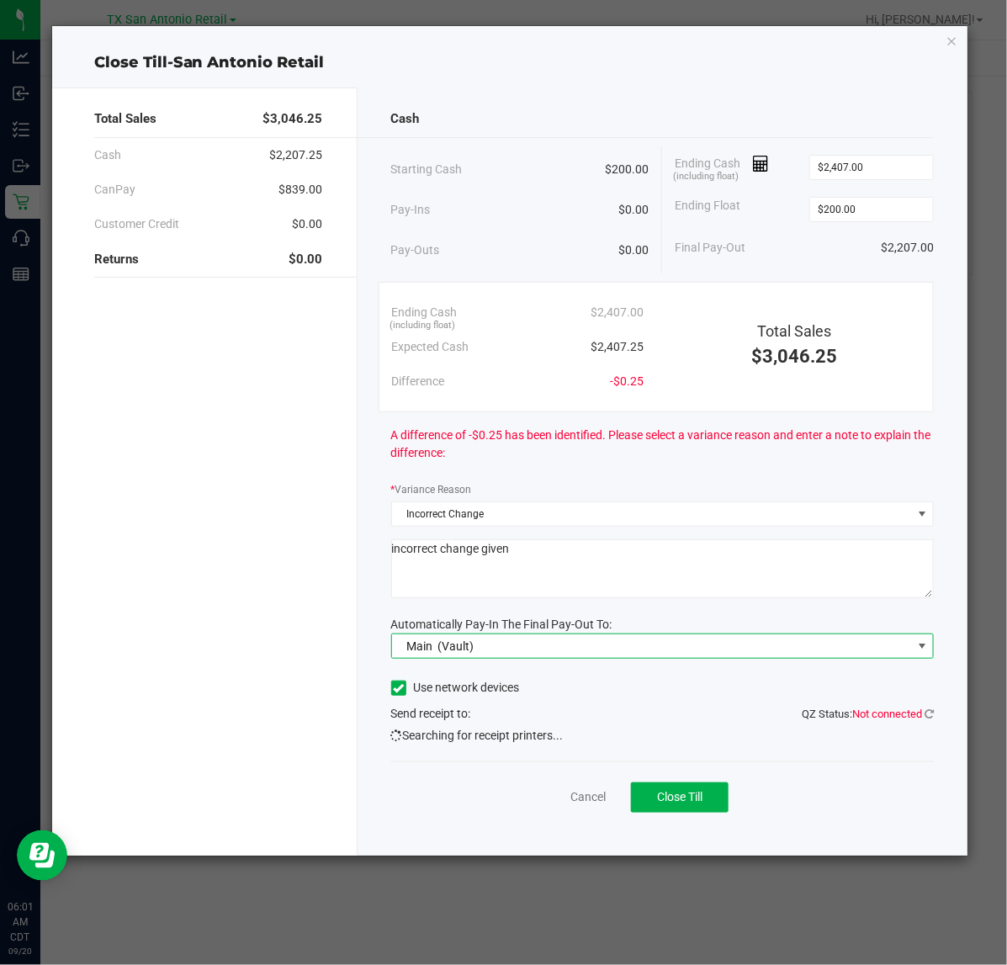
click at [450, 776] on div "Cancel Close Till" at bounding box center [662, 793] width 543 height 65
click at [673, 783] on button "Close Till" at bounding box center [680, 797] width 98 height 30
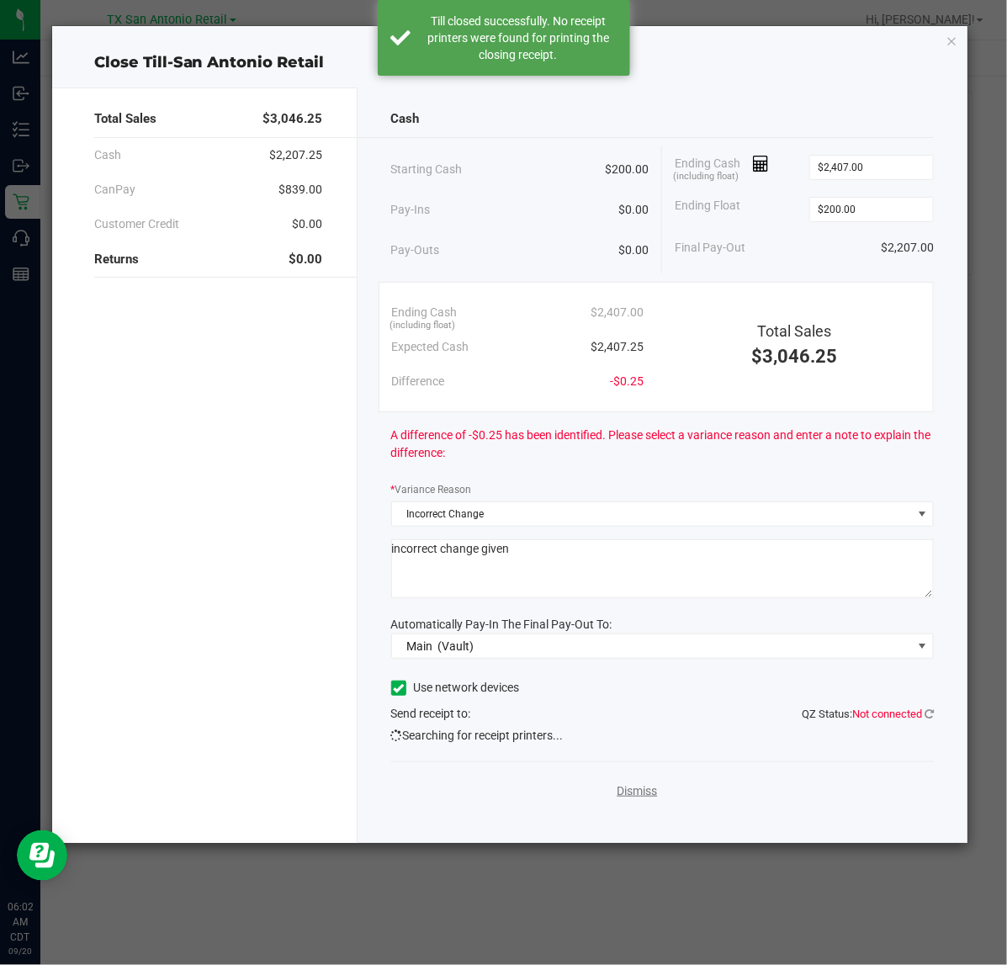
click at [637, 791] on link "Dismiss" at bounding box center [636, 791] width 40 height 18
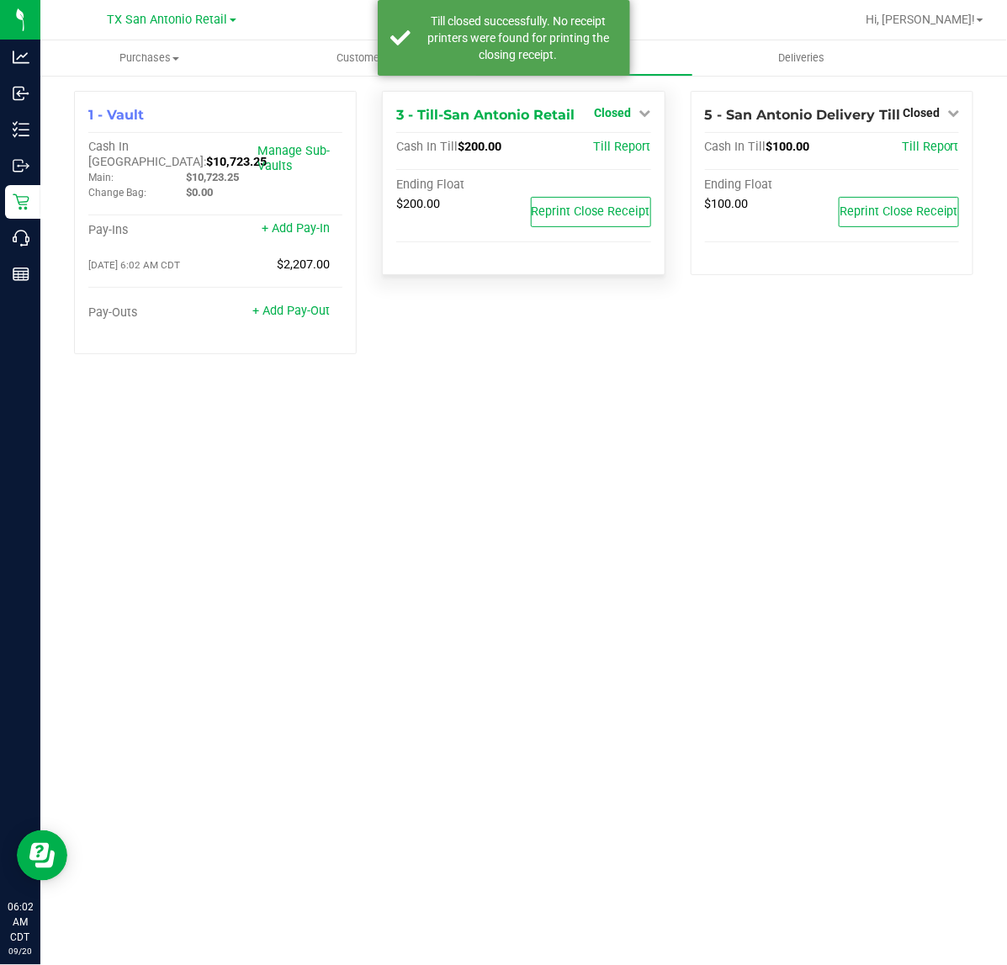
click at [631, 116] on span "Closed" at bounding box center [613, 112] width 37 height 13
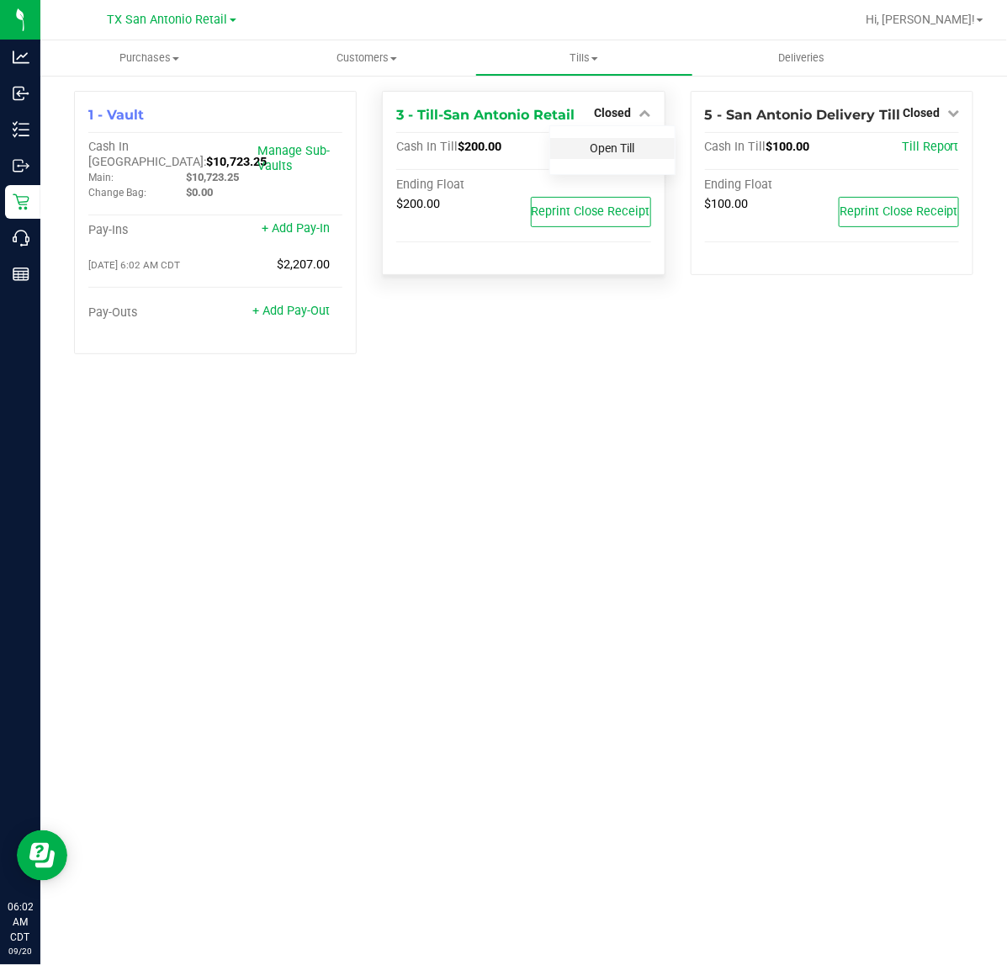
click at [622, 151] on link "Open Till" at bounding box center [612, 147] width 45 height 13
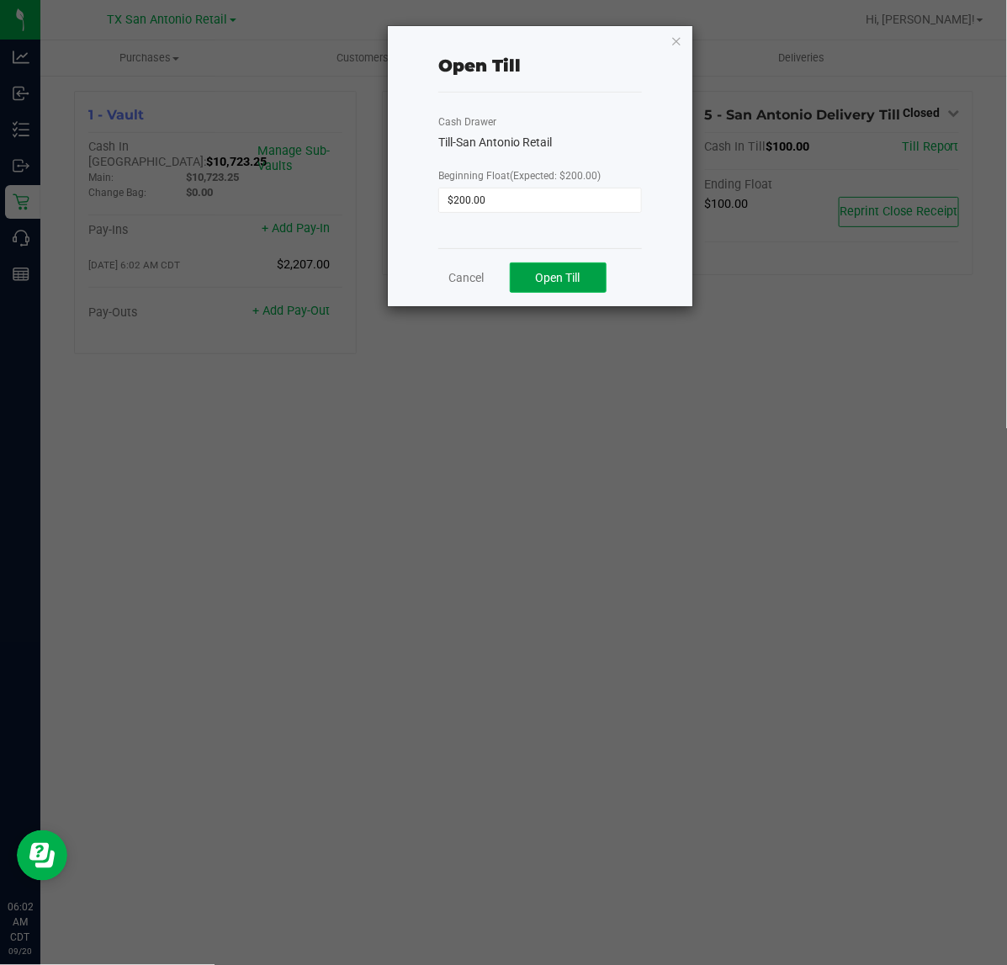
click at [564, 287] on button "Open Till" at bounding box center [558, 277] width 97 height 30
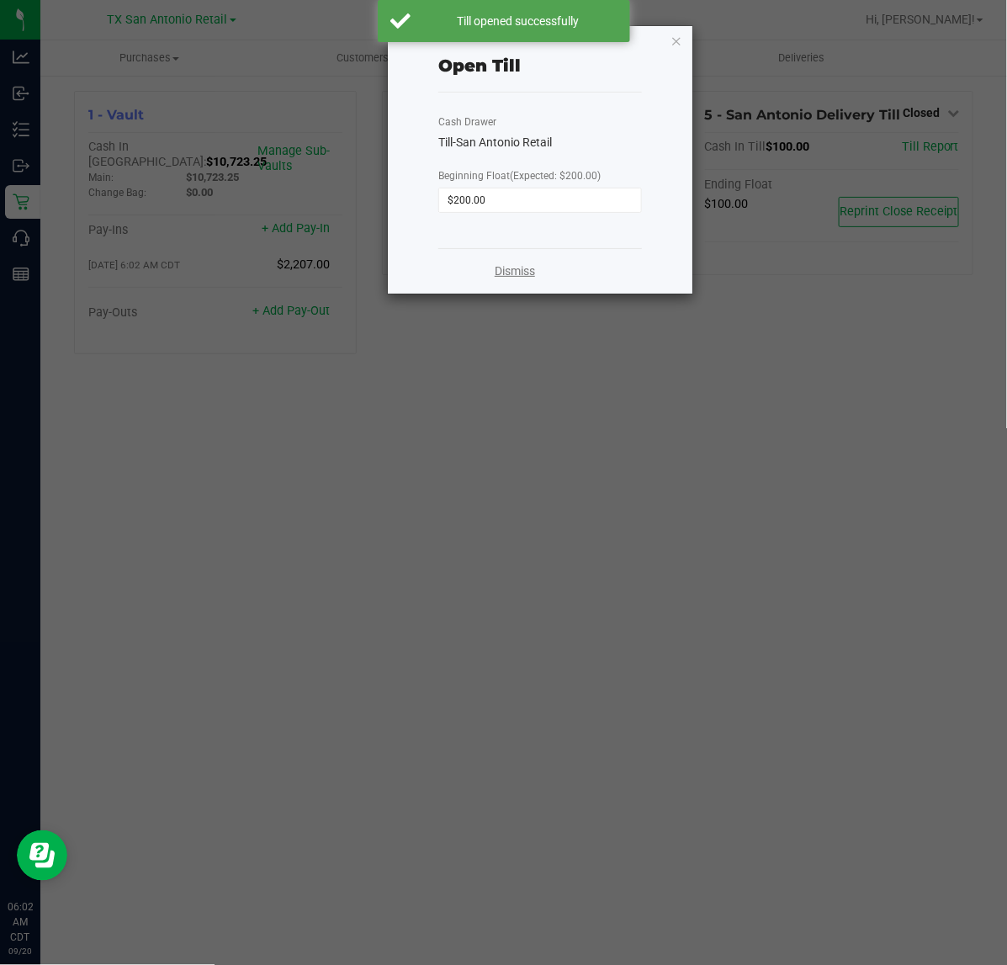
click at [526, 278] on link "Dismiss" at bounding box center [514, 271] width 40 height 18
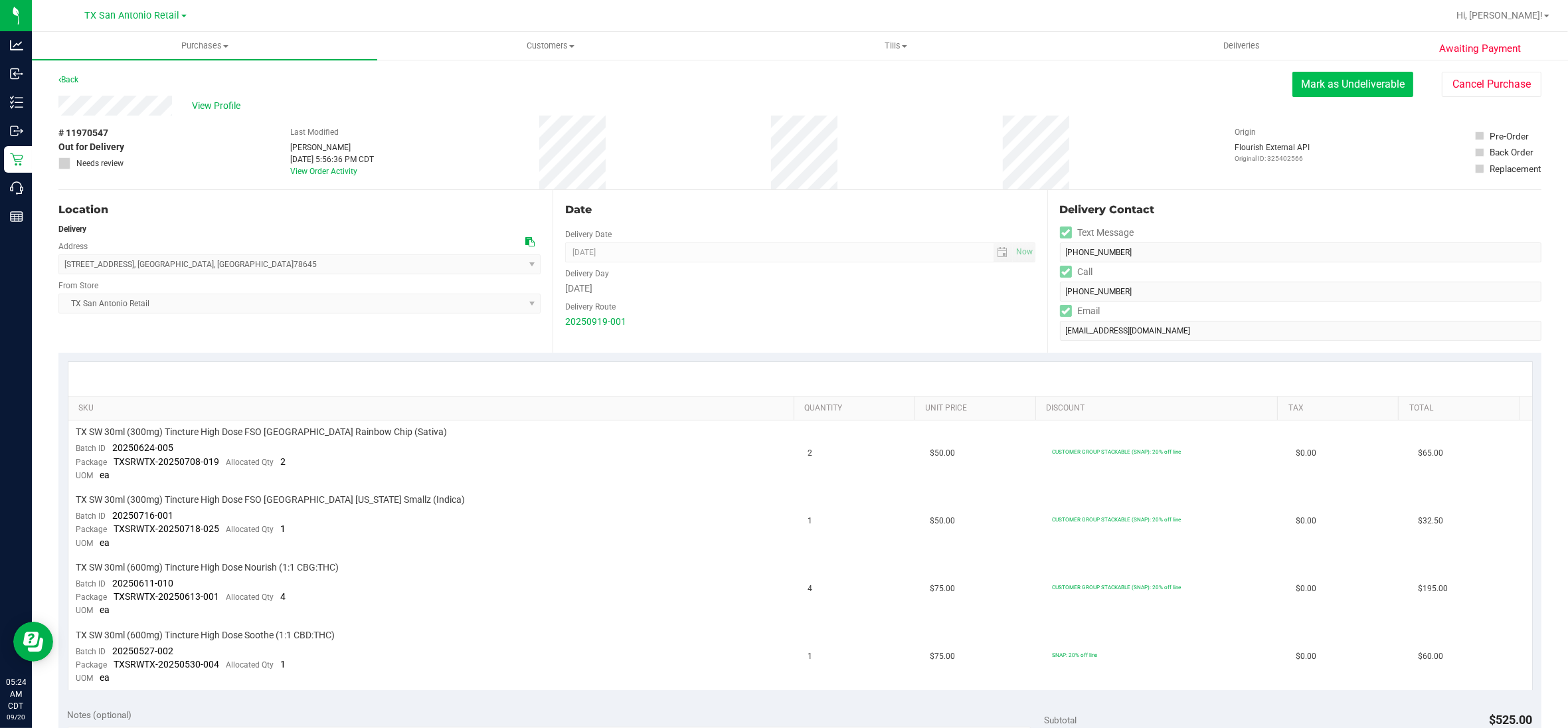
click at [1296, 86] on button "Mark as Undeliverable" at bounding box center [1352, 84] width 121 height 25
click at [1322, 88] on button "Mark as Packed" at bounding box center [1363, 84] width 99 height 25
click at [1322, 88] on button "Send Back to Created" at bounding box center [1354, 84] width 118 height 25
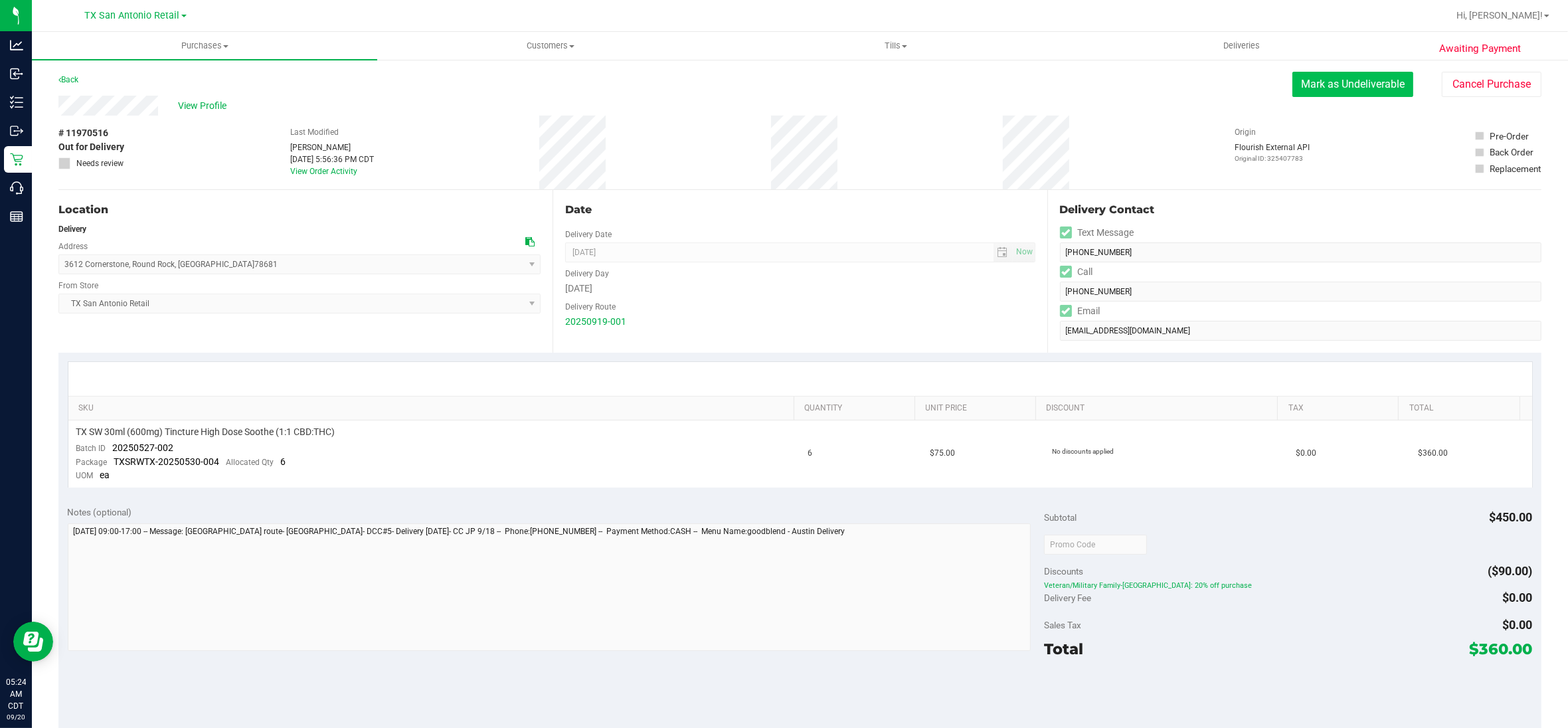
click at [1309, 90] on button "Mark as Undeliverable" at bounding box center [1352, 84] width 121 height 25
click at [1313, 90] on button "Mark as Packed" at bounding box center [1363, 84] width 99 height 25
click at [1309, 90] on button "Send Back to Created" at bounding box center [1354, 84] width 118 height 25
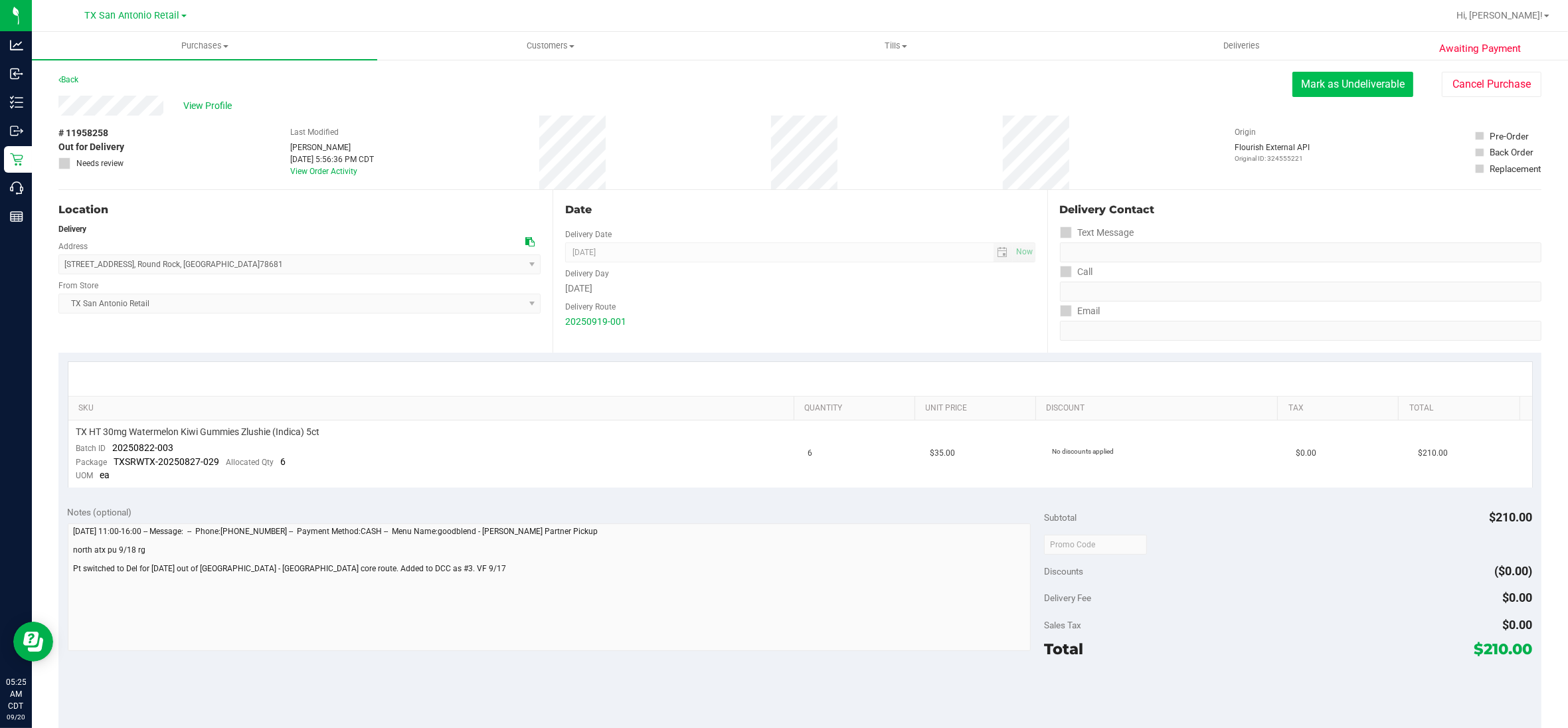
click at [1295, 96] on button "Mark as Undeliverable" at bounding box center [1352, 84] width 121 height 25
click at [1316, 86] on button "Mark as Packed" at bounding box center [1363, 84] width 99 height 25
click at [1316, 86] on button "Send Back to Created" at bounding box center [1354, 84] width 118 height 25
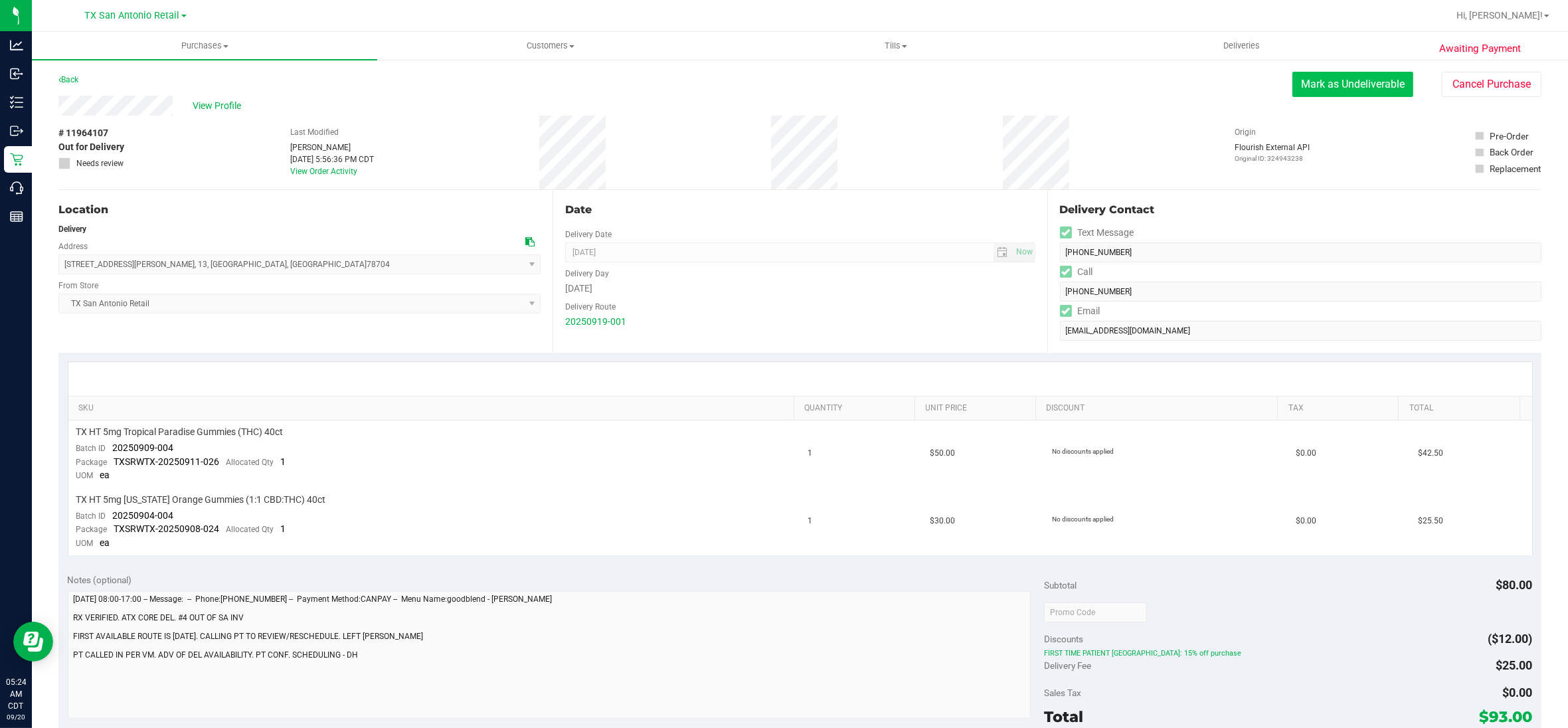
click at [1317, 86] on button "Mark as Undeliverable" at bounding box center [1352, 84] width 121 height 25
click at [1326, 83] on button "Mark as Packed" at bounding box center [1363, 84] width 99 height 25
click at [1326, 83] on button "Send Back to Created" at bounding box center [1354, 84] width 118 height 25
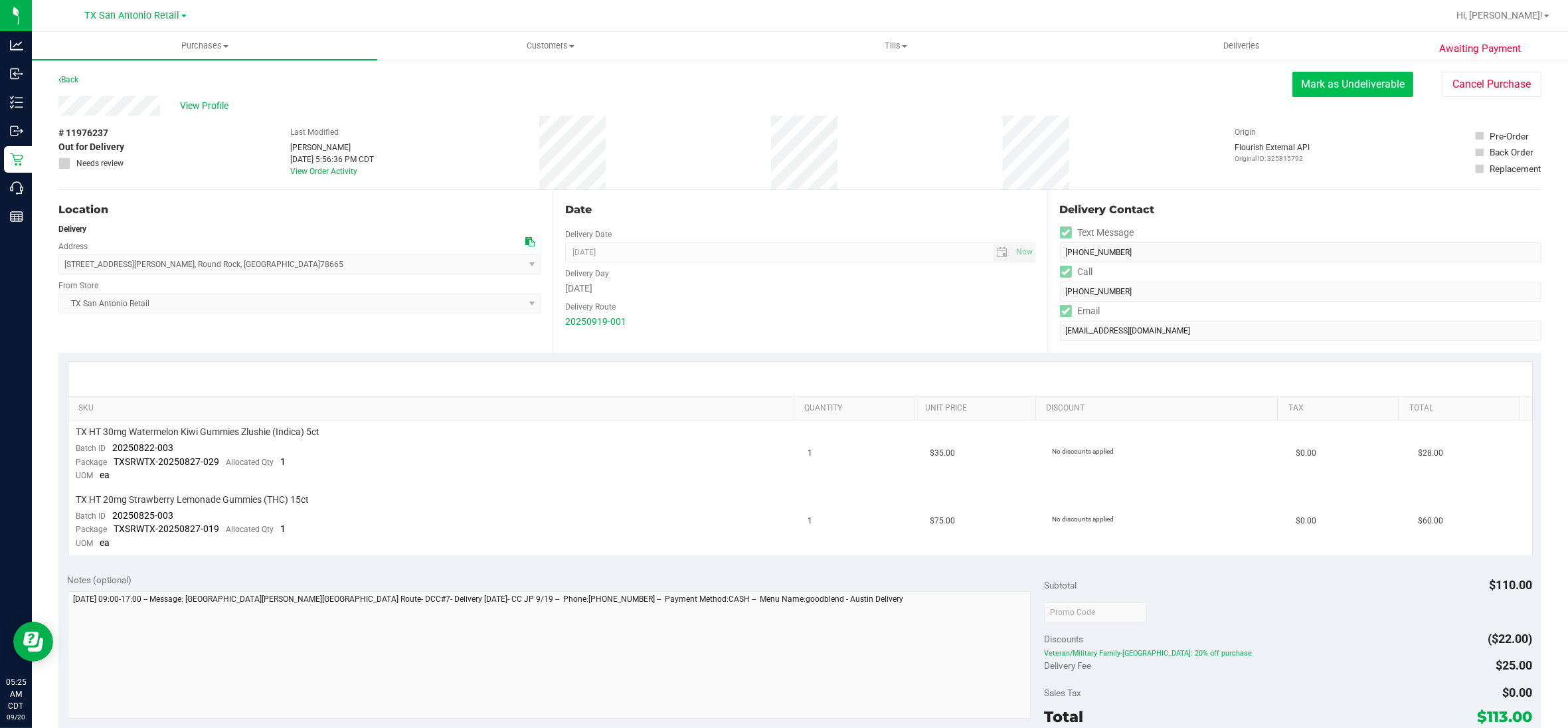
click at [1305, 88] on button "Mark as Undeliverable" at bounding box center [1352, 84] width 121 height 25
click at [1313, 88] on button "Mark as Packed" at bounding box center [1363, 84] width 99 height 25
click at [1296, 83] on button "Send Back to Created" at bounding box center [1354, 84] width 118 height 25
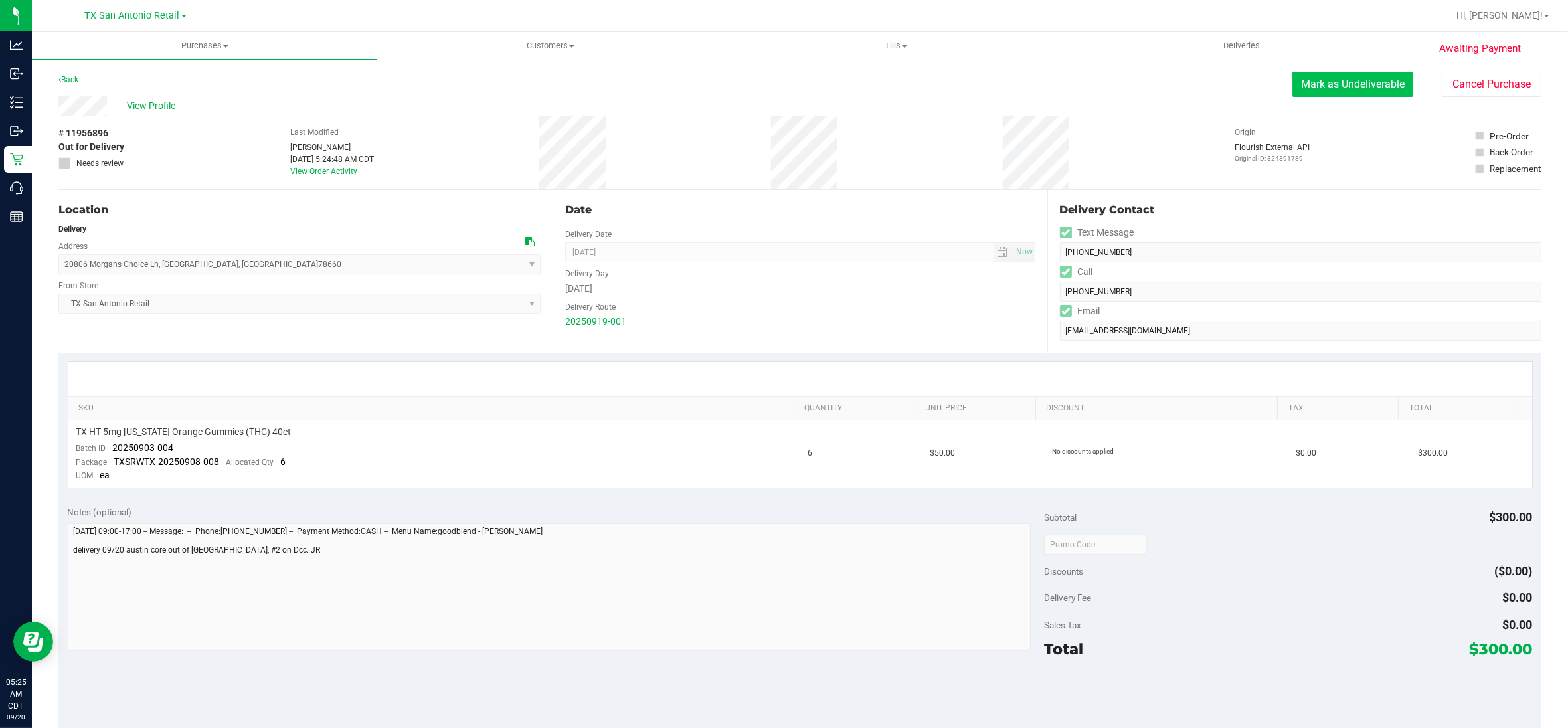
click at [1336, 80] on button "Mark as Undeliverable" at bounding box center [1352, 84] width 121 height 25
click at [1336, 80] on button "Mark as Packed" at bounding box center [1363, 84] width 99 height 25
click at [1336, 80] on button "Send Back to Created" at bounding box center [1354, 84] width 118 height 25
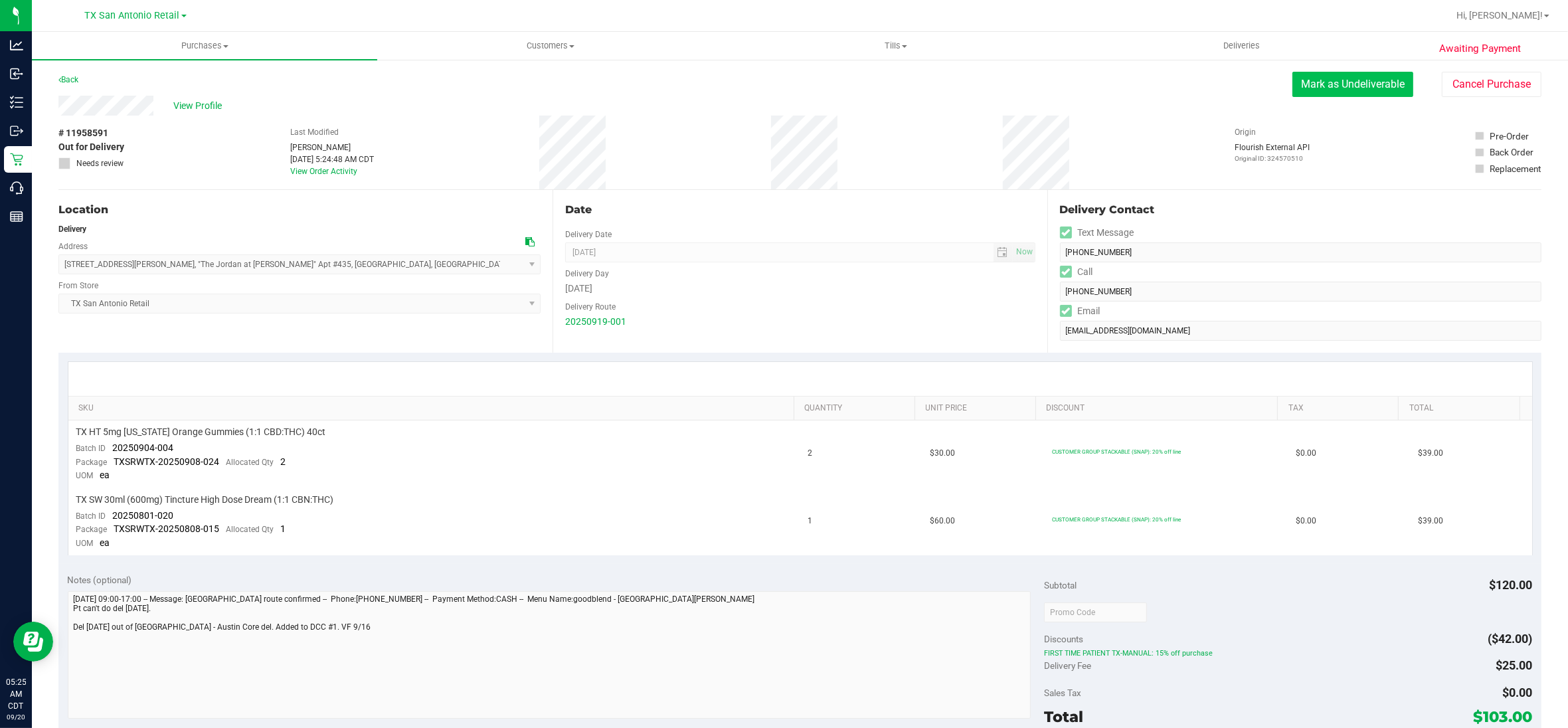
click at [1345, 84] on button "Mark as Undeliverable" at bounding box center [1352, 84] width 121 height 25
click at [1345, 84] on button "Mark as Packed" at bounding box center [1363, 84] width 99 height 25
click at [1345, 84] on button "Send Back to Created" at bounding box center [1354, 84] width 118 height 25
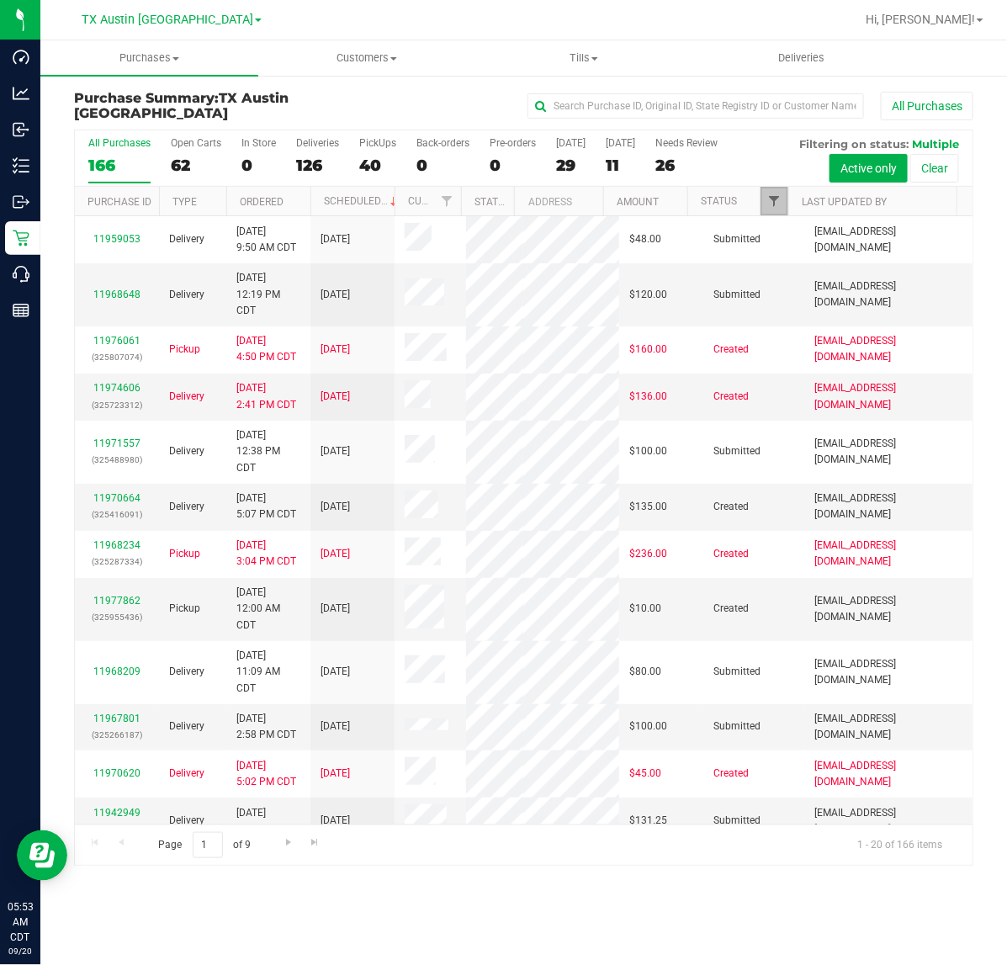
click at [776, 198] on span "Filter" at bounding box center [773, 200] width 13 height 13
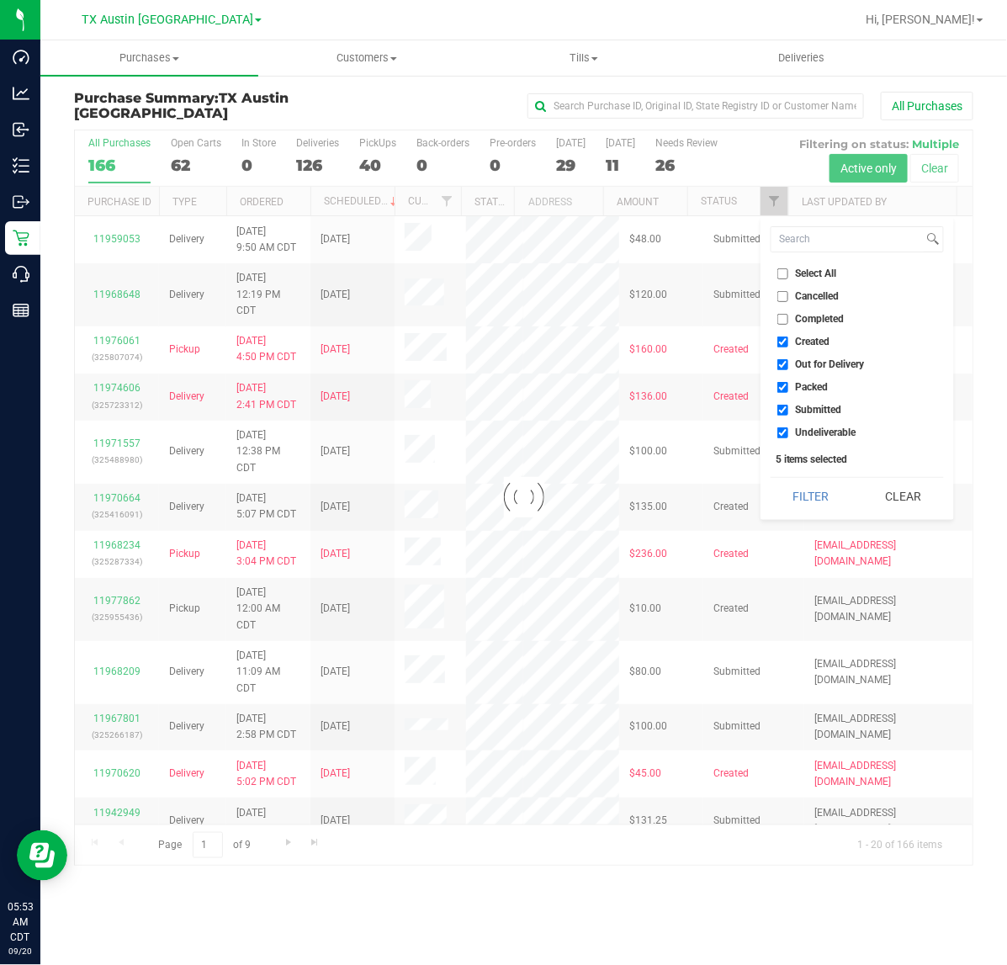
click at [796, 341] on span "Created" at bounding box center [813, 341] width 34 height 10
click at [788, 341] on input "Created" at bounding box center [782, 341] width 11 height 11
checkbox input "false"
checkbox input "true"
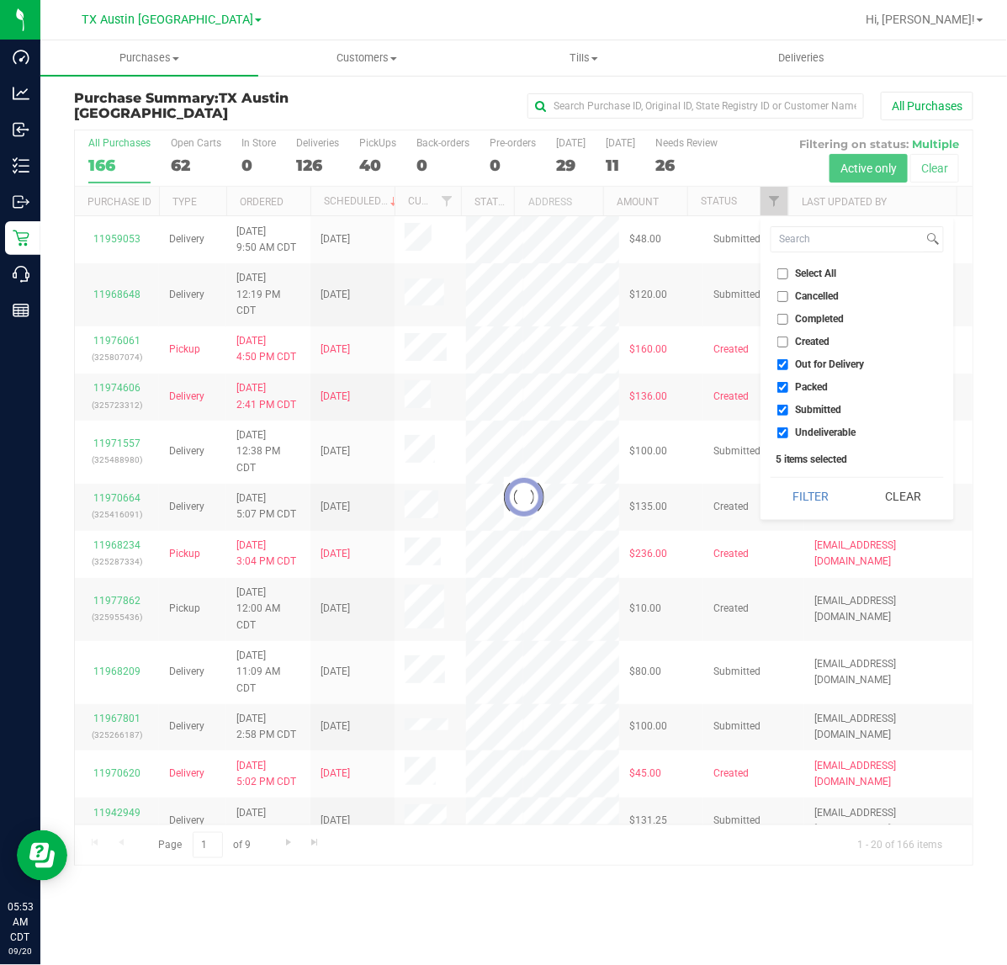
checkbox input "true"
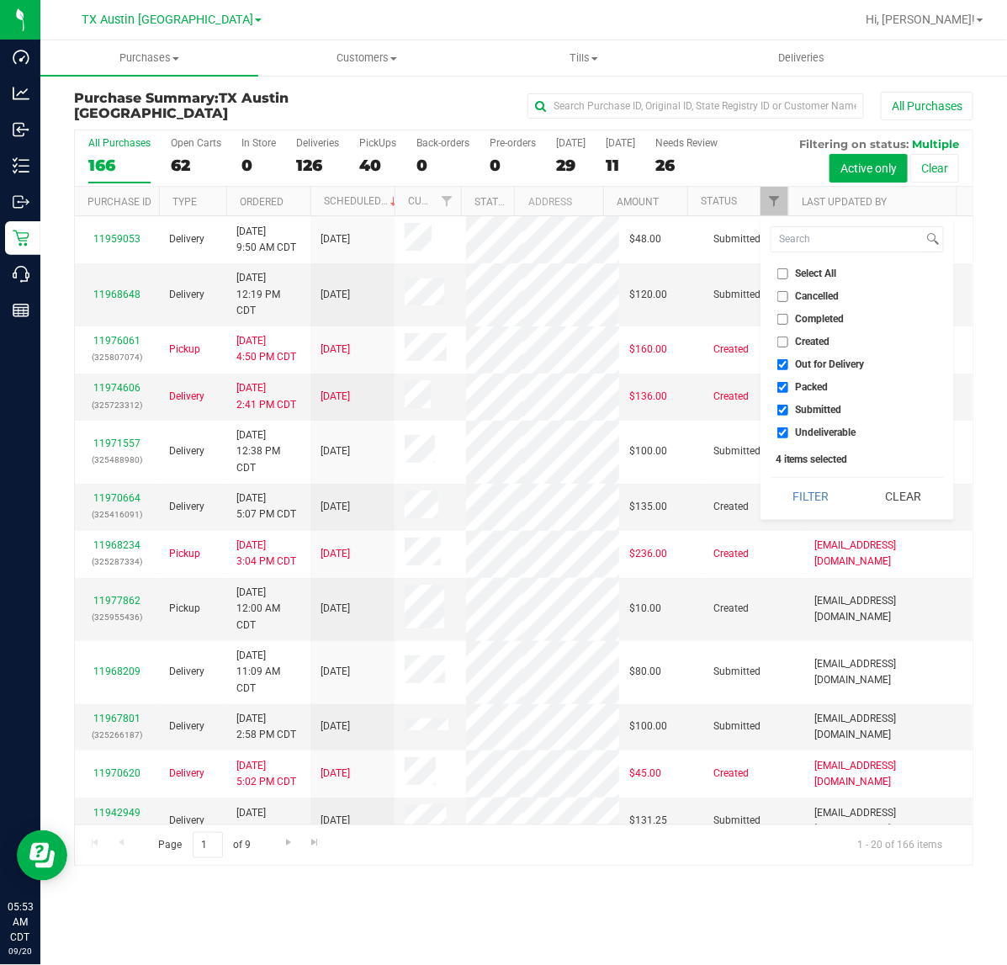
click at [805, 388] on span "Packed" at bounding box center [812, 387] width 33 height 10
click at [788, 388] on input "Packed" at bounding box center [782, 387] width 11 height 11
checkbox input "false"
click at [805, 410] on span "Submitted" at bounding box center [819, 410] width 46 height 10
click at [788, 410] on input "Submitted" at bounding box center [782, 410] width 11 height 11
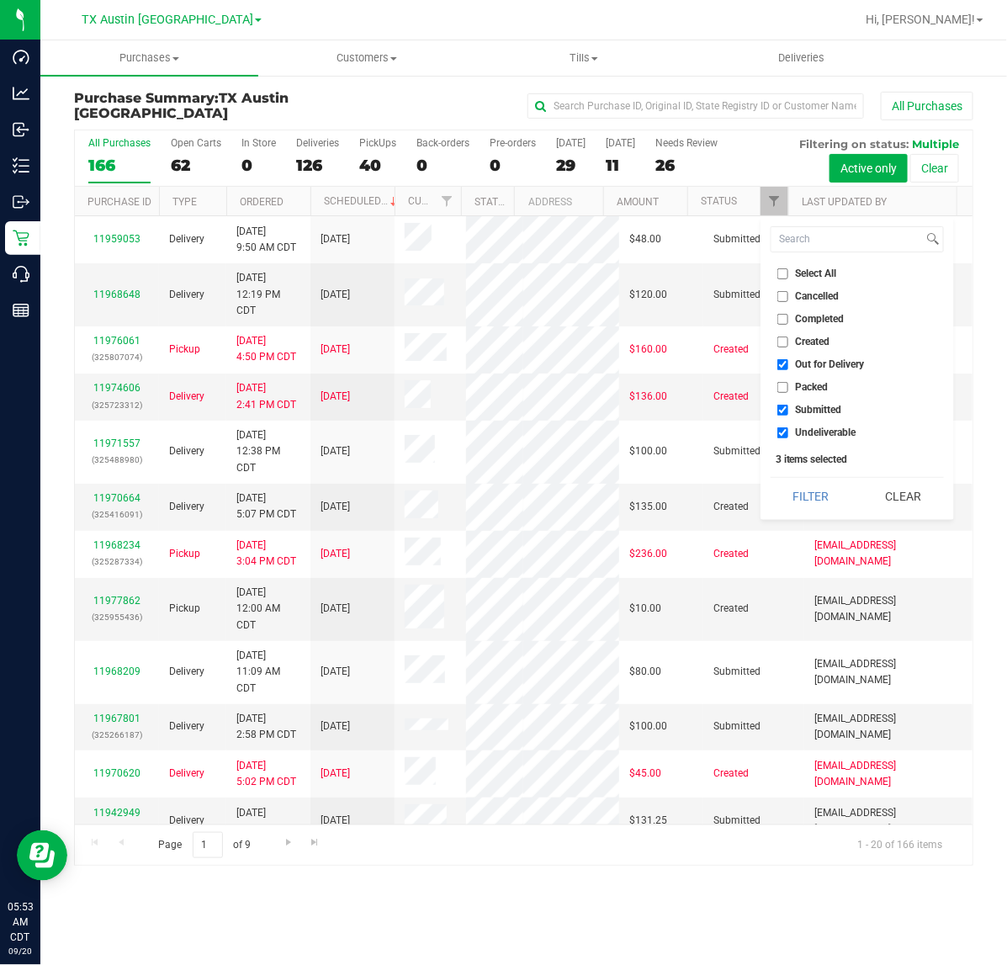
checkbox input "false"
click at [804, 489] on button "Filter" at bounding box center [810, 496] width 81 height 37
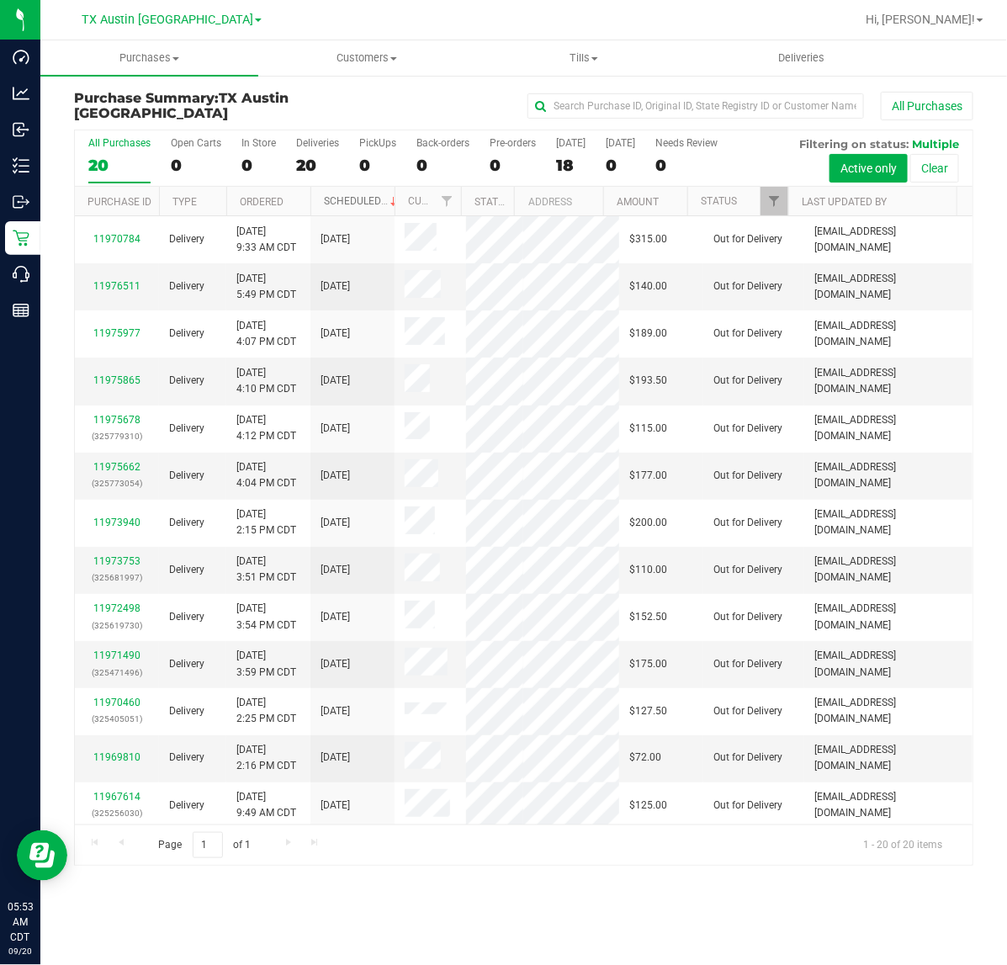
click at [351, 199] on link "Scheduled" at bounding box center [362, 201] width 77 height 12
click at [351, 199] on link "Scheduled" at bounding box center [352, 202] width 57 height 12
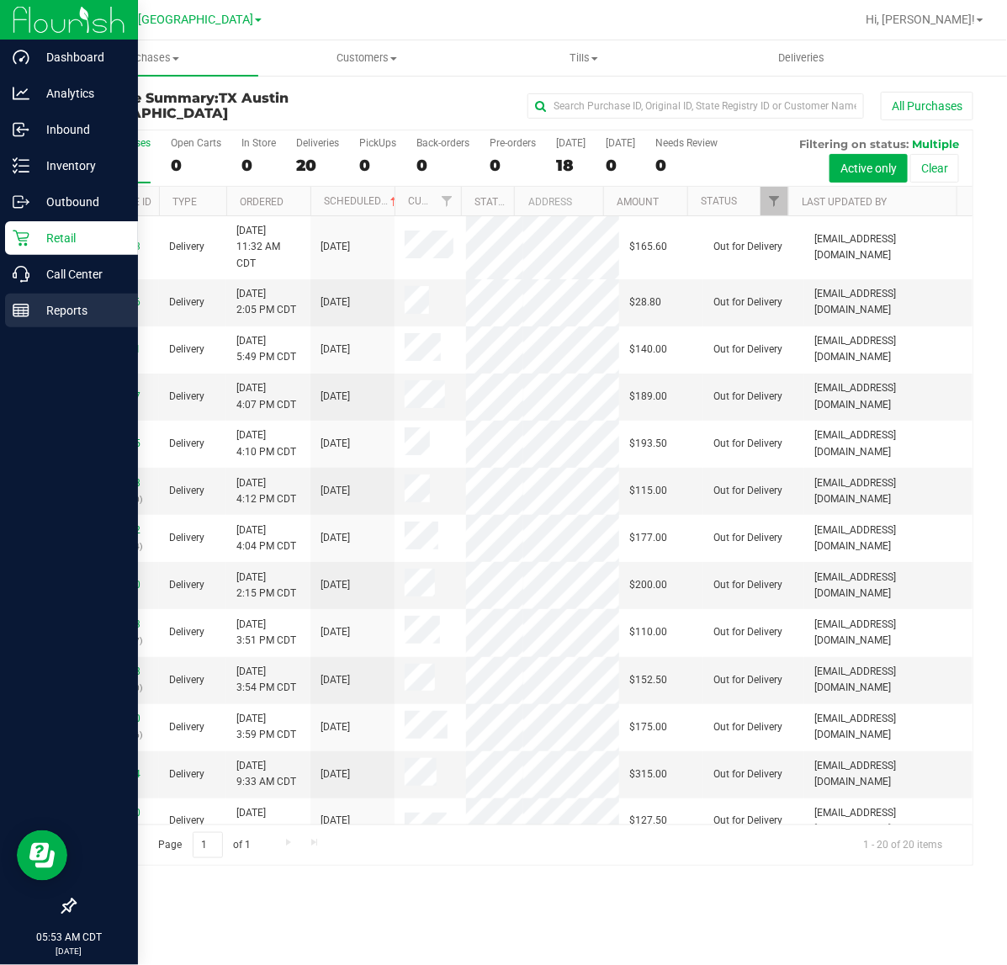
click at [50, 314] on p "Reports" at bounding box center [79, 310] width 101 height 20
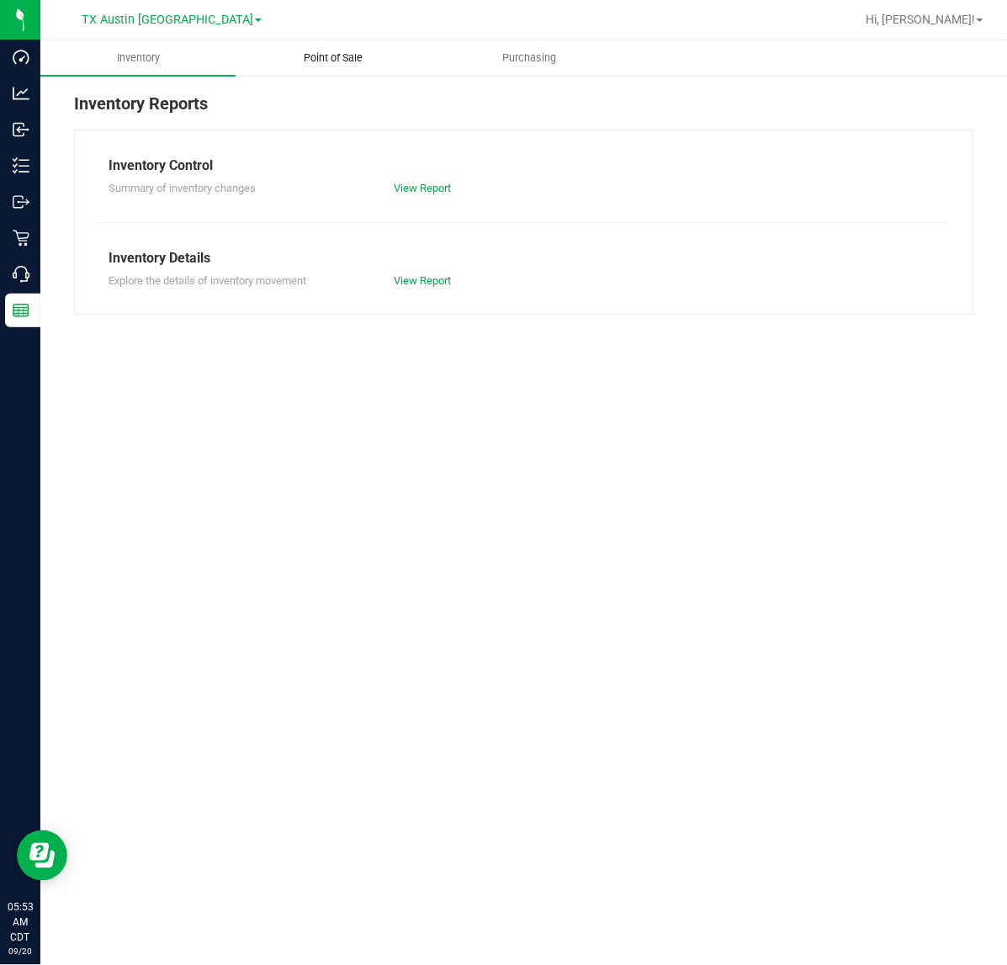
click at [350, 47] on uib-tab-heading "Point of Sale" at bounding box center [332, 58] width 193 height 34
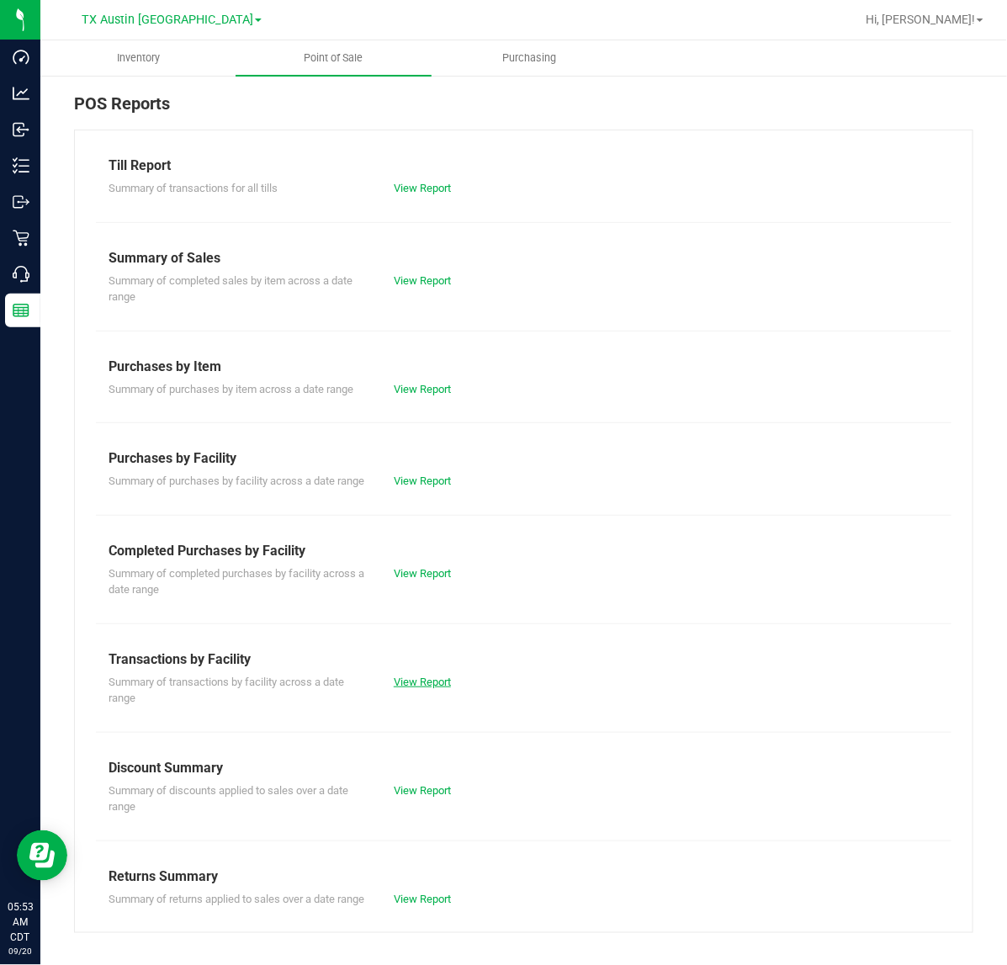
click at [417, 688] on link "View Report" at bounding box center [422, 681] width 57 height 13
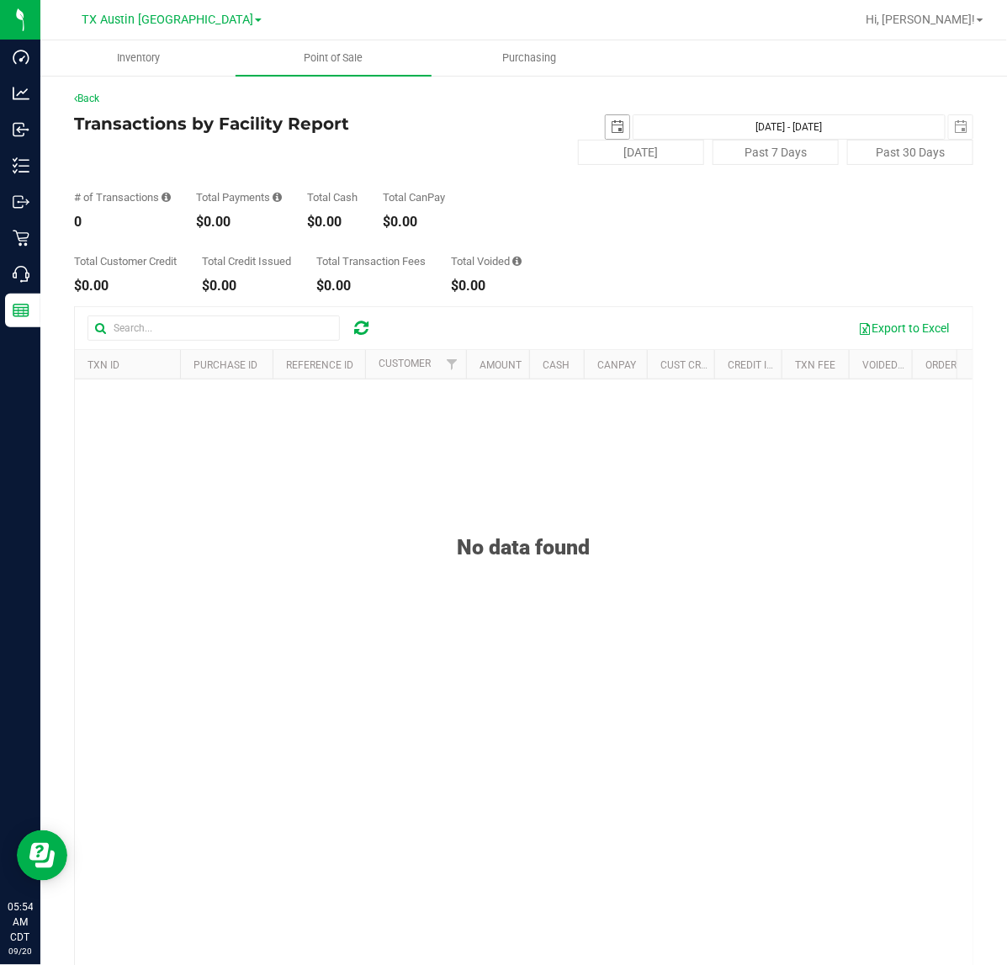
click at [611, 122] on span "select" at bounding box center [617, 126] width 13 height 13
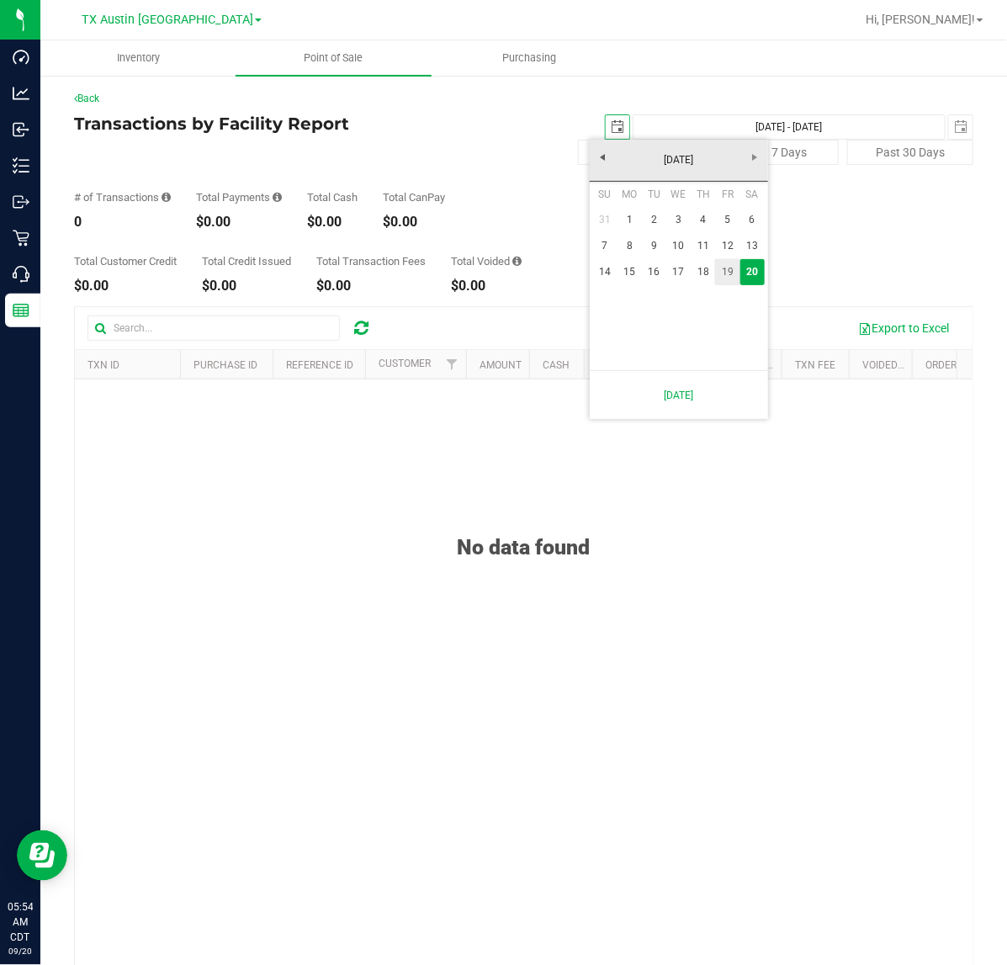
click at [729, 266] on link "19" at bounding box center [727, 272] width 24 height 26
type input "[DATE]"
type input "[DATE] - [DATE]"
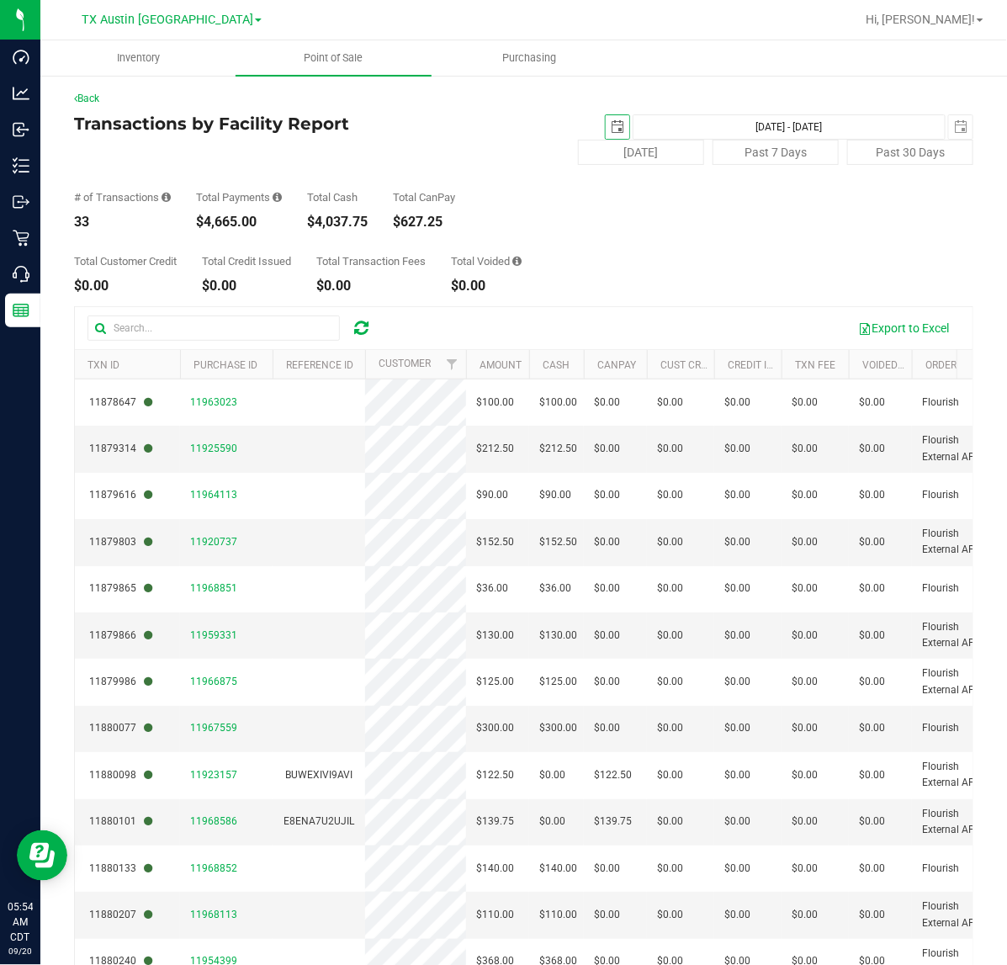
scroll to position [0, 78]
type input "[DATE]"
click at [170, 19] on span "TX Austin [GEOGRAPHIC_DATA]" at bounding box center [168, 20] width 172 height 15
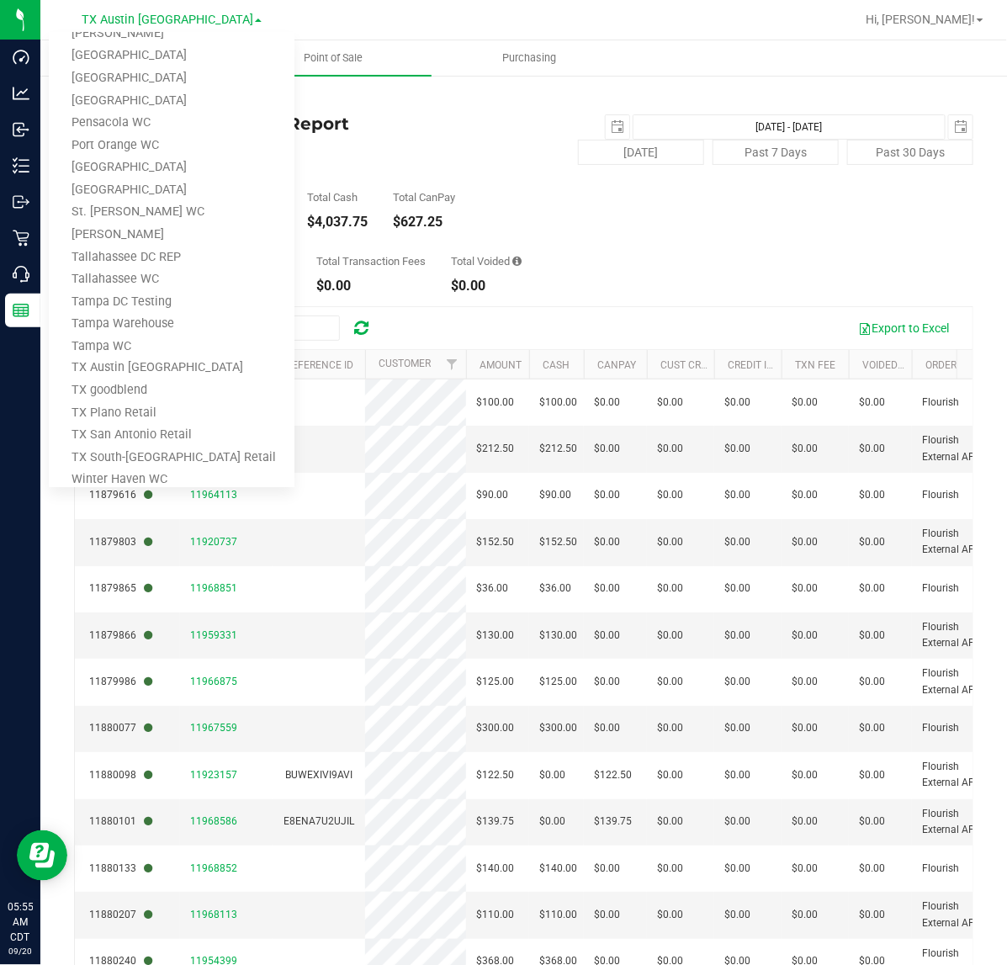
scroll to position [674, 0]
click at [156, 412] on link "TX Plano Retail" at bounding box center [172, 413] width 246 height 23
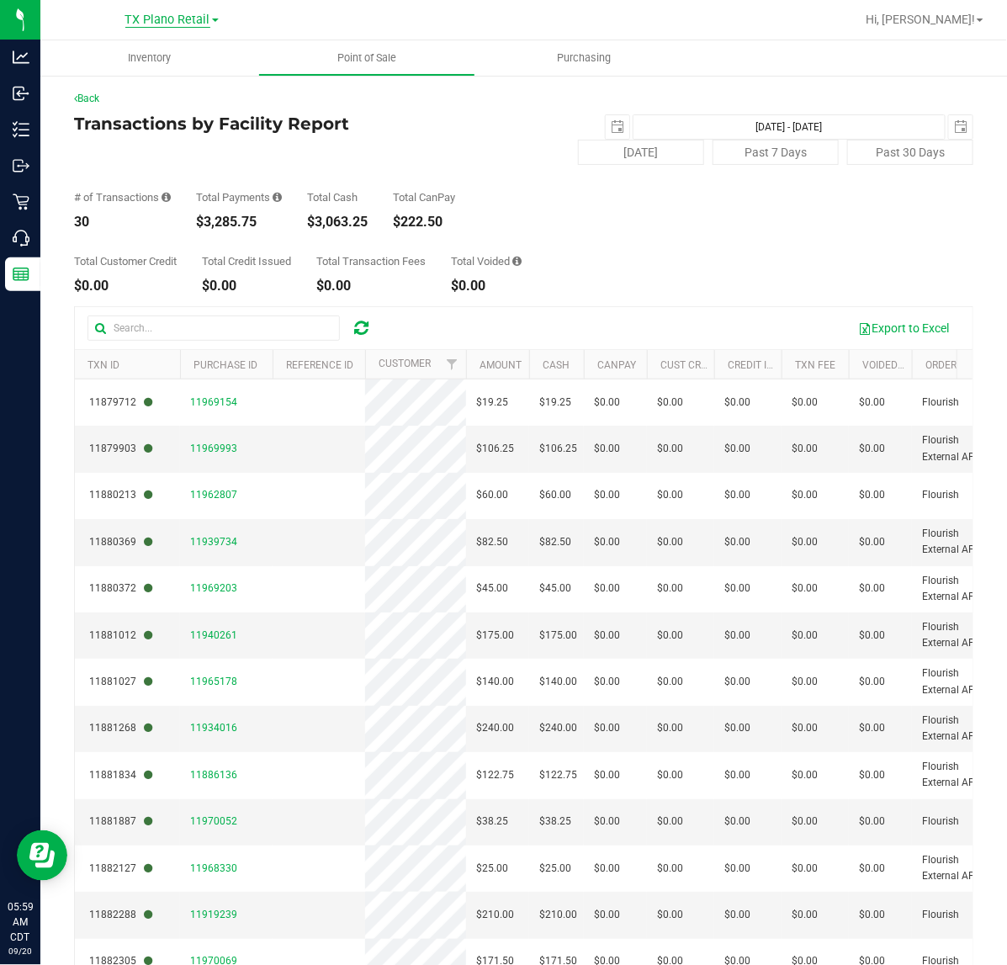
click at [192, 18] on span "TX Plano Retail" at bounding box center [167, 20] width 85 height 15
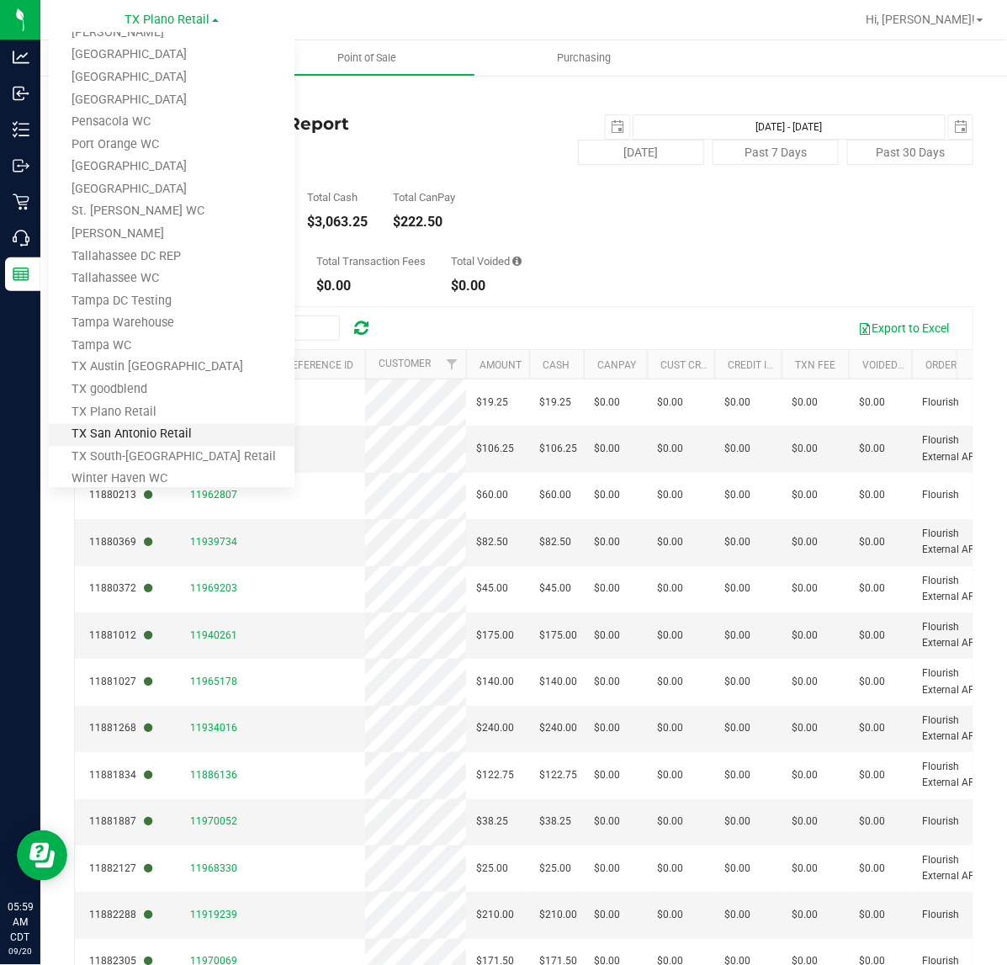
click at [160, 426] on link "TX San Antonio Retail" at bounding box center [172, 435] width 246 height 23
